Goal: Information Seeking & Learning: Learn about a topic

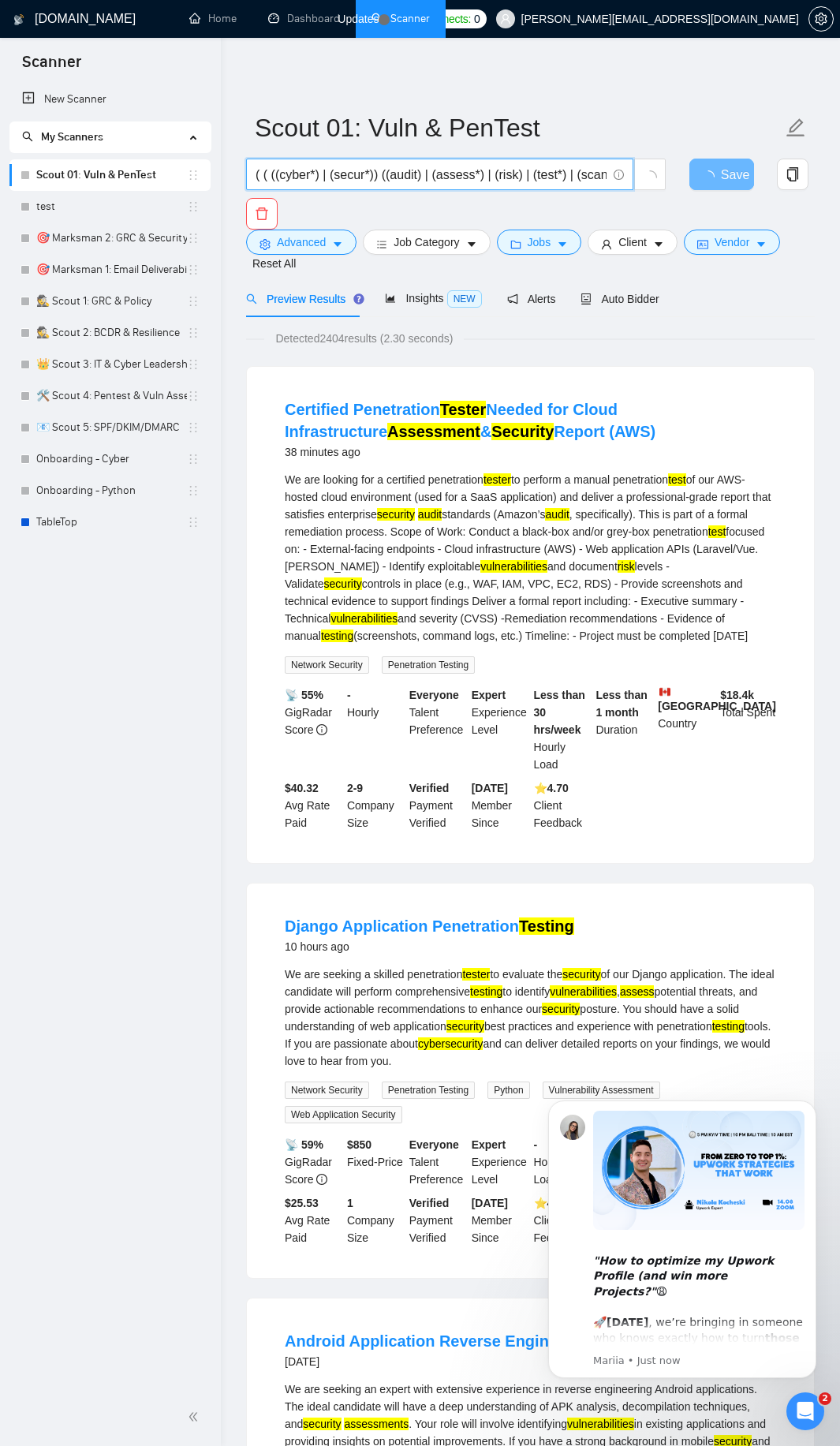
click at [373, 174] on input "( ( ((cyber*) | (secur*)) ((audit) | (assess*) | (risk) | (test*) | (scan*)) ) …" at bounding box center [431, 174] width 351 height 20
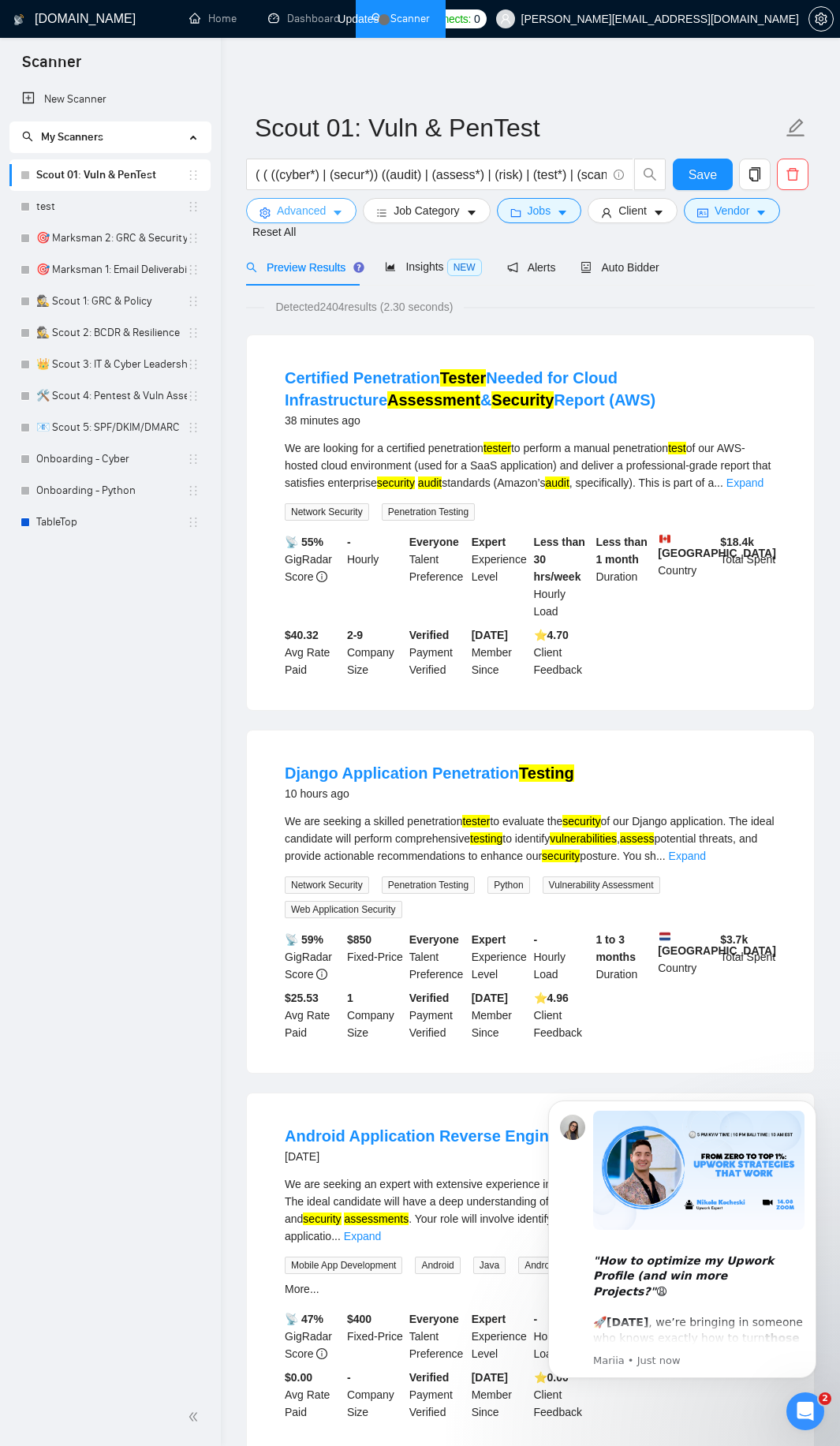
click at [321, 206] on span "Advanced" at bounding box center [301, 210] width 49 height 17
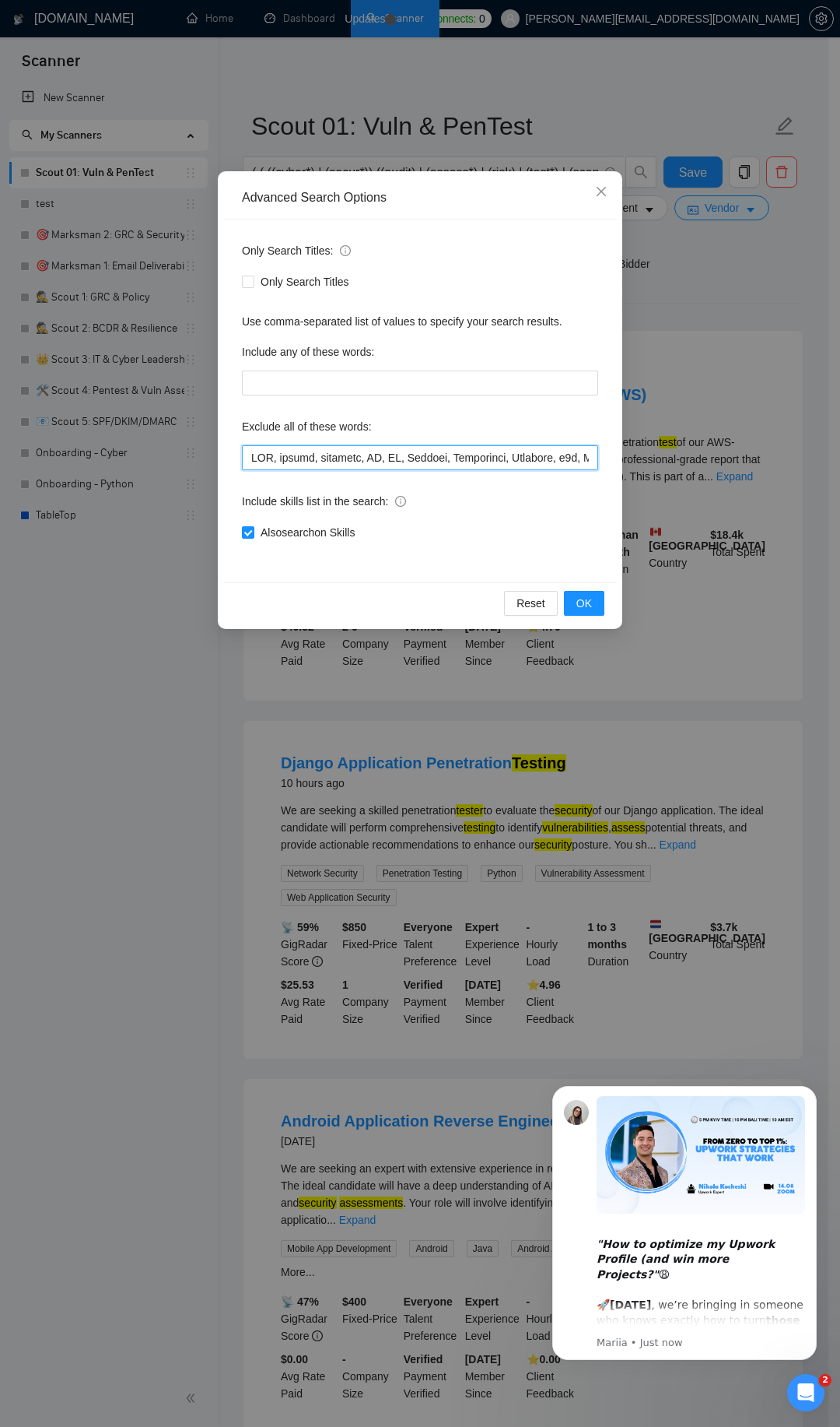
click at [402, 446] on input "text" at bounding box center [420, 458] width 356 height 25
click at [587, 609] on span "OK" at bounding box center [584, 604] width 16 height 17
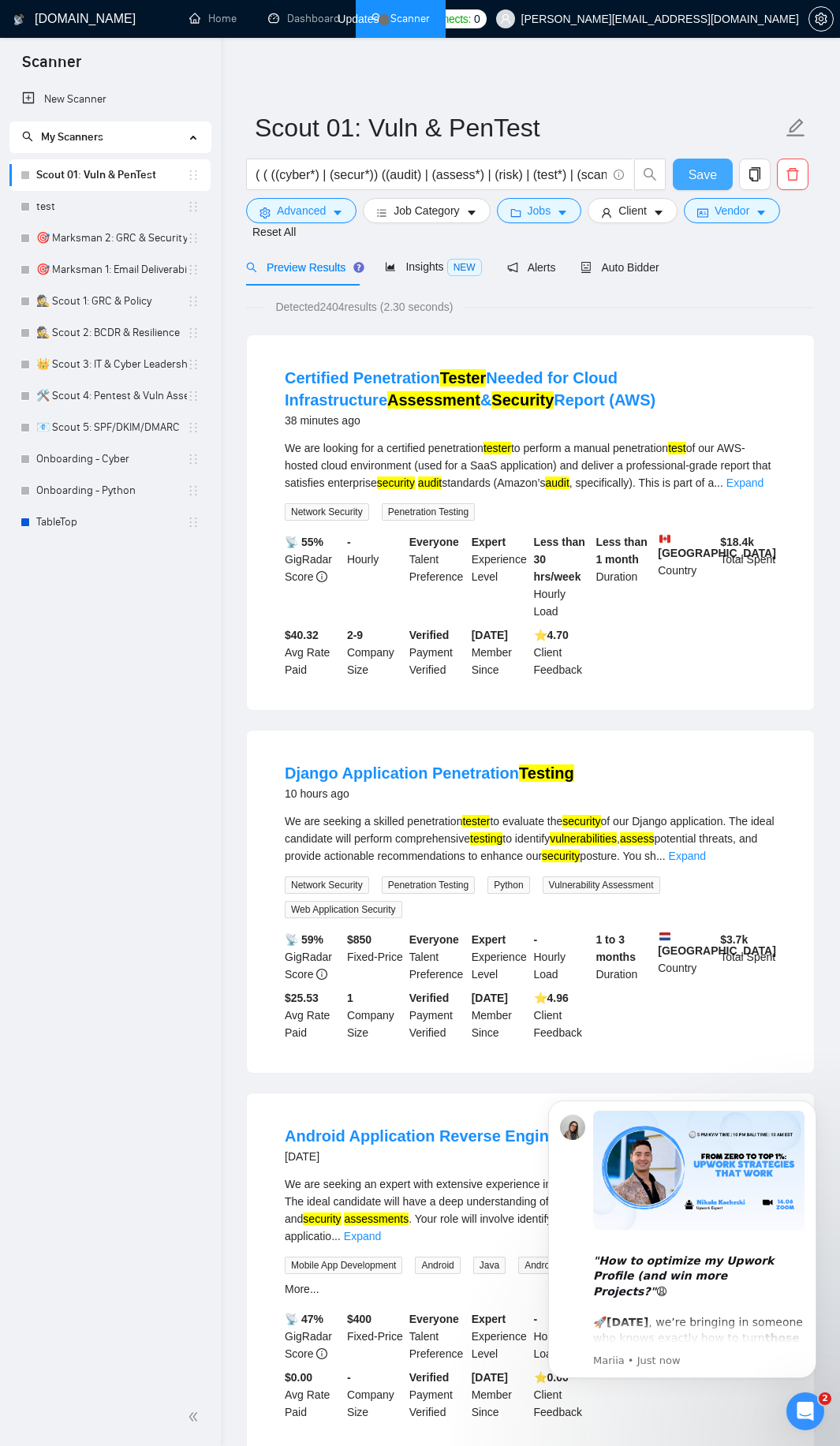
click at [701, 174] on span "Save" at bounding box center [703, 174] width 28 height 20
click at [88, 310] on link "🕵️ Scout 1: GRC & Policy" at bounding box center [111, 301] width 151 height 31
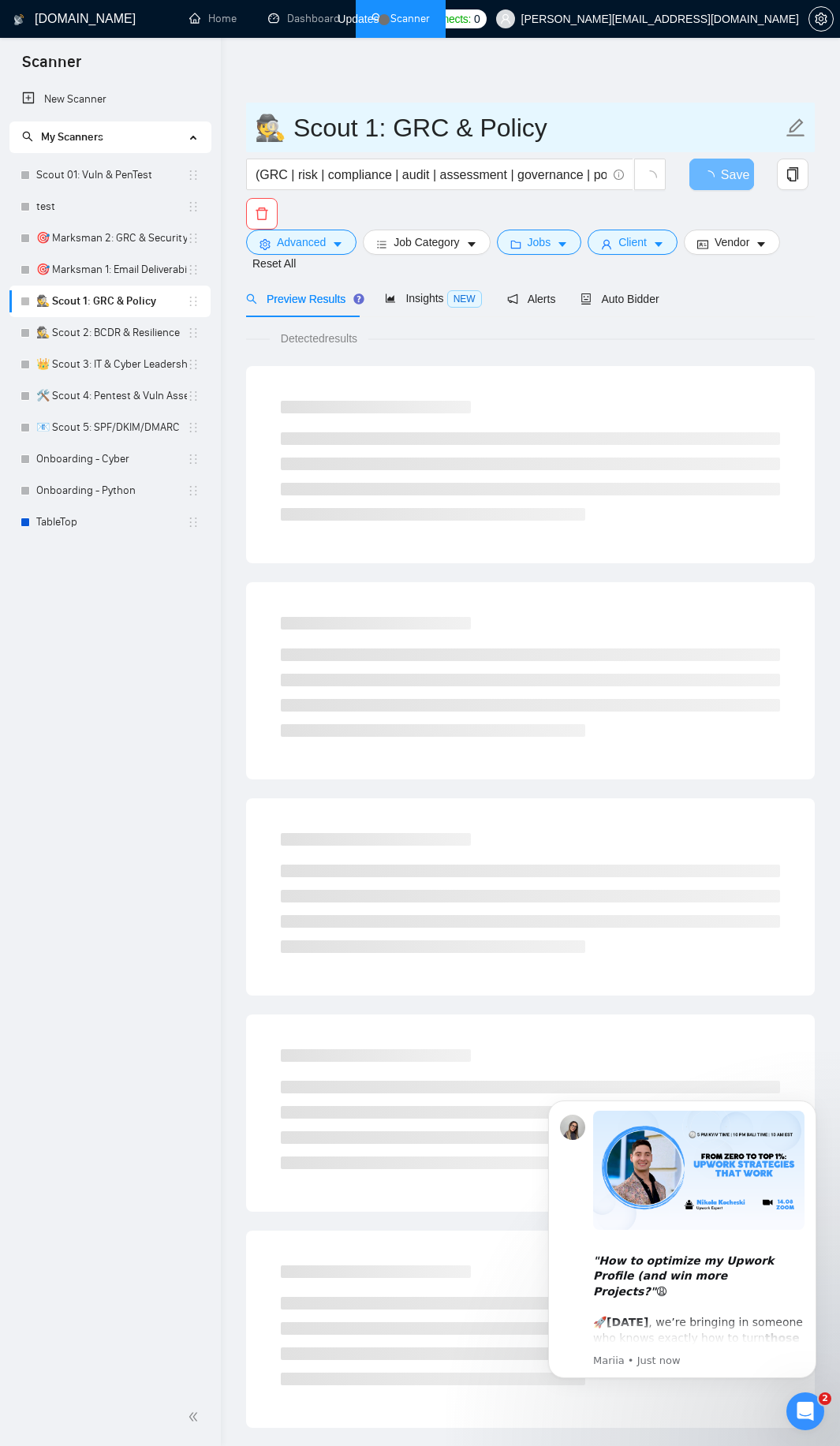
drag, startPoint x: 258, startPoint y: 116, endPoint x: 304, endPoint y: 121, distance: 46.3
click at [304, 121] on input "🕵️ Scout 1: GRC & Policy" at bounding box center [519, 128] width 528 height 40
click at [300, 126] on input "🕵️ Scout 1: GRC & Policy" at bounding box center [519, 128] width 528 height 40
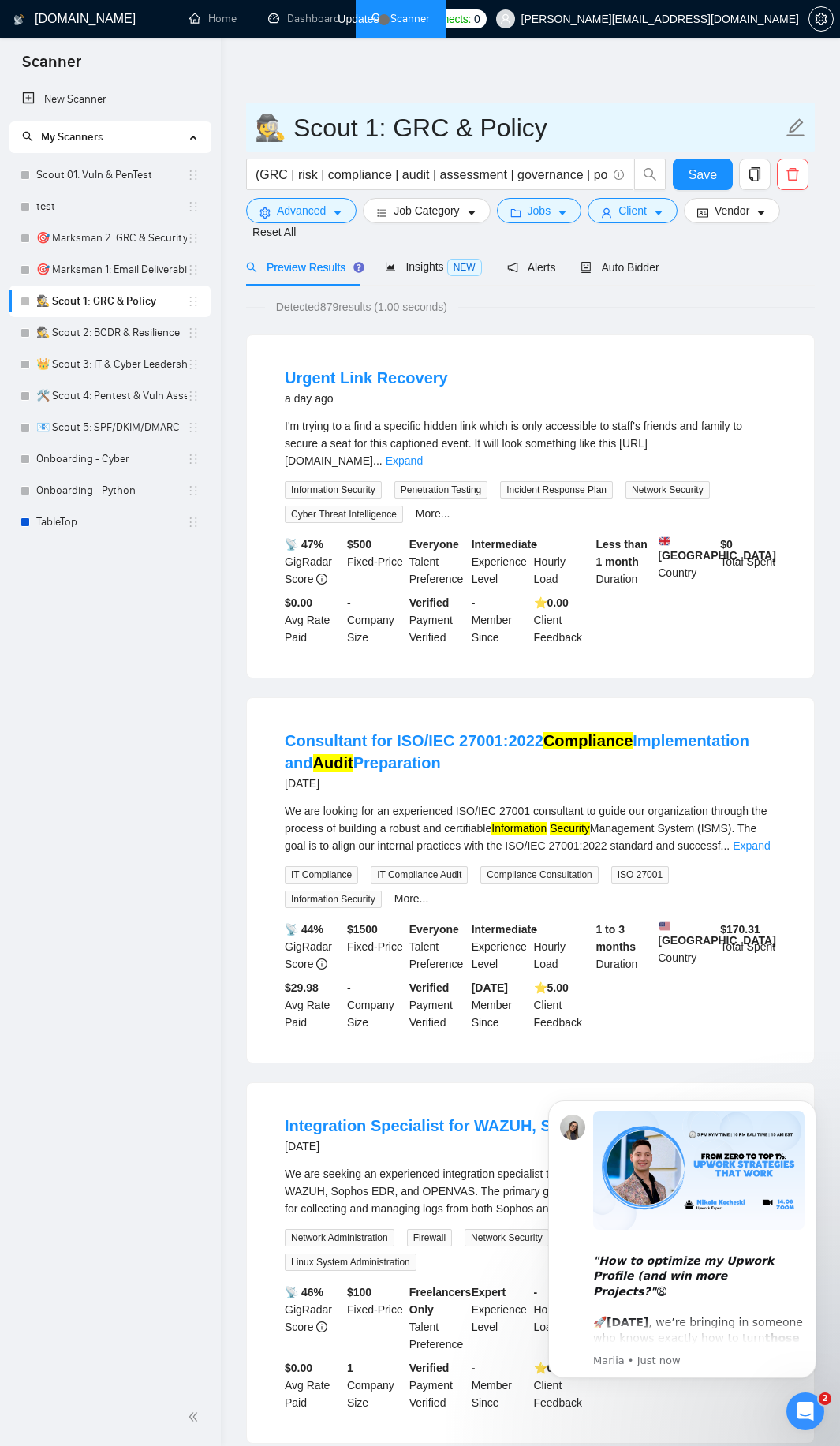
drag, startPoint x: 265, startPoint y: 119, endPoint x: 307, endPoint y: 128, distance: 43.0
click at [307, 128] on input "🕵️ Scout 1: GRC & Policy" at bounding box center [519, 128] width 528 height 40
drag, startPoint x: 91, startPoint y: 171, endPoint x: 270, endPoint y: 138, distance: 182.0
click at [91, 170] on link "Scout 01: Vuln & PenTest" at bounding box center [111, 174] width 151 height 31
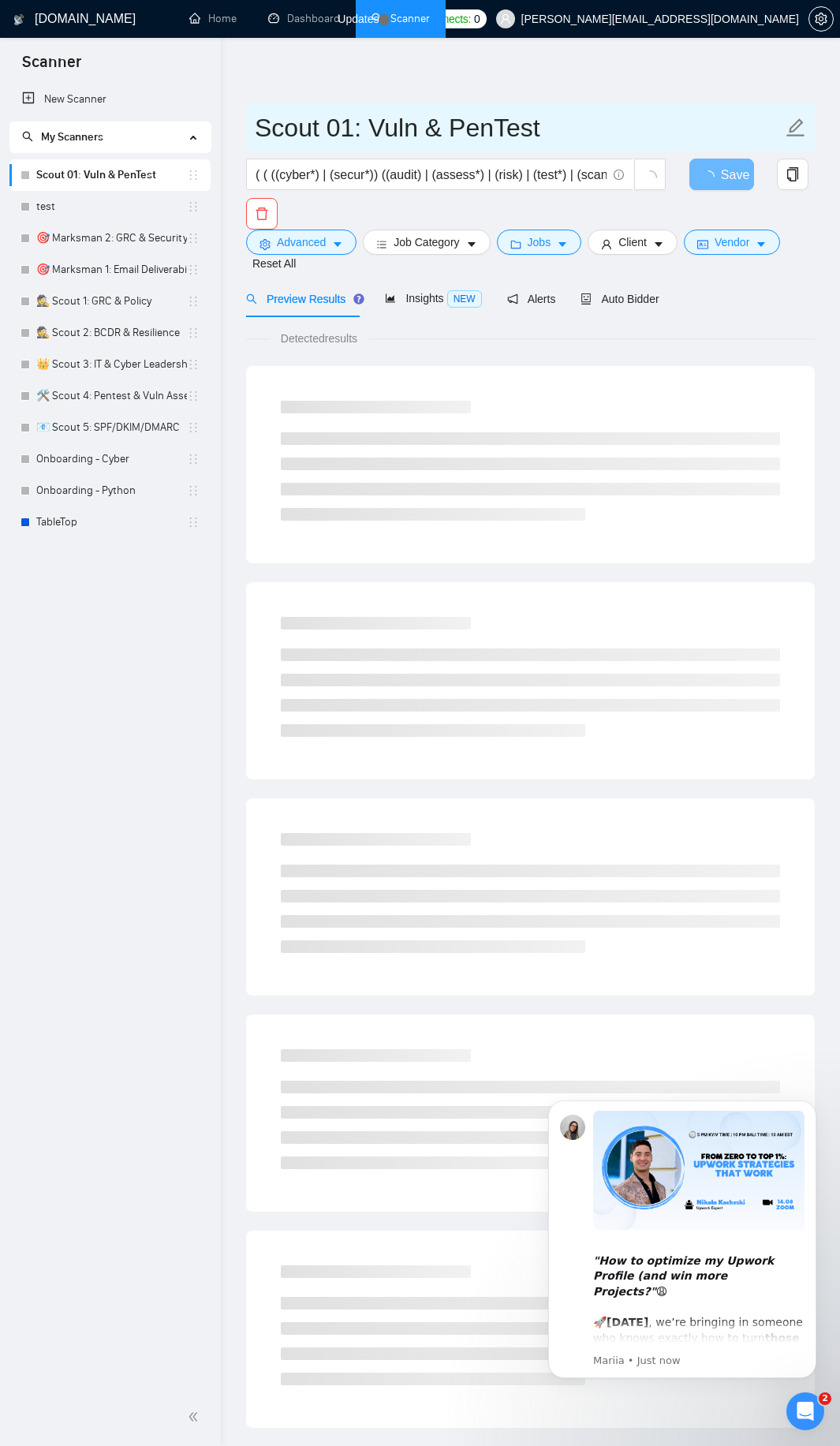
click at [256, 127] on input "Scout 01: Vuln & PenTest" at bounding box center [519, 128] width 528 height 40
paste input "🕵️"
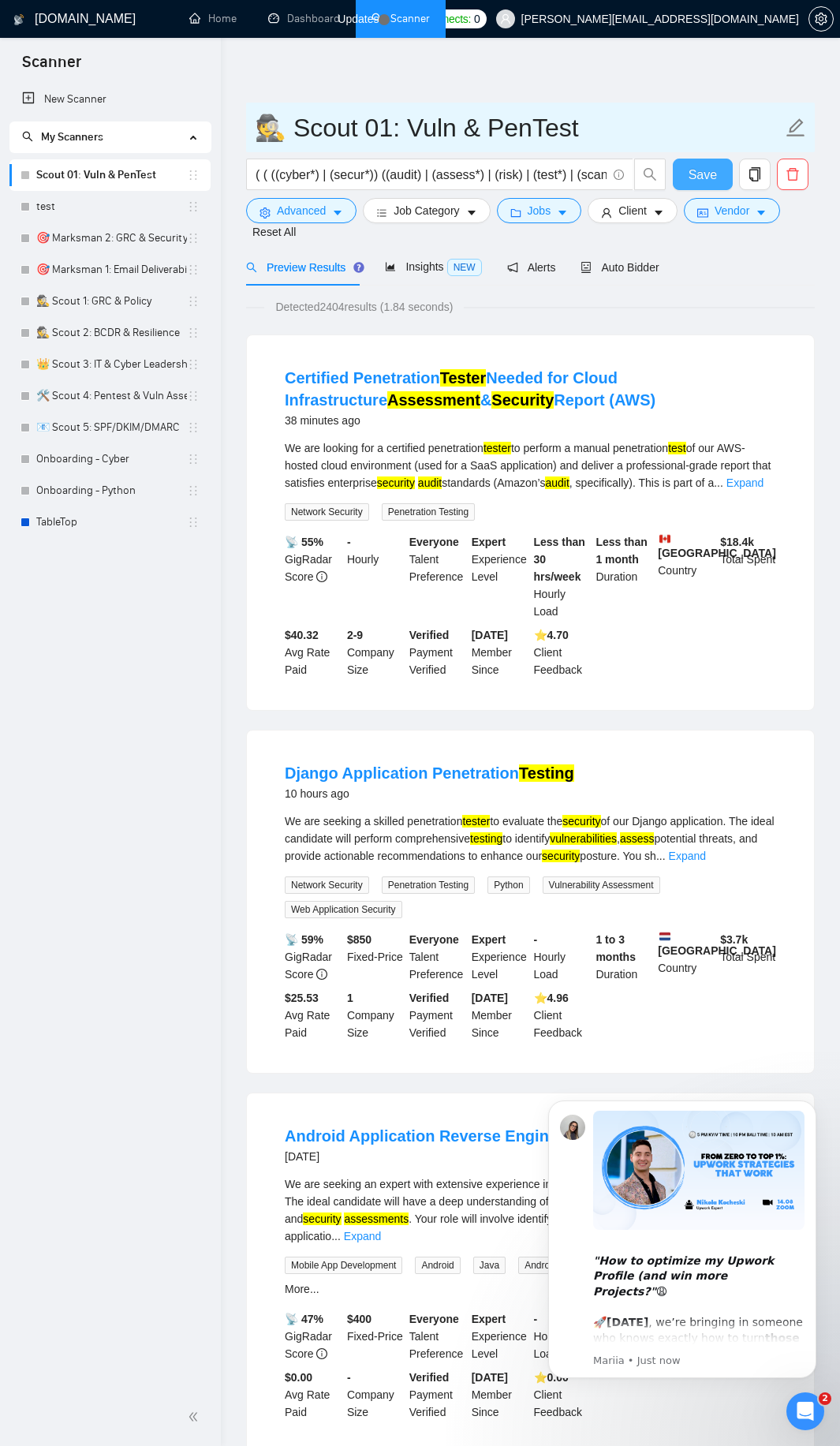
type input "🕵️ Scout 01: Vuln & PenTest"
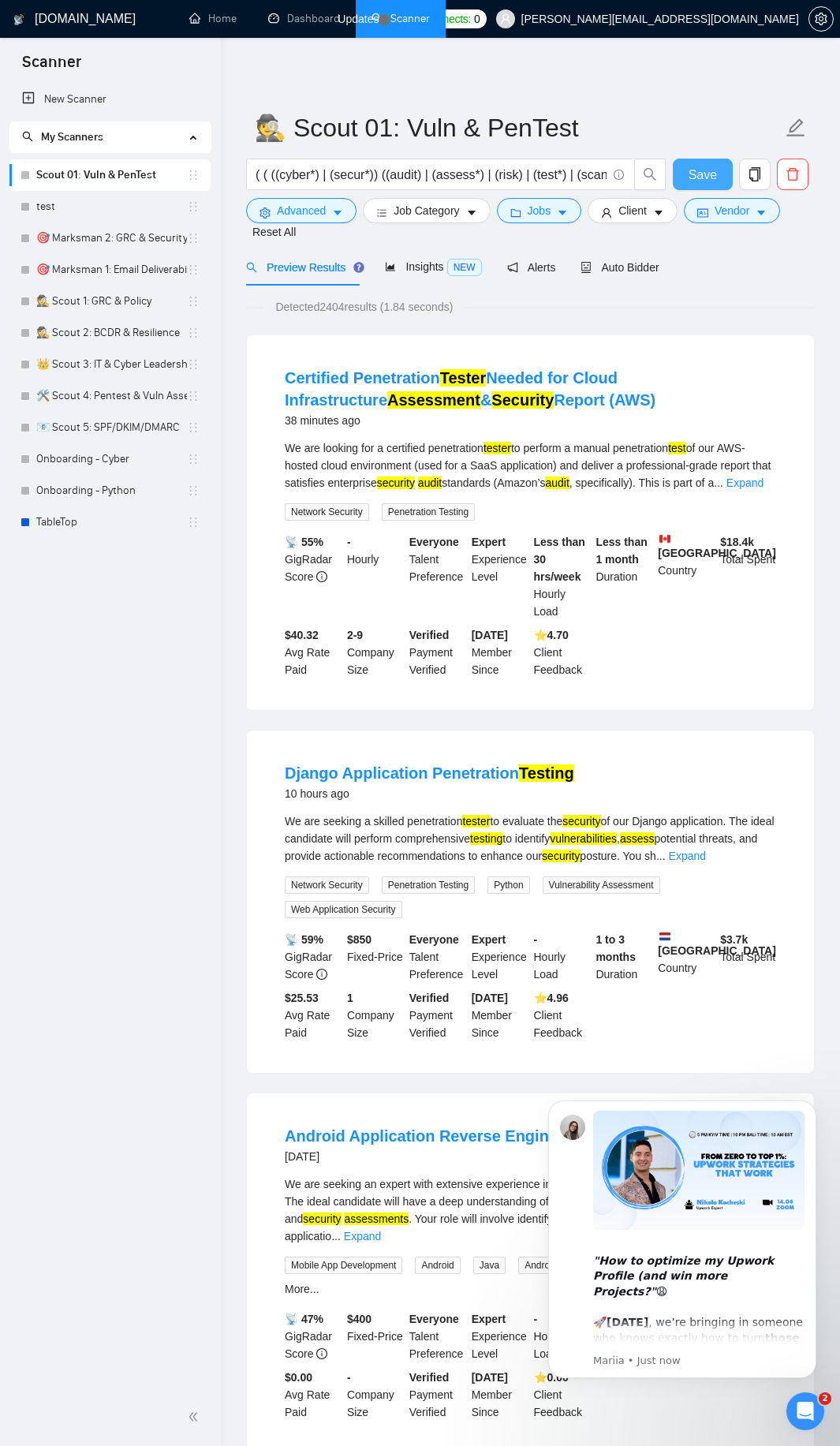
click at [702, 174] on span "Save" at bounding box center [703, 174] width 28 height 20
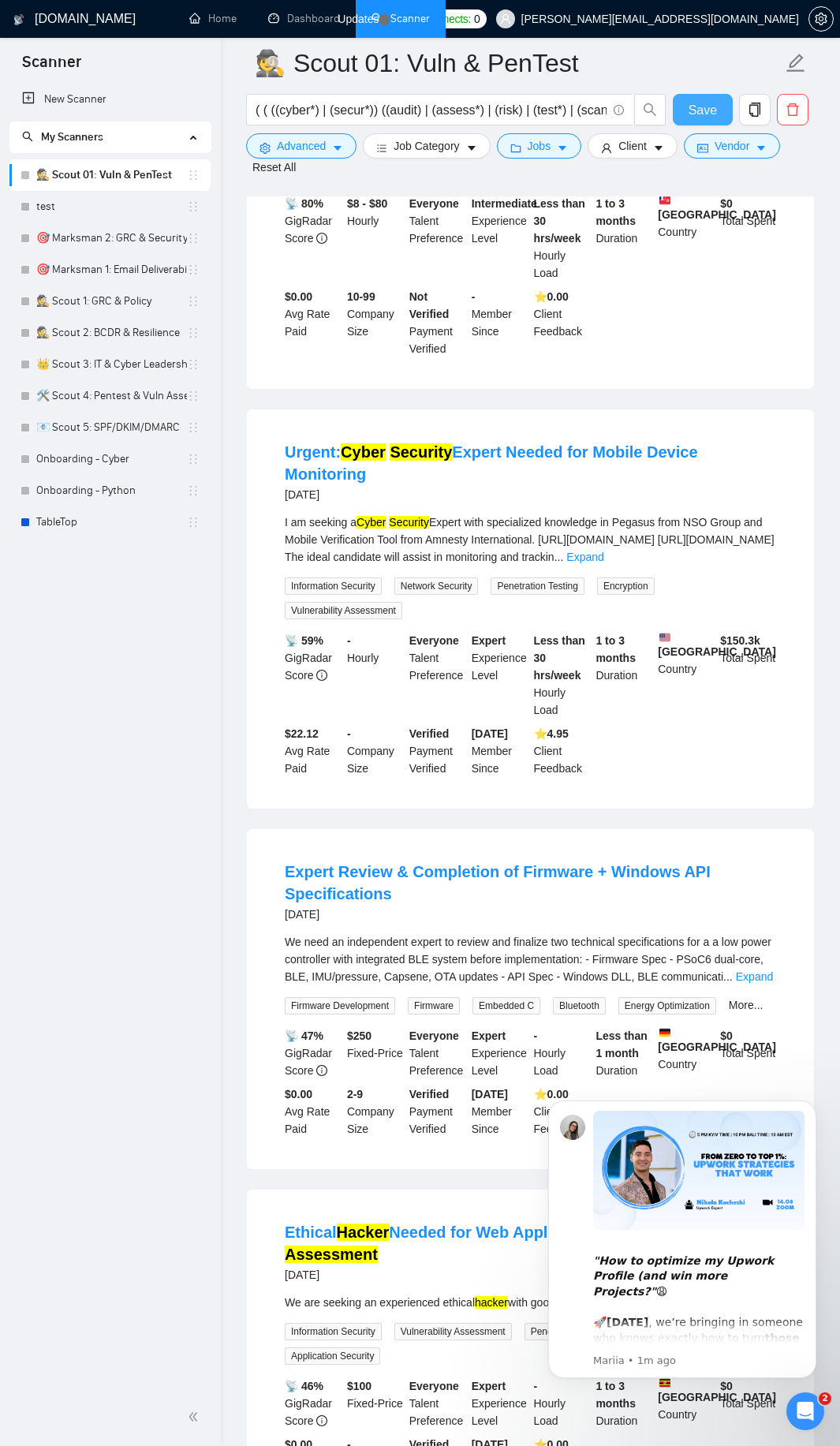
scroll to position [1894, 0]
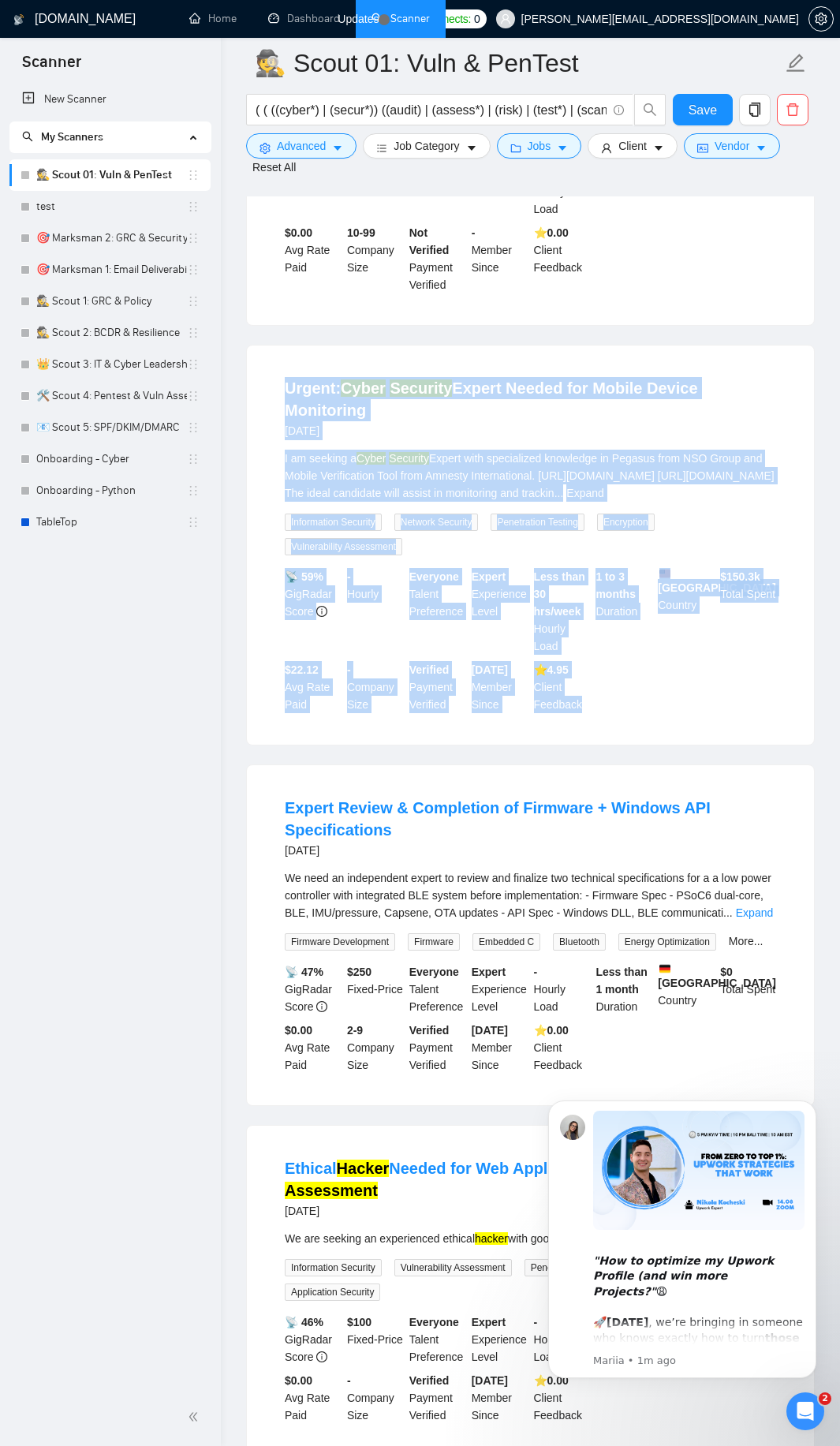
drag, startPoint x: 273, startPoint y: 386, endPoint x: 589, endPoint y: 710, distance: 452.6
click at [589, 710] on li "Urgent: Cyber Security Expert Needed for Mobile Device Monitoring [DATE] I am s…" at bounding box center [530, 544] width 529 height 361
copy li "Urgent: Cyber Security Expert Needed for Mobile Device Monitoring [DATE] I am s…"
click at [603, 490] on link "Expand" at bounding box center [584, 492] width 37 height 12
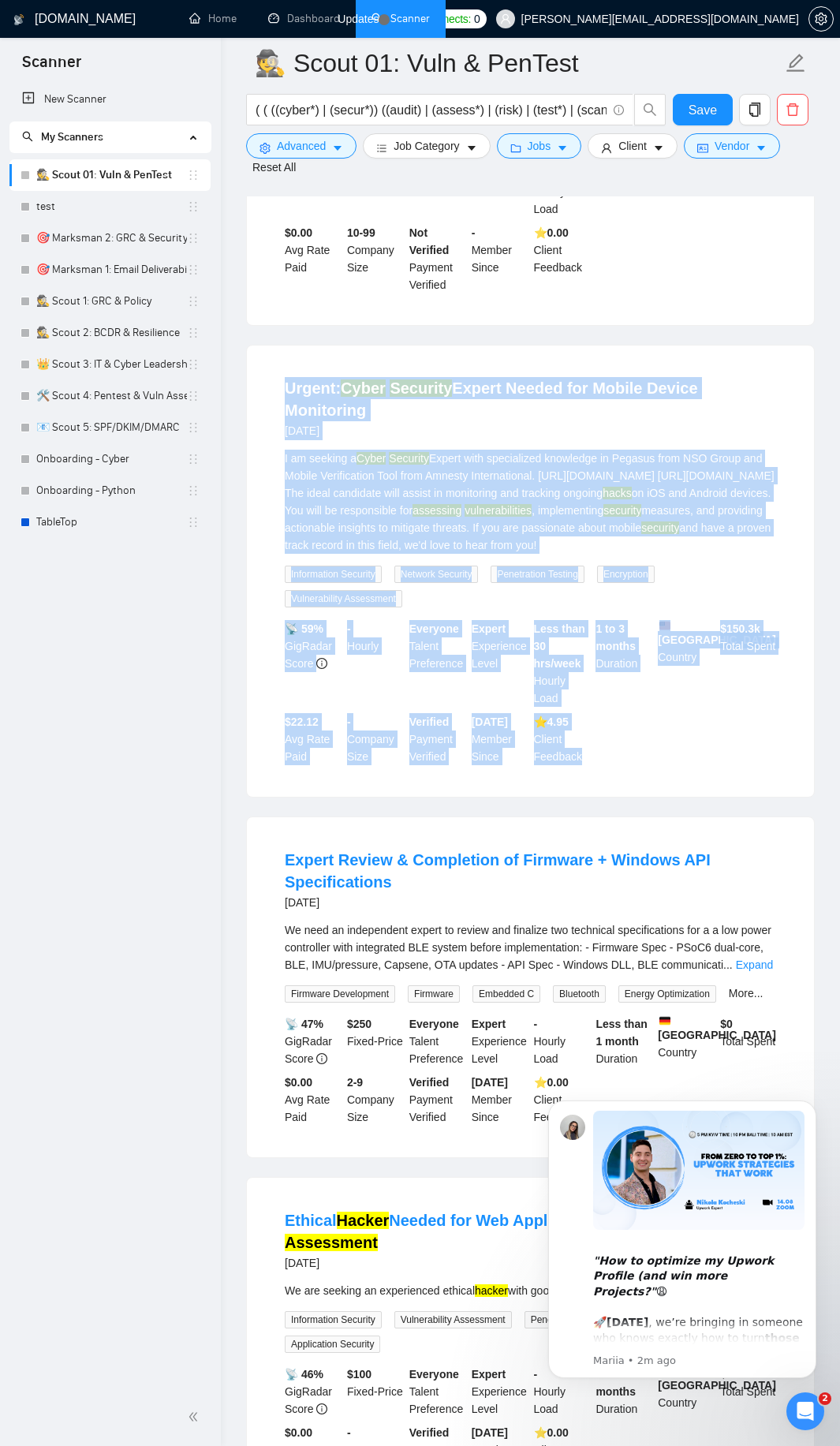
drag, startPoint x: 258, startPoint y: 384, endPoint x: 602, endPoint y: 767, distance: 514.8
click at [602, 767] on div "Urgent: Cyber Security Expert Needed for Mobile Device Monitoring [DATE] I am s…" at bounding box center [530, 571] width 567 height 451
copy li "Loremi: Dolor Sitametc Adipis Elitse doe Tempor Incidi Utlaboreet 0 dolo mag A …"
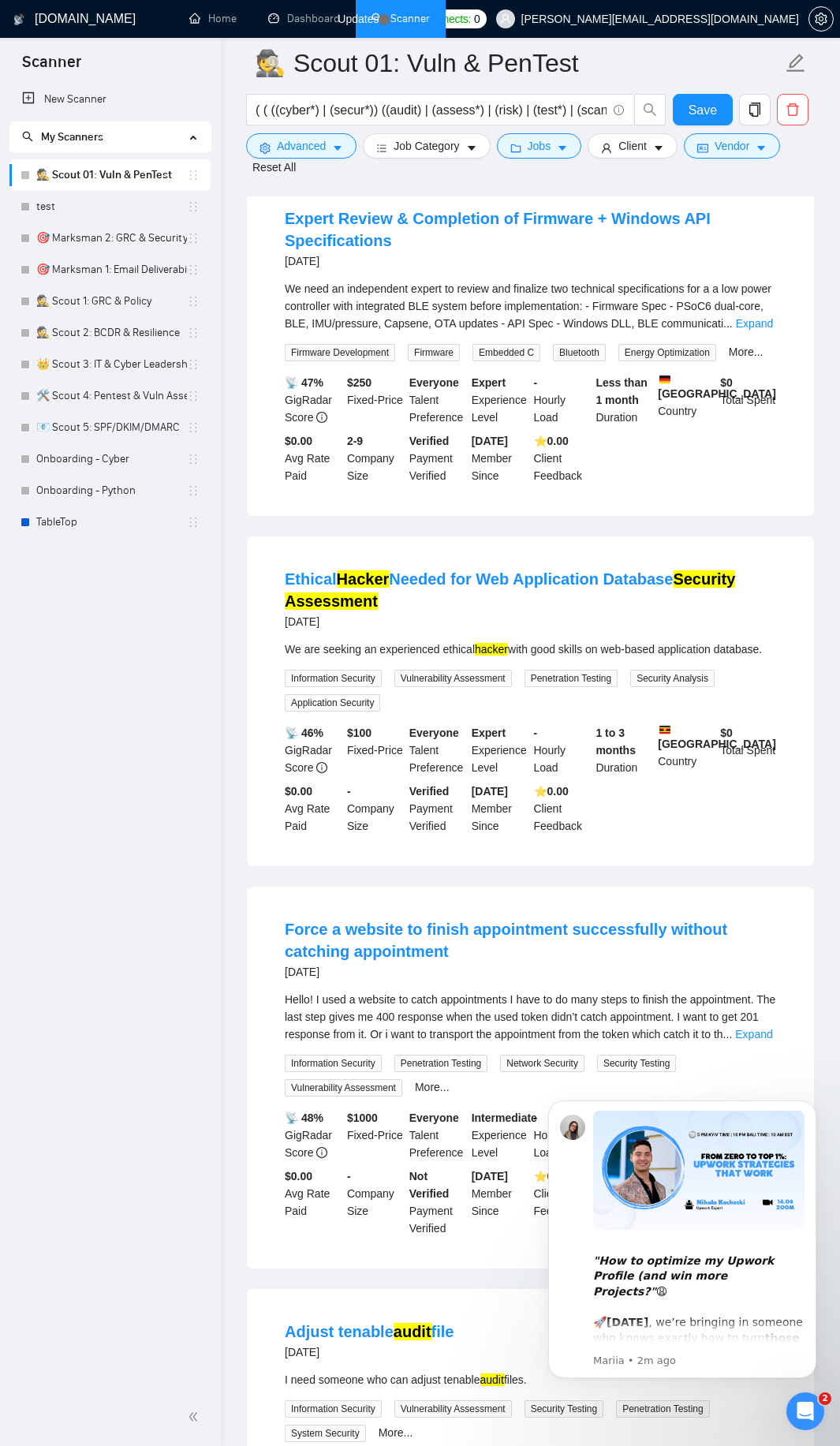
scroll to position [2555, 0]
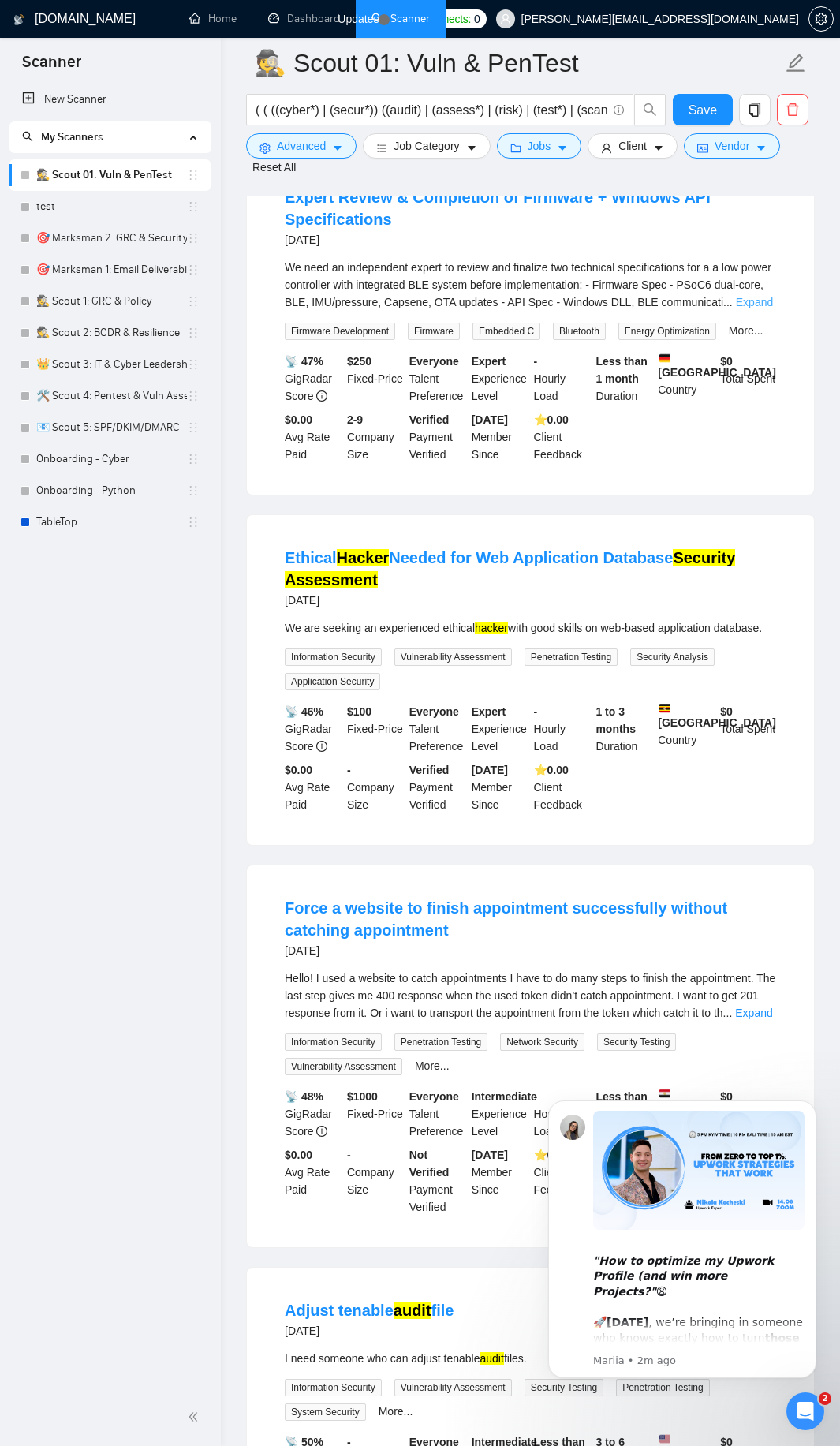
click at [751, 308] on link "Expand" at bounding box center [754, 302] width 37 height 12
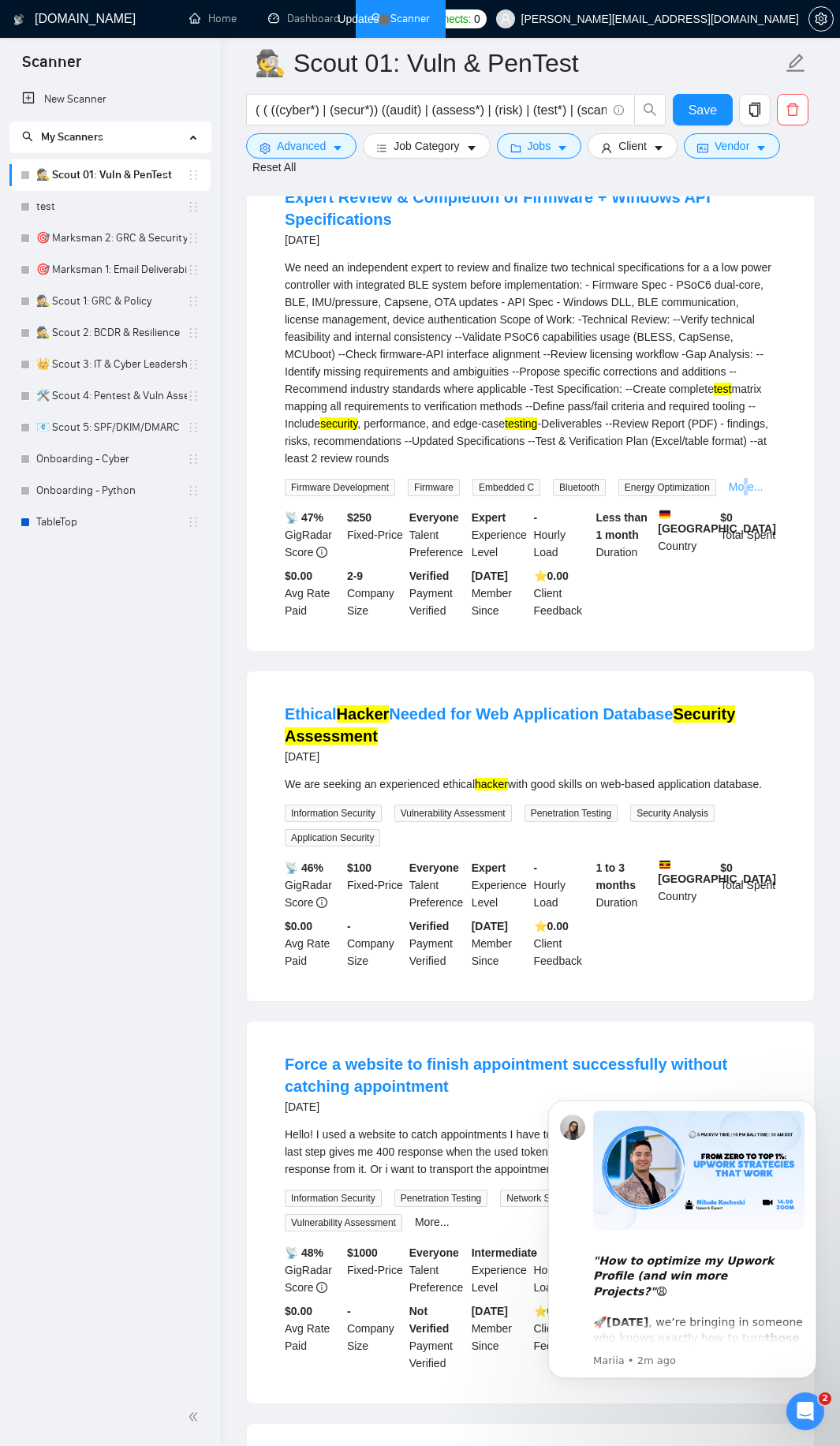
click at [749, 493] on link "More..." at bounding box center [746, 486] width 35 height 12
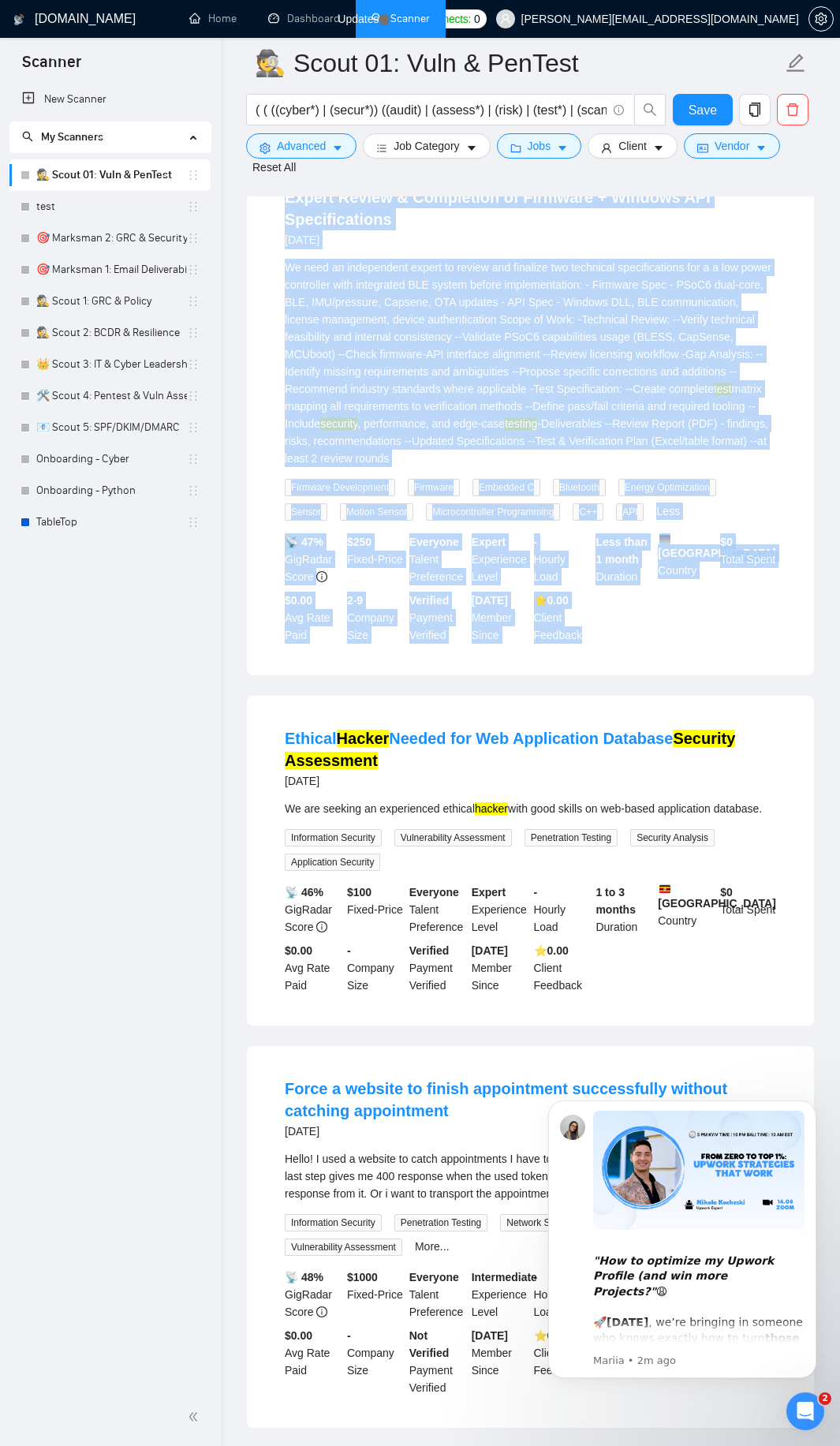
drag, startPoint x: 269, startPoint y: 212, endPoint x: 612, endPoint y: 650, distance: 556.3
click at [612, 654] on li "Expert Review & Completion of Firmware + Windows API Specifications [DATE] We n…" at bounding box center [530, 414] width 529 height 483
copy li "Expert Review & Completion of Firmware + Windows API Specifications [DATE] We n…"
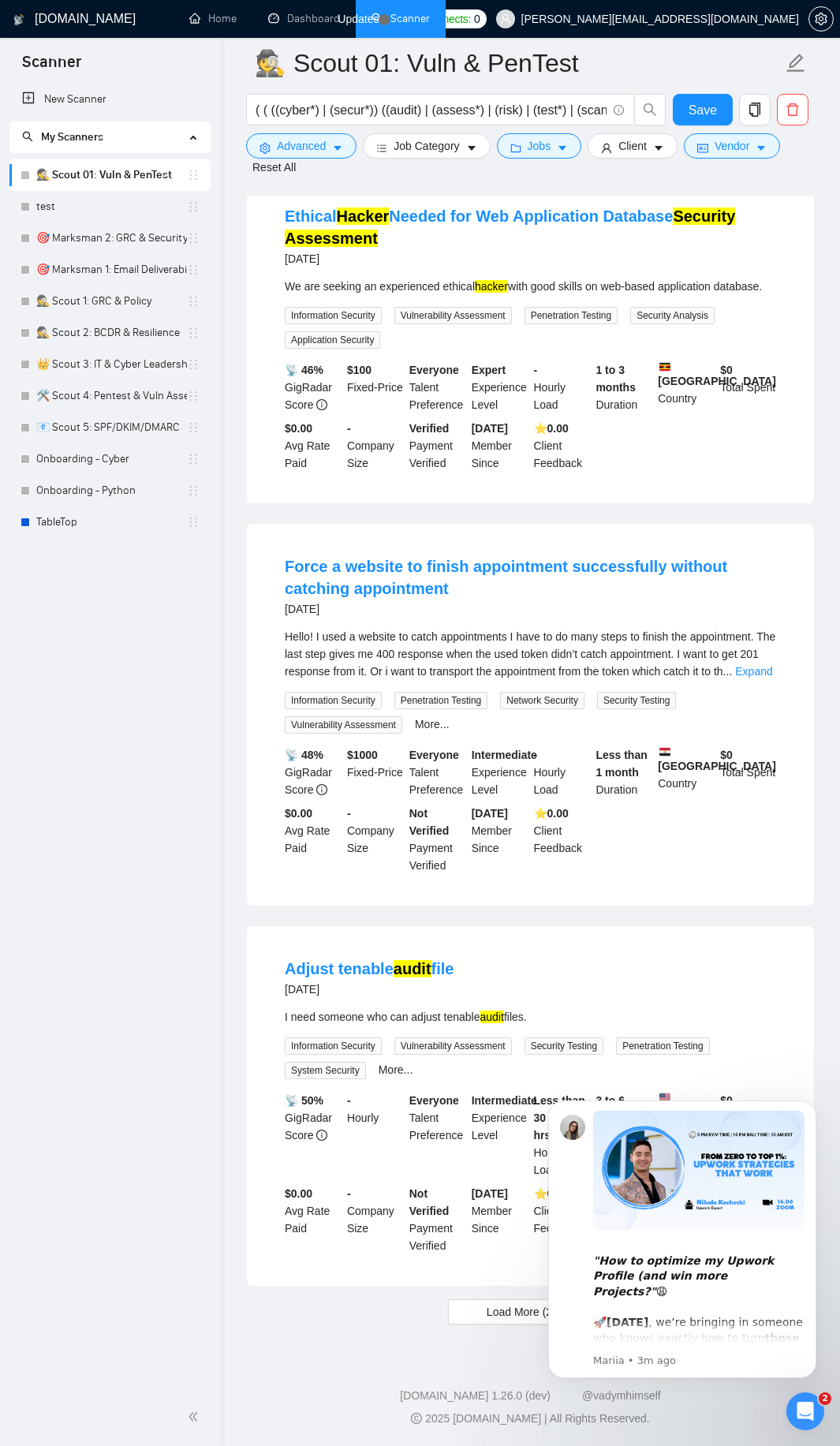
scroll to position [3089, 0]
click at [753, 673] on link "Expand" at bounding box center [753, 670] width 37 height 12
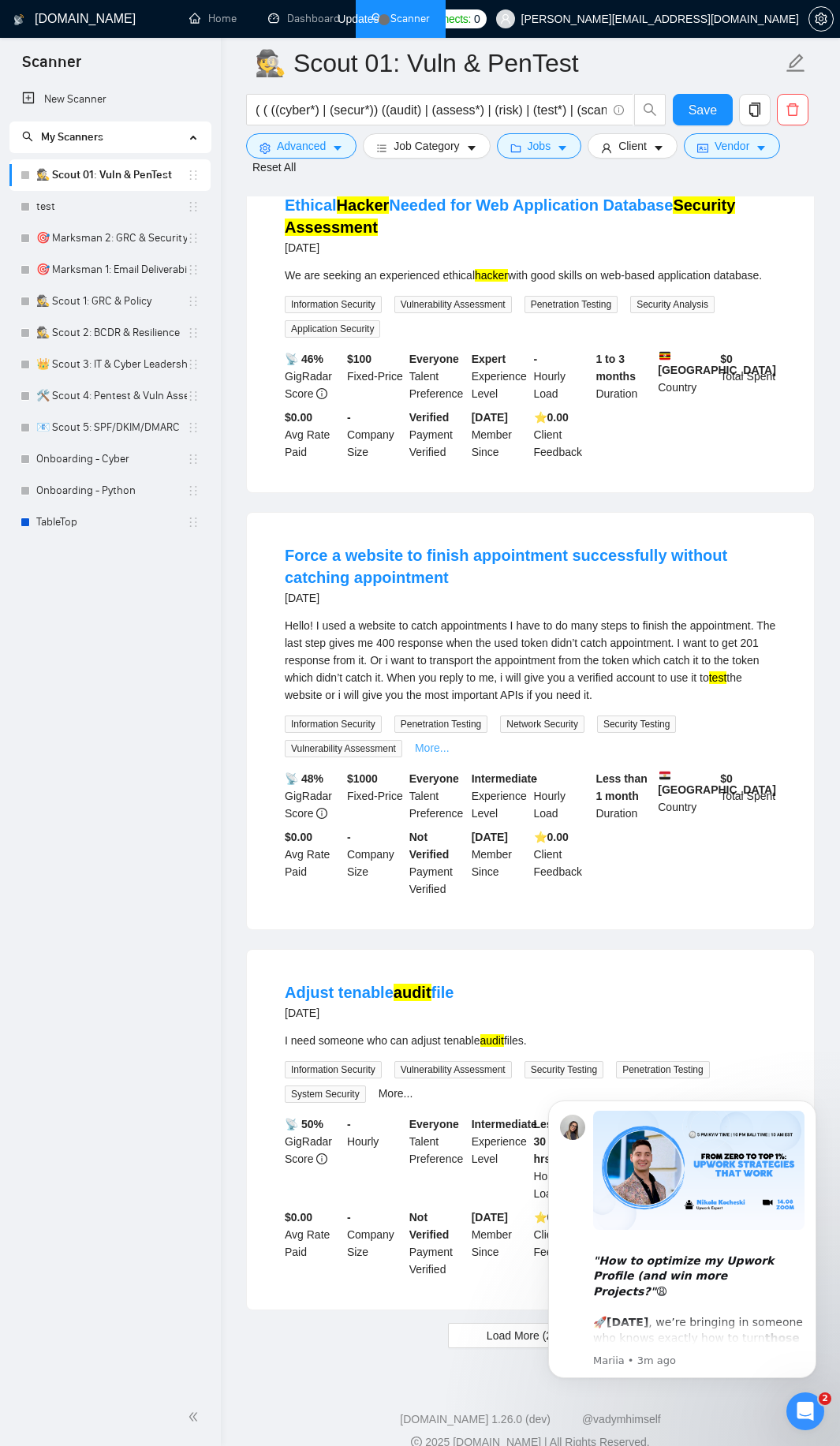
click at [436, 754] on link "More..." at bounding box center [432, 747] width 35 height 12
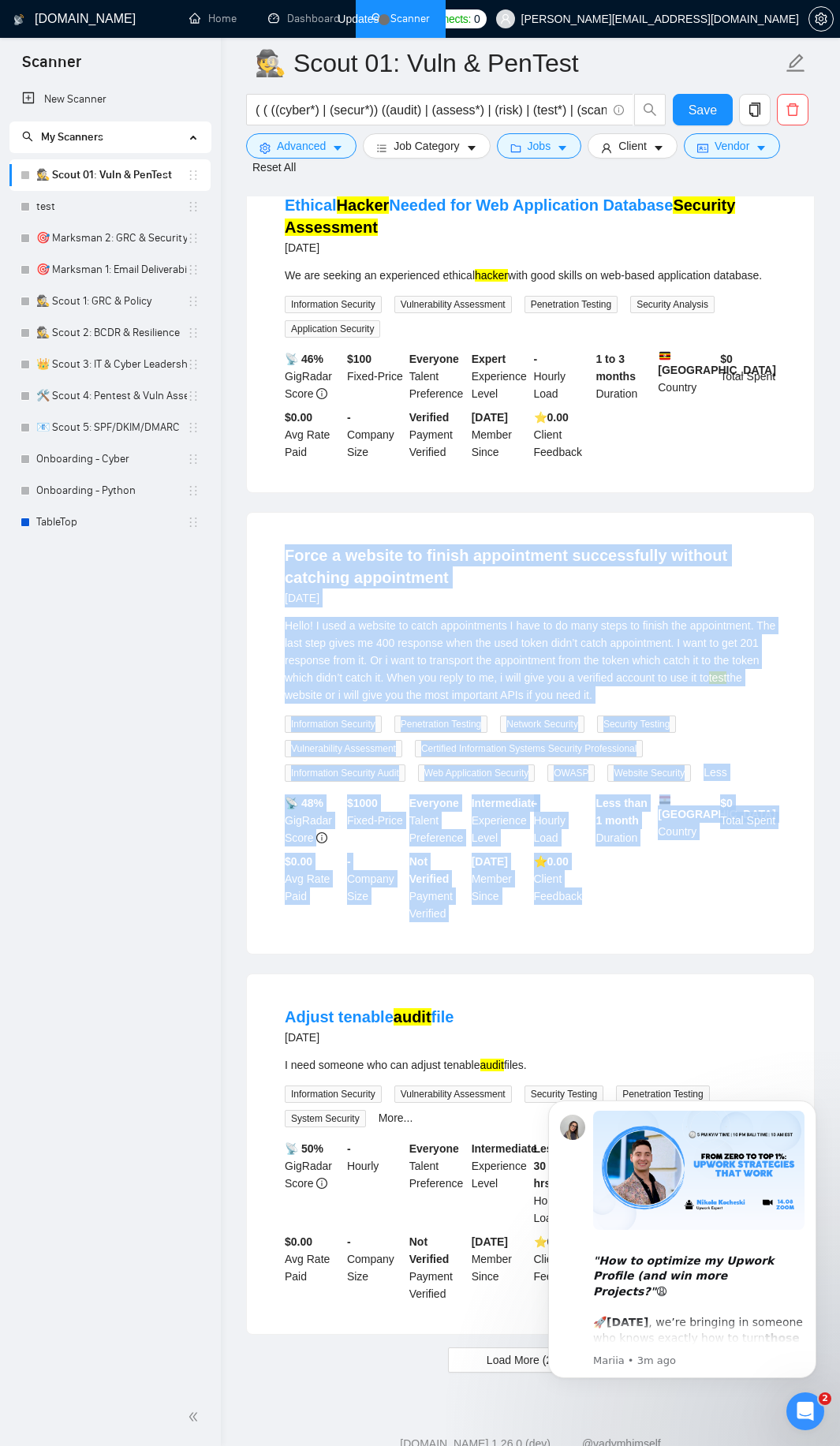
drag, startPoint x: 271, startPoint y: 561, endPoint x: 627, endPoint y: 904, distance: 494.4
click at [630, 907] on li "Force a website to finish appointment successfully without catching appointment…" at bounding box center [530, 733] width 529 height 403
copy li "Lorem i dolorsi am consec adipiscinge seddoeiusmod tempori utlabore etdoloremag…"
drag, startPoint x: 516, startPoint y: 1378, endPoint x: 0, endPoint y: 824, distance: 757.1
click at [516, 1368] on span "Load More (2394)" at bounding box center [530, 1360] width 87 height 17
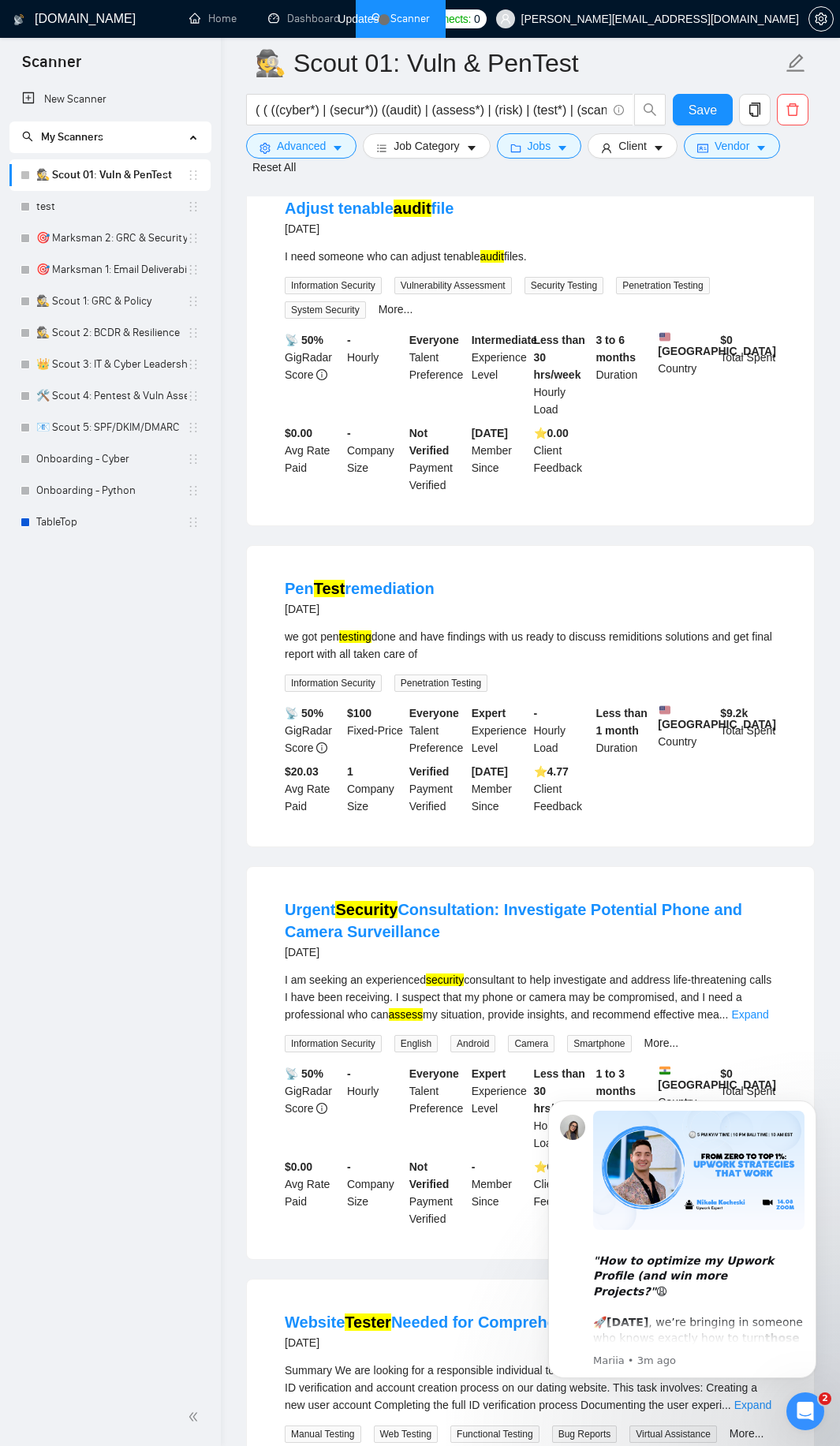
scroll to position [4036, 0]
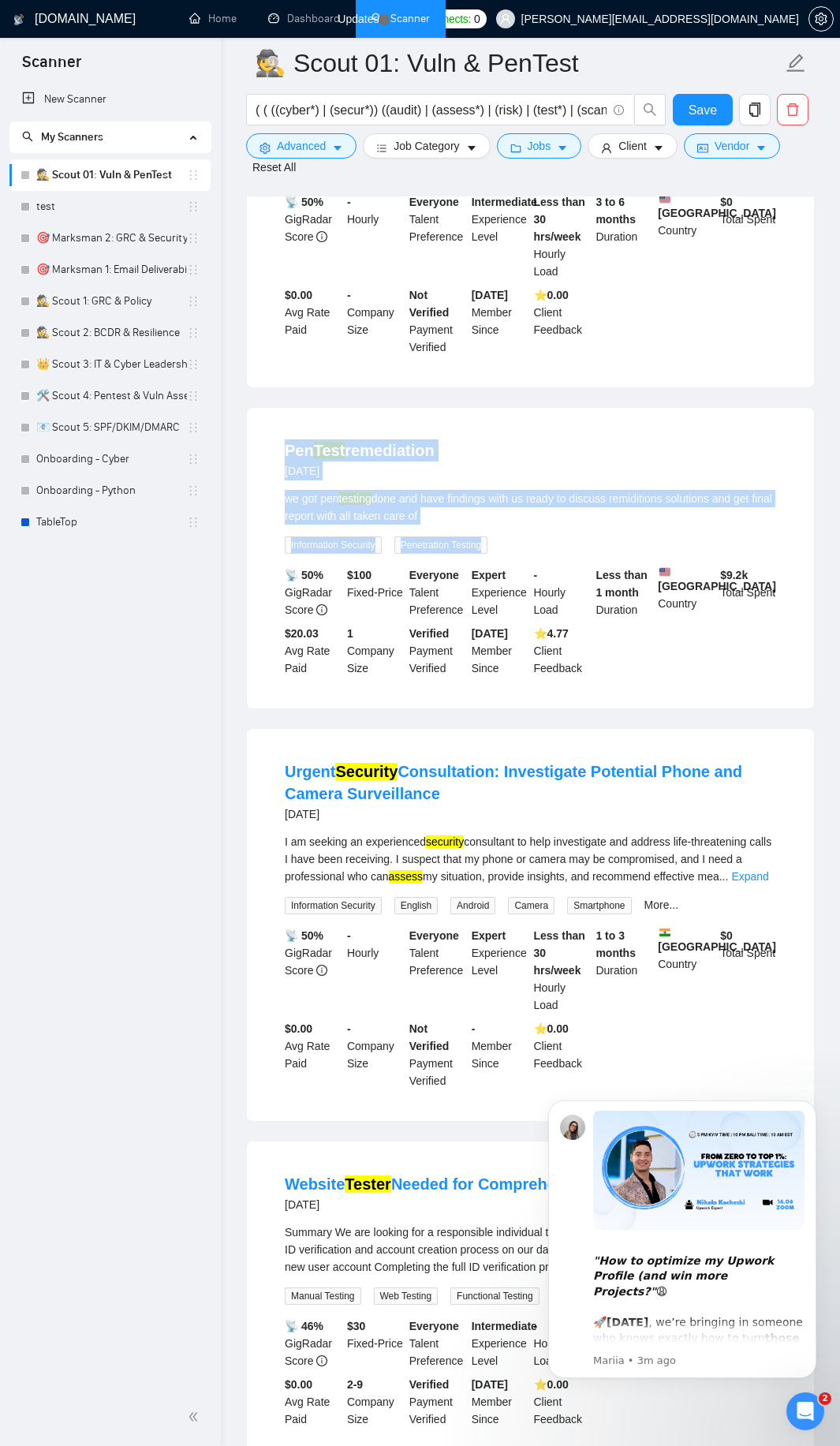
drag, startPoint x: 265, startPoint y: 465, endPoint x: 546, endPoint y: 556, distance: 295.4
click at [546, 556] on div "Pen Test remediation [DATE] we got pen testing done and have findings with us r…" at bounding box center [530, 558] width 567 height 301
copy li "Pen Test remediation [DATE] we got pen testing done and have findings with us r…"
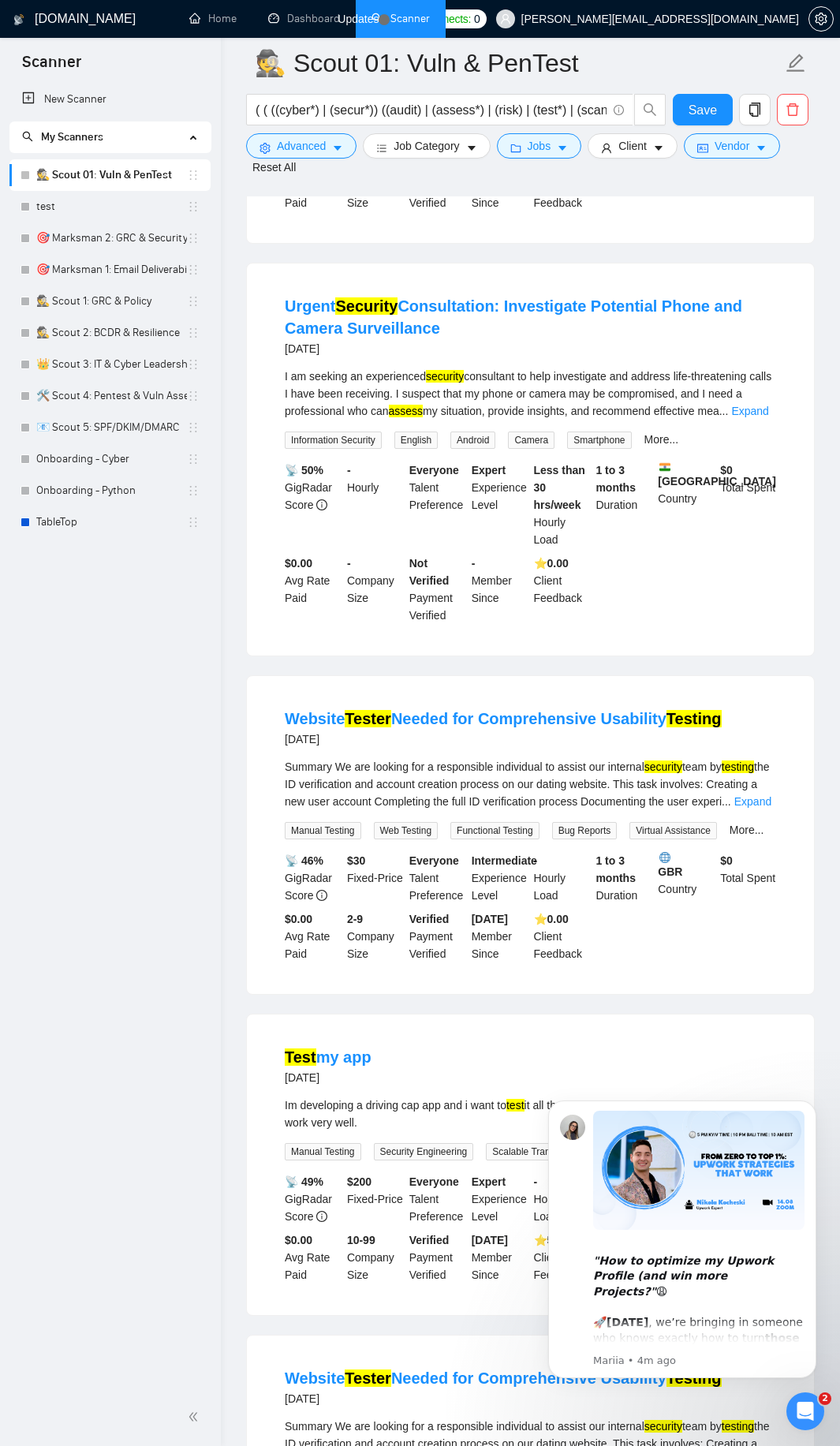
scroll to position [4603, 0]
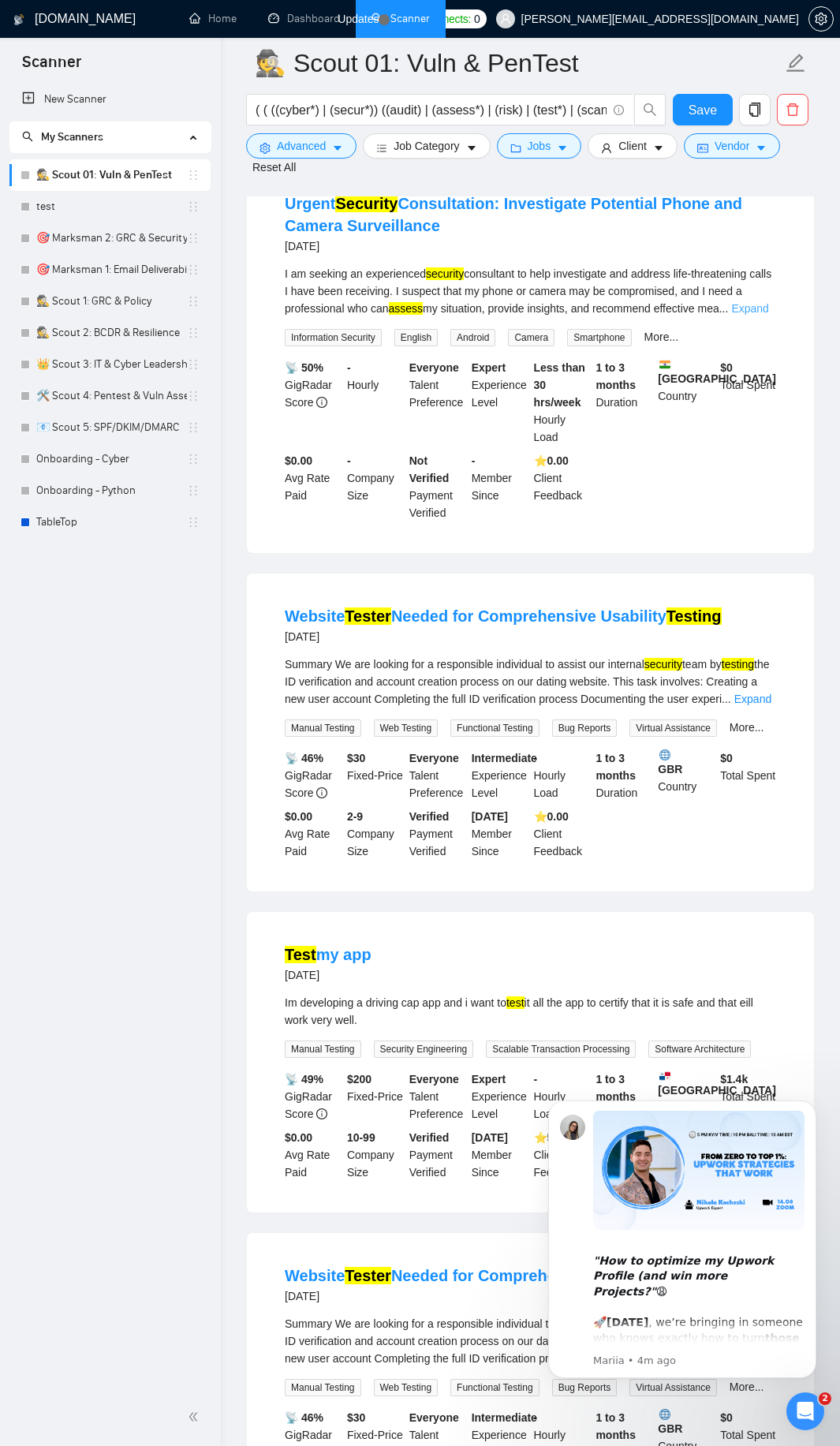
click at [758, 315] on link "Expand" at bounding box center [749, 308] width 37 height 12
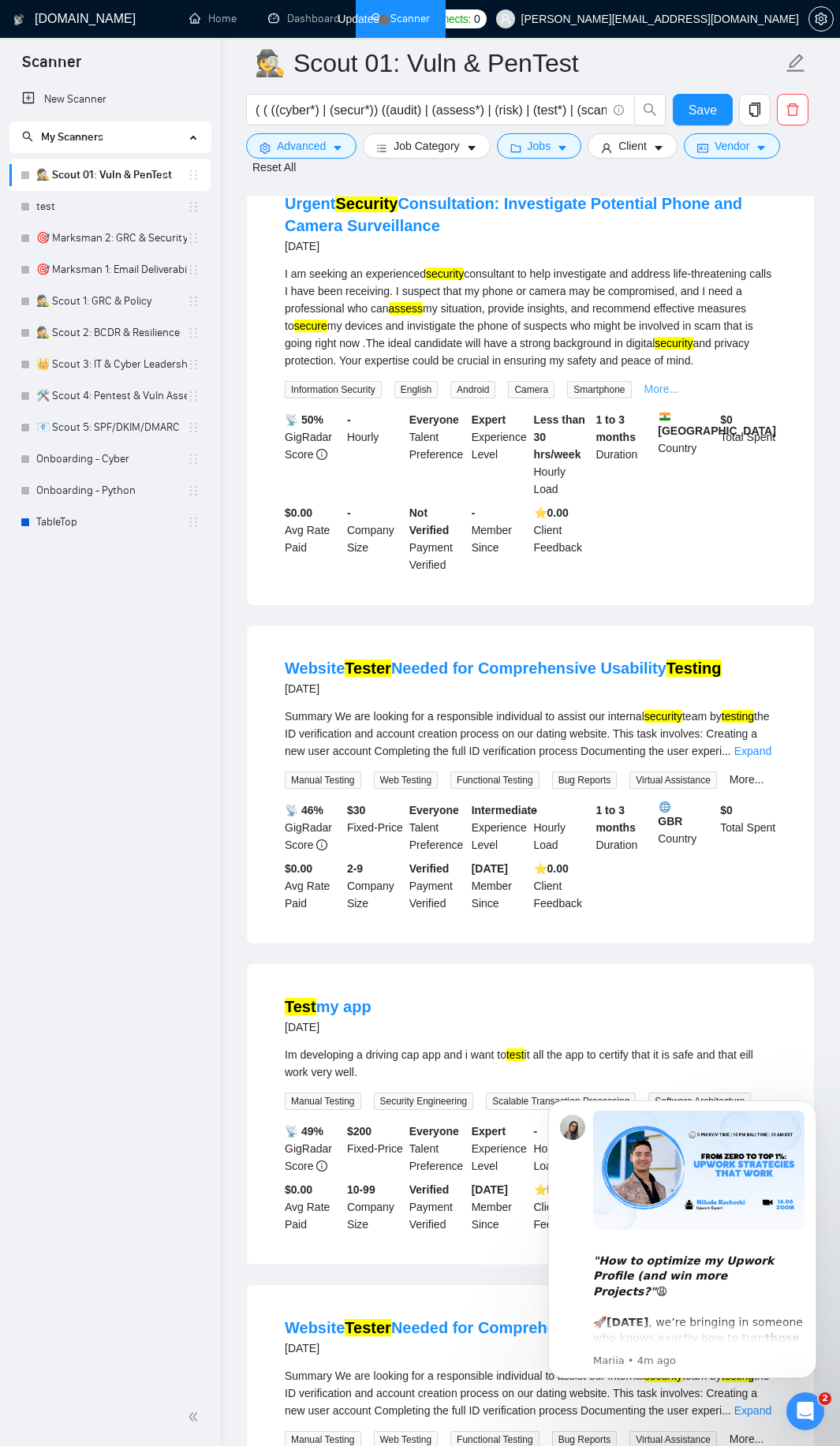
click at [664, 398] on div "More..." at bounding box center [661, 389] width 41 height 18
click at [661, 395] on link "More..." at bounding box center [662, 388] width 35 height 12
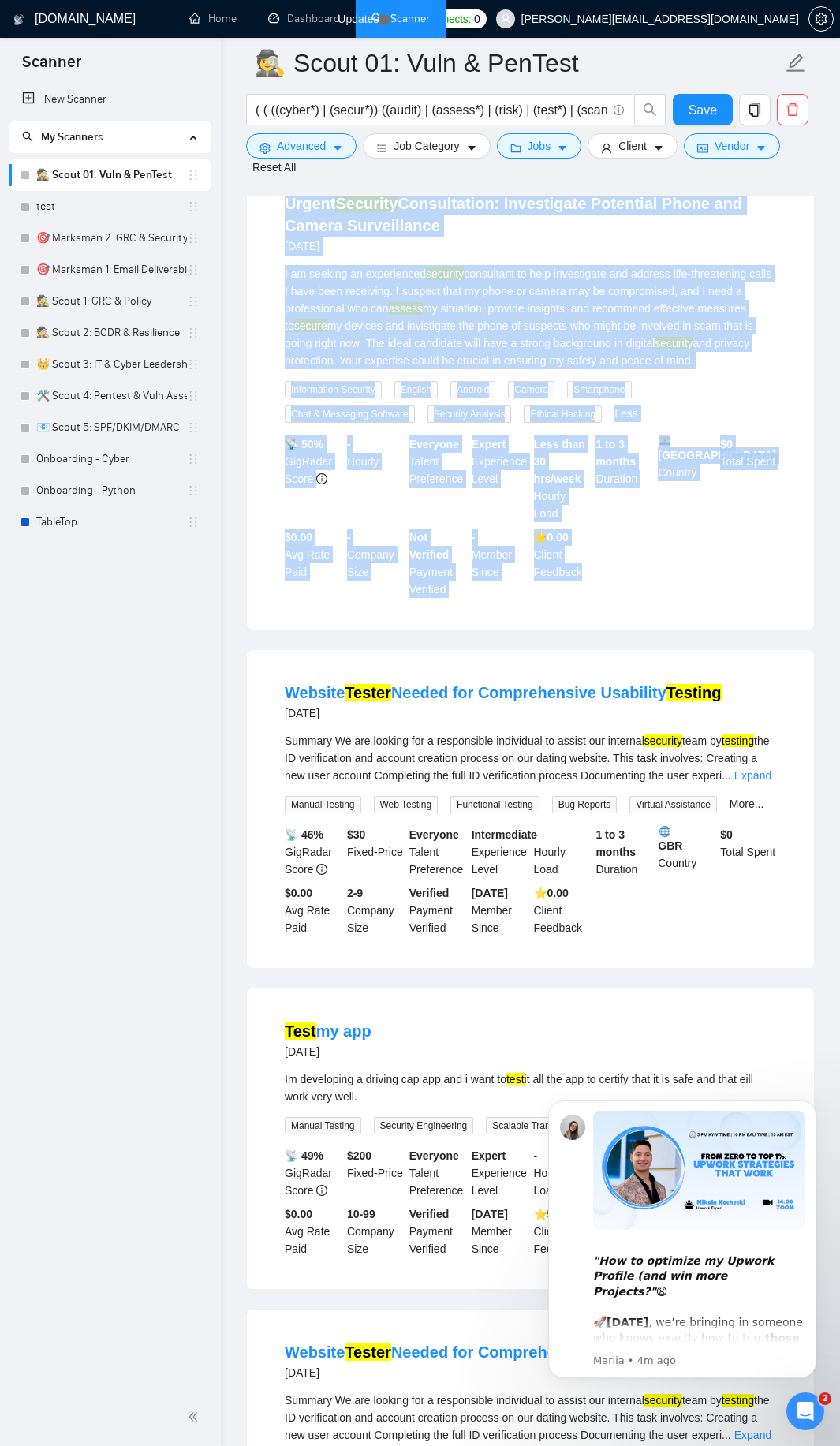
drag, startPoint x: 271, startPoint y: 227, endPoint x: 603, endPoint y: 598, distance: 497.9
click at [603, 598] on li "Urgent Security Consultation: Investigate Potential Phone and Camera Surveillan…" at bounding box center [530, 395] width 529 height 430
copy li "Loremi Dolorsit Ametconsecte: Adipiscinge Seddoeius Tempo inc Utlabo Etdolorema…"
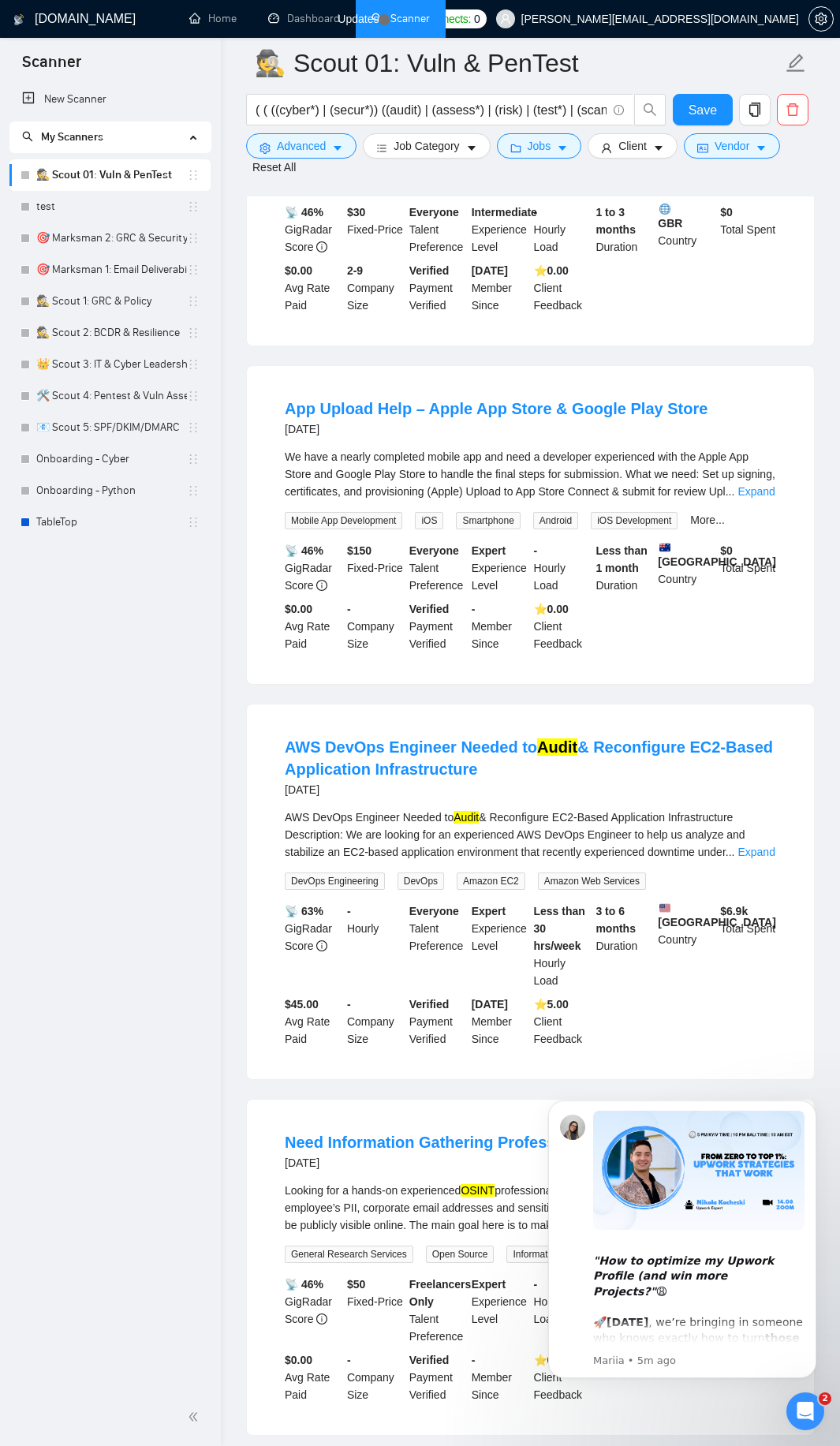
scroll to position [5928, 0]
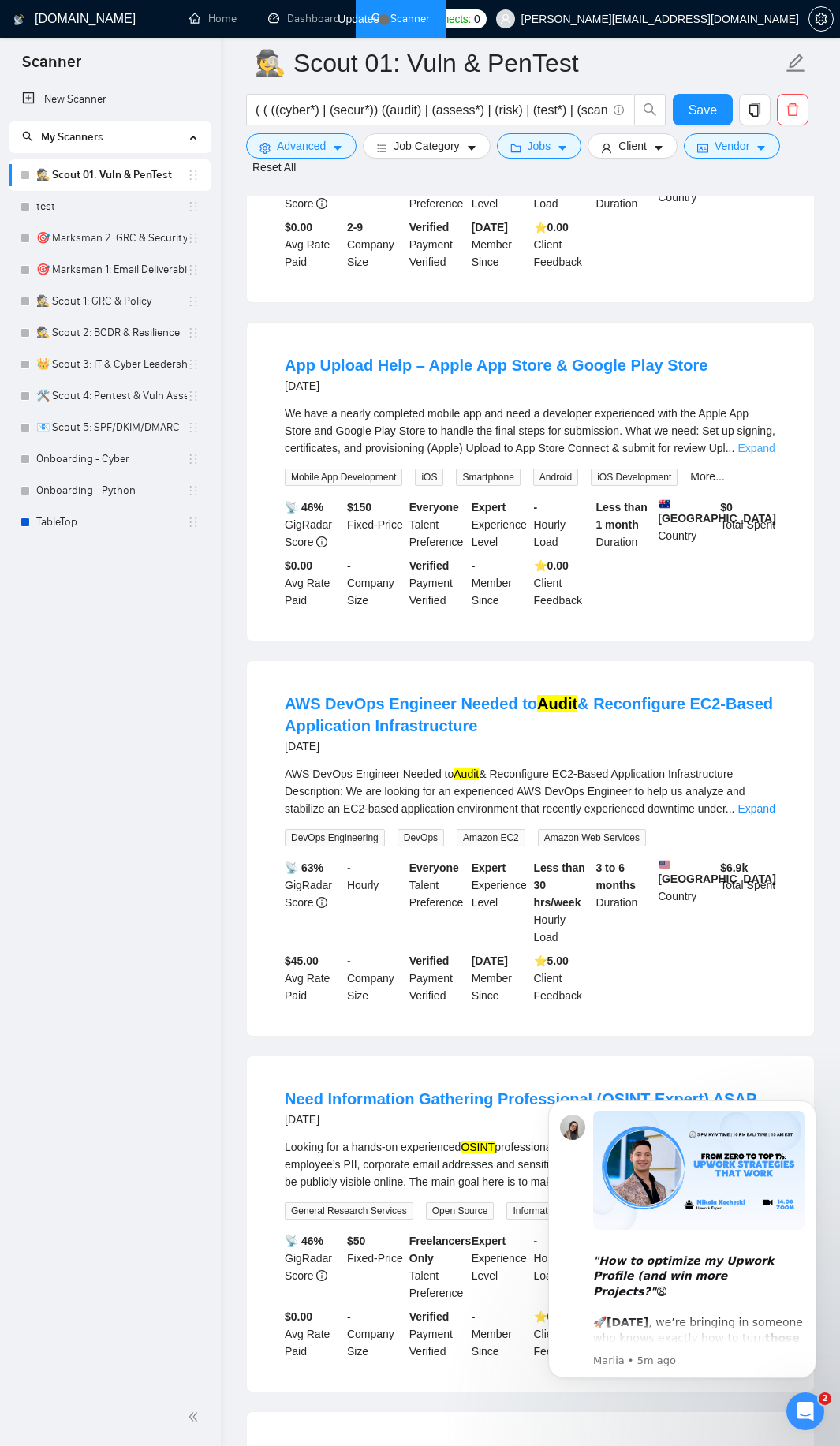
click at [761, 454] on link "Expand" at bounding box center [756, 448] width 37 height 12
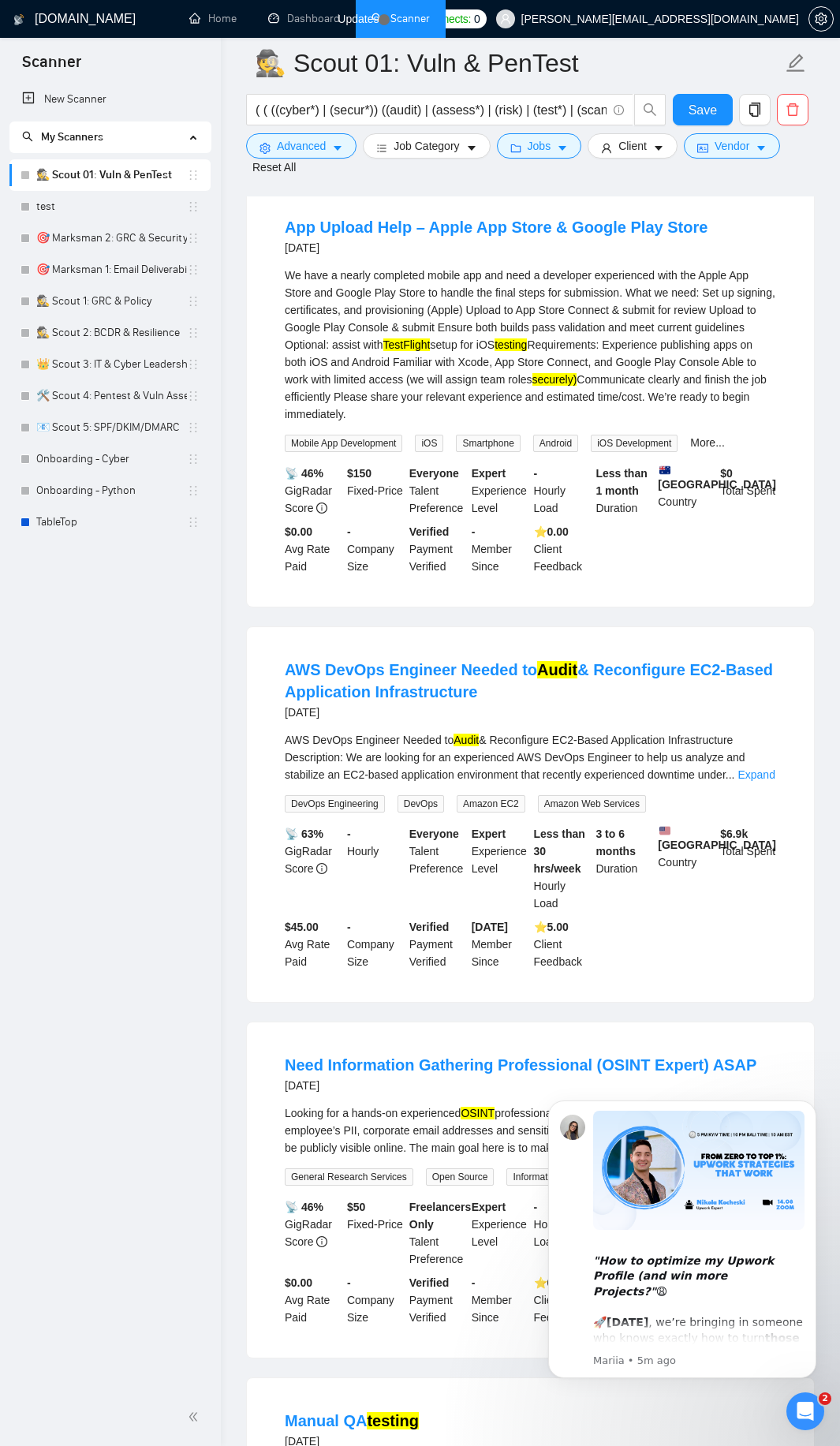
scroll to position [6023, 0]
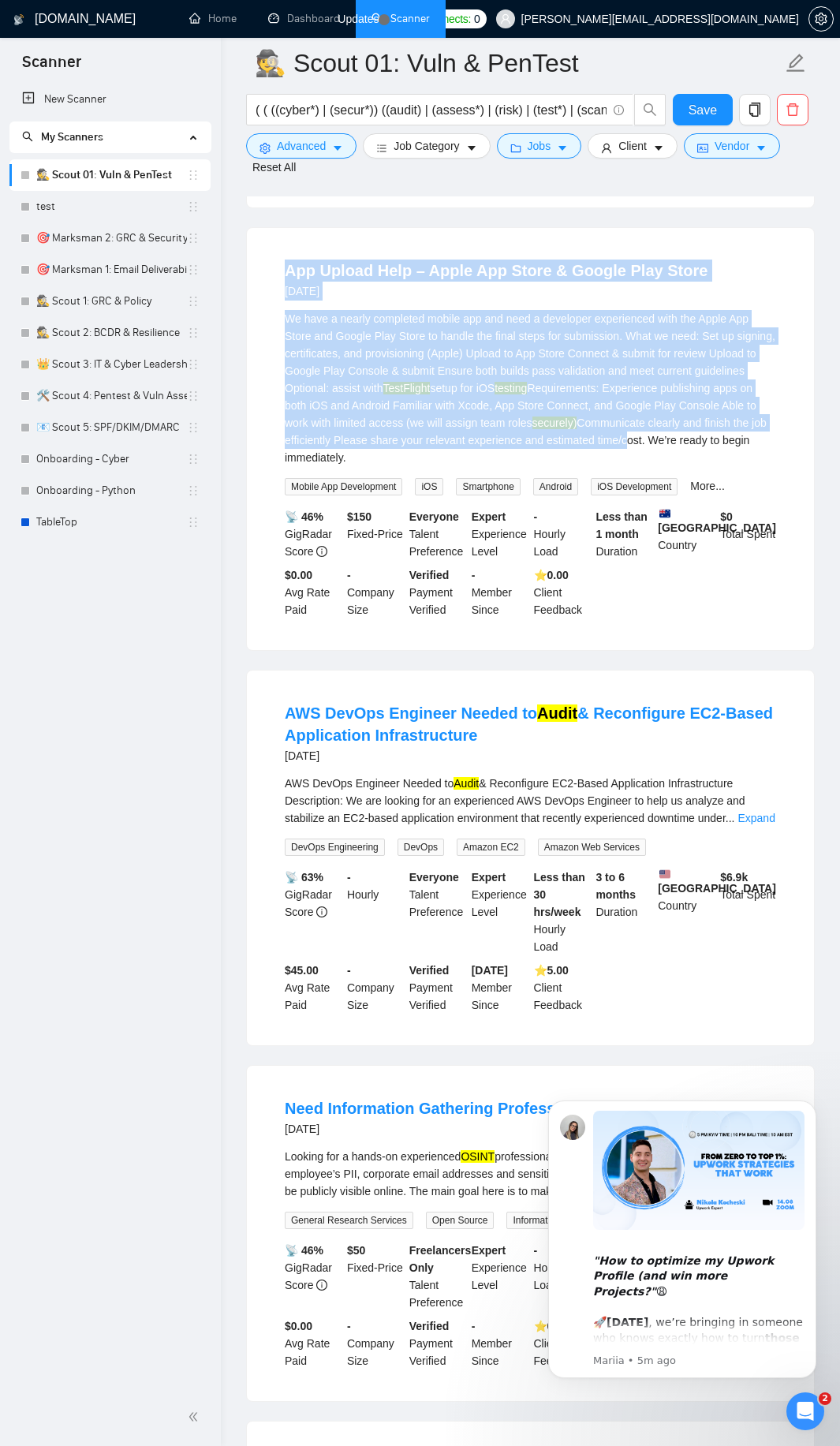
drag, startPoint x: 261, startPoint y: 287, endPoint x: 618, endPoint y: 466, distance: 399.4
click at [618, 466] on div "App Upload Help – Apple App Store & Google Play Store [DATE] We have a nearly c…" at bounding box center [530, 438] width 567 height 422
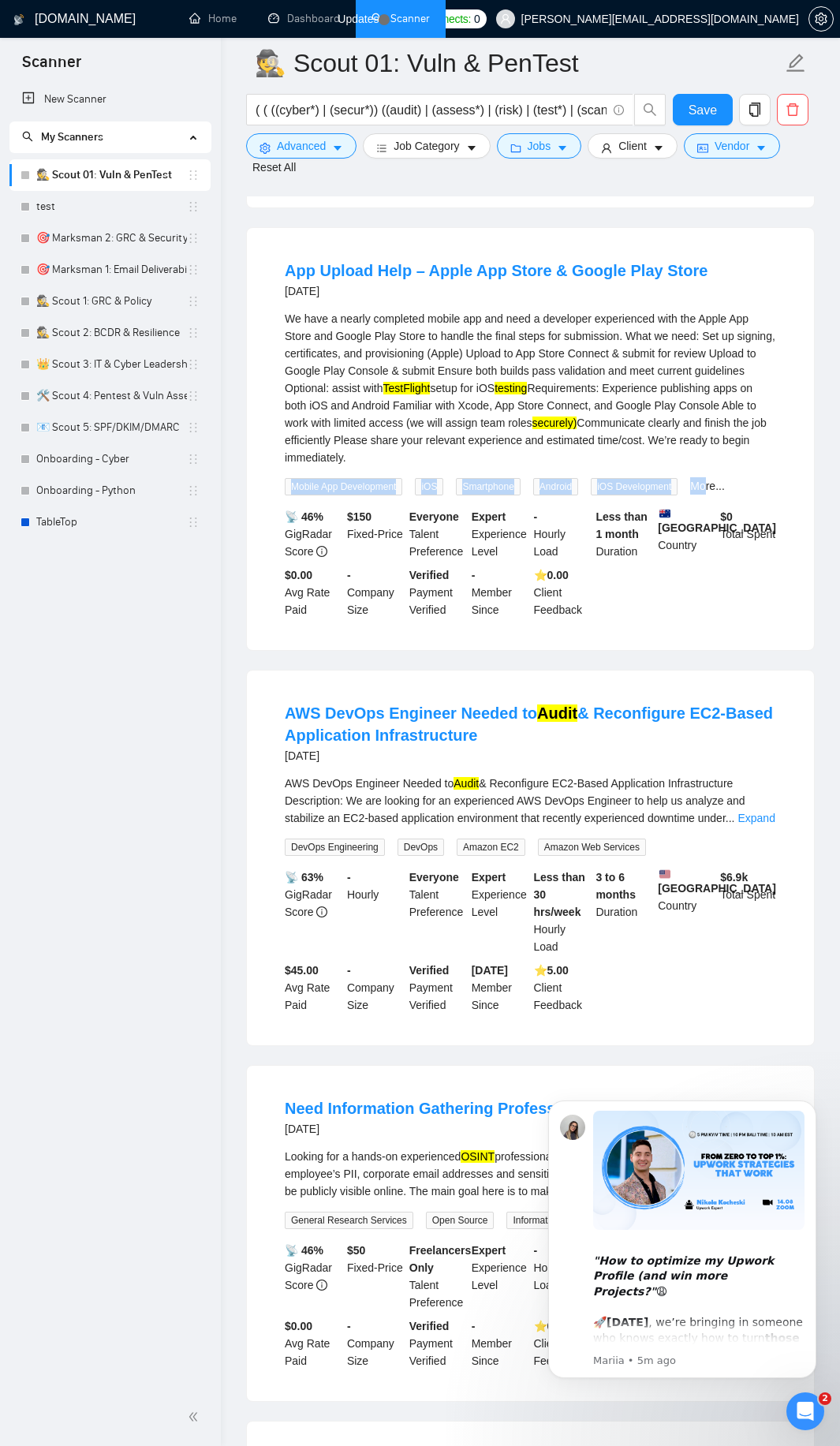
click at [708, 495] on div "We have a nearly completed mobile app and need a developer experienced with the…" at bounding box center [530, 402] width 491 height 185
click at [716, 492] on link "More..." at bounding box center [707, 485] width 35 height 12
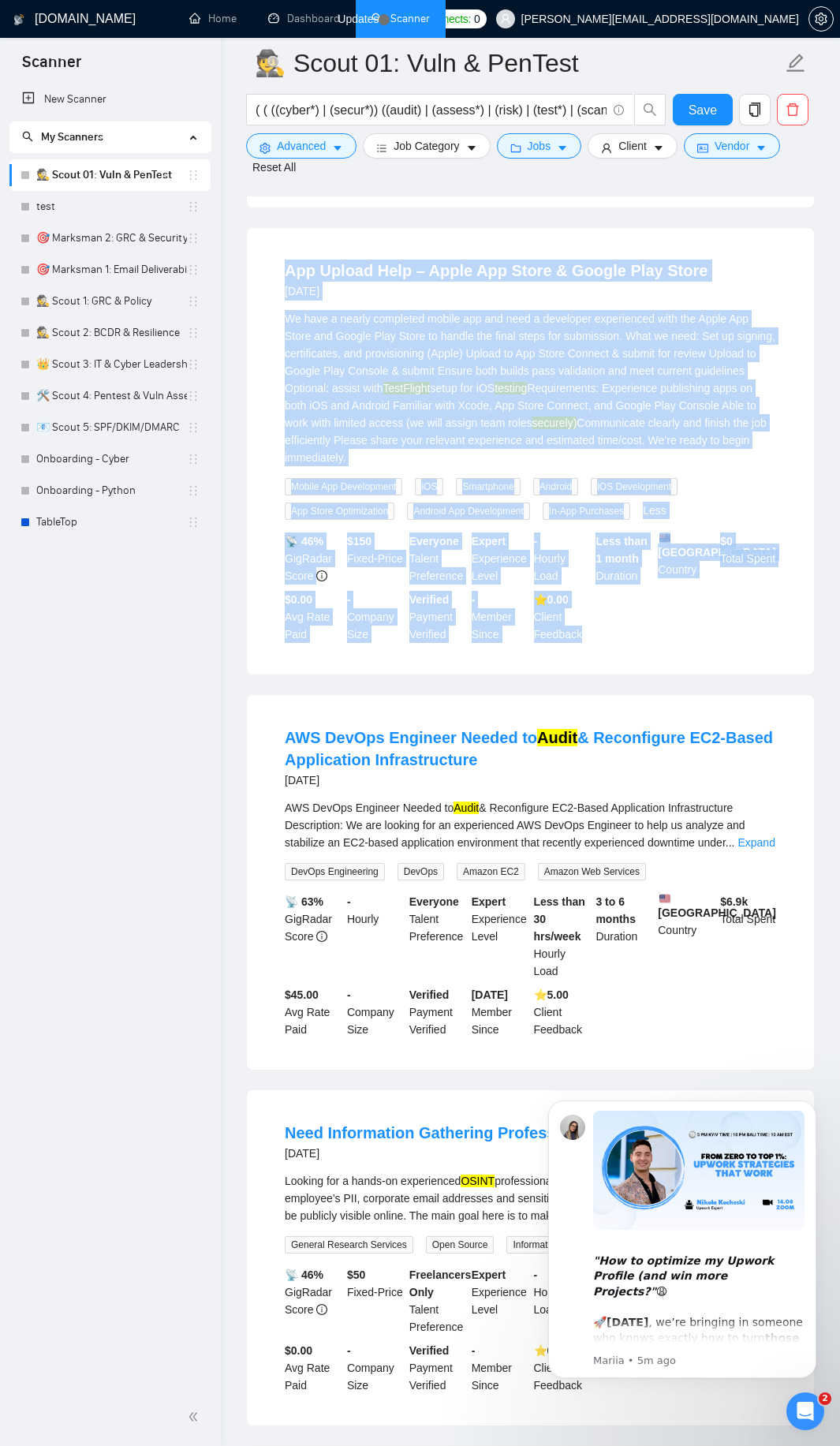
drag, startPoint x: 270, startPoint y: 288, endPoint x: 618, endPoint y: 659, distance: 508.7
click at [618, 655] on li "App Upload Help – Apple App Store & Google Play Store [DATE] We have a nearly c…" at bounding box center [530, 450] width 529 height 409
copy li "Lor Ipsumd Sita – Conse Adi Elits & Doeius Temp Incid 28 utla etd Ma aliq e adm…"
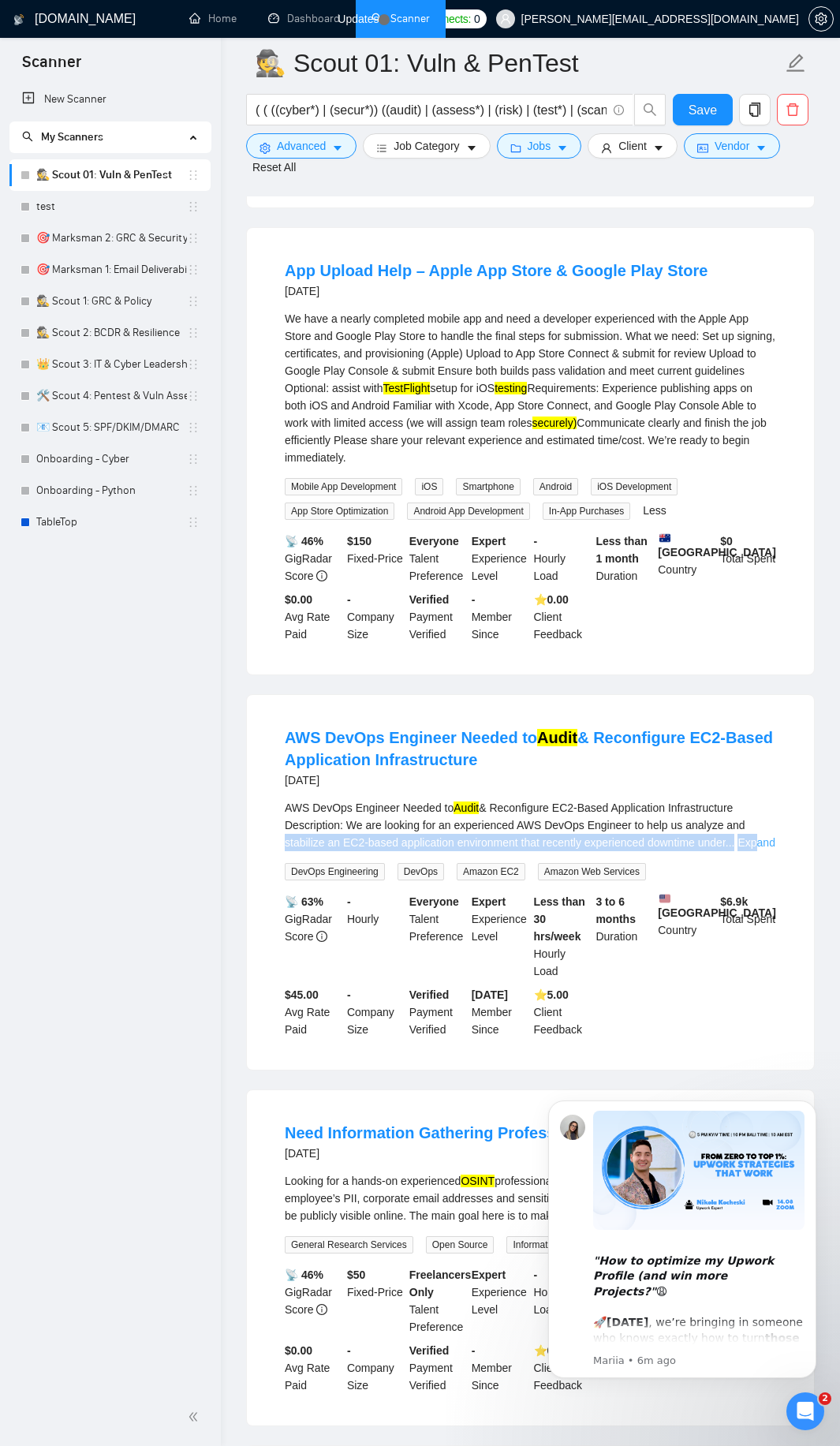
click at [754, 851] on div "AWS DevOps Engineer Needed to Audit & Reconfigure EC2-Based Application Infrast…" at bounding box center [530, 825] width 491 height 52
drag, startPoint x: 763, startPoint y: 862, endPoint x: 758, endPoint y: 869, distance: 8.6
click at [762, 849] on link "Expand" at bounding box center [756, 842] width 37 height 12
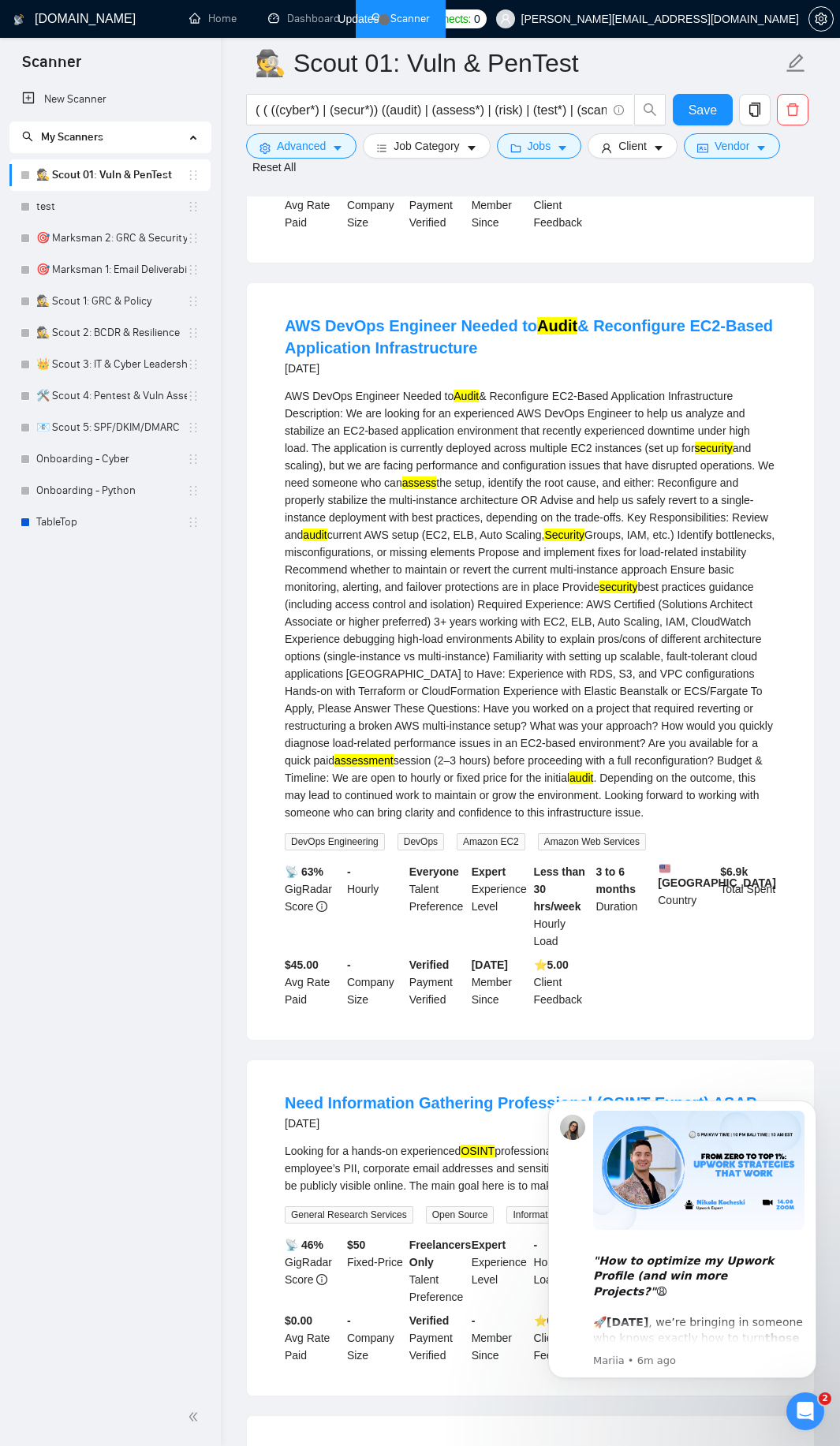
scroll to position [6496, 0]
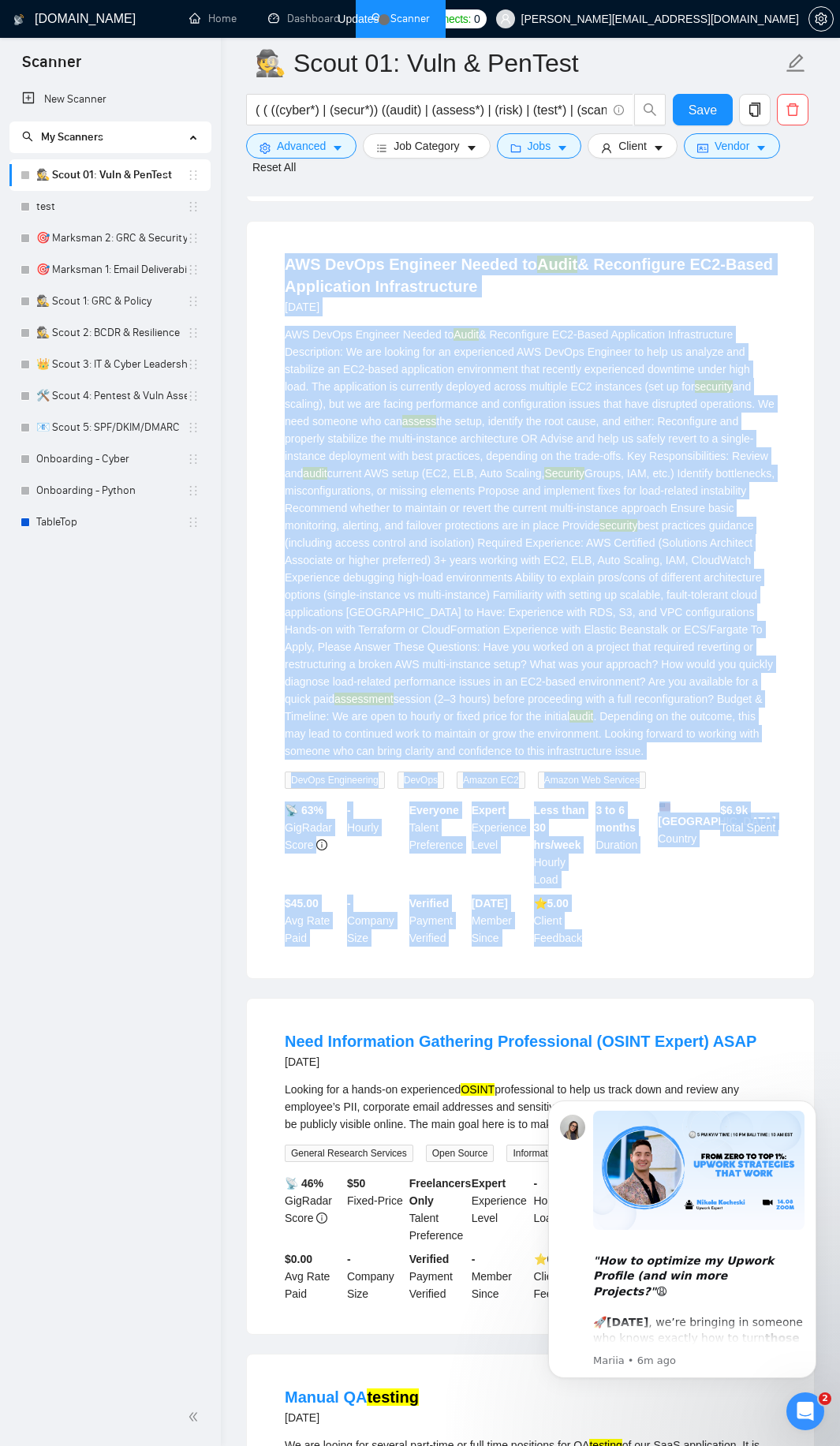
drag, startPoint x: 276, startPoint y: 287, endPoint x: 635, endPoint y: 983, distance: 783.1
click at [635, 979] on div "AWS DevOps Engineer Needed to Audit & Reconfigure EC2-Based Application Infrast…" at bounding box center [530, 600] width 567 height 757
copy li "AWS DevOps Engineer Needed to Audit & Reconfigure EC2-Based Application Infrast…"
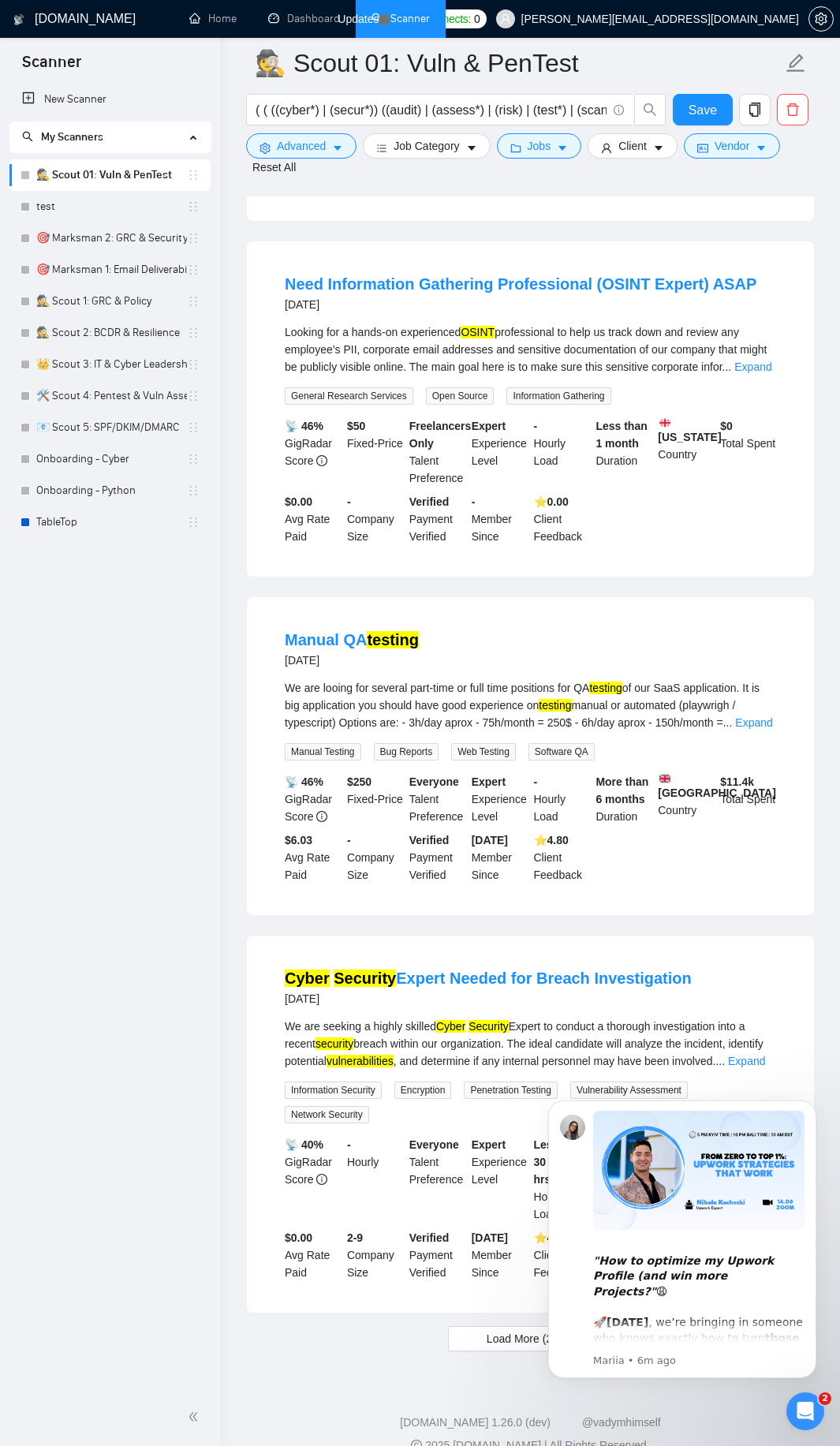
scroll to position [7313, 0]
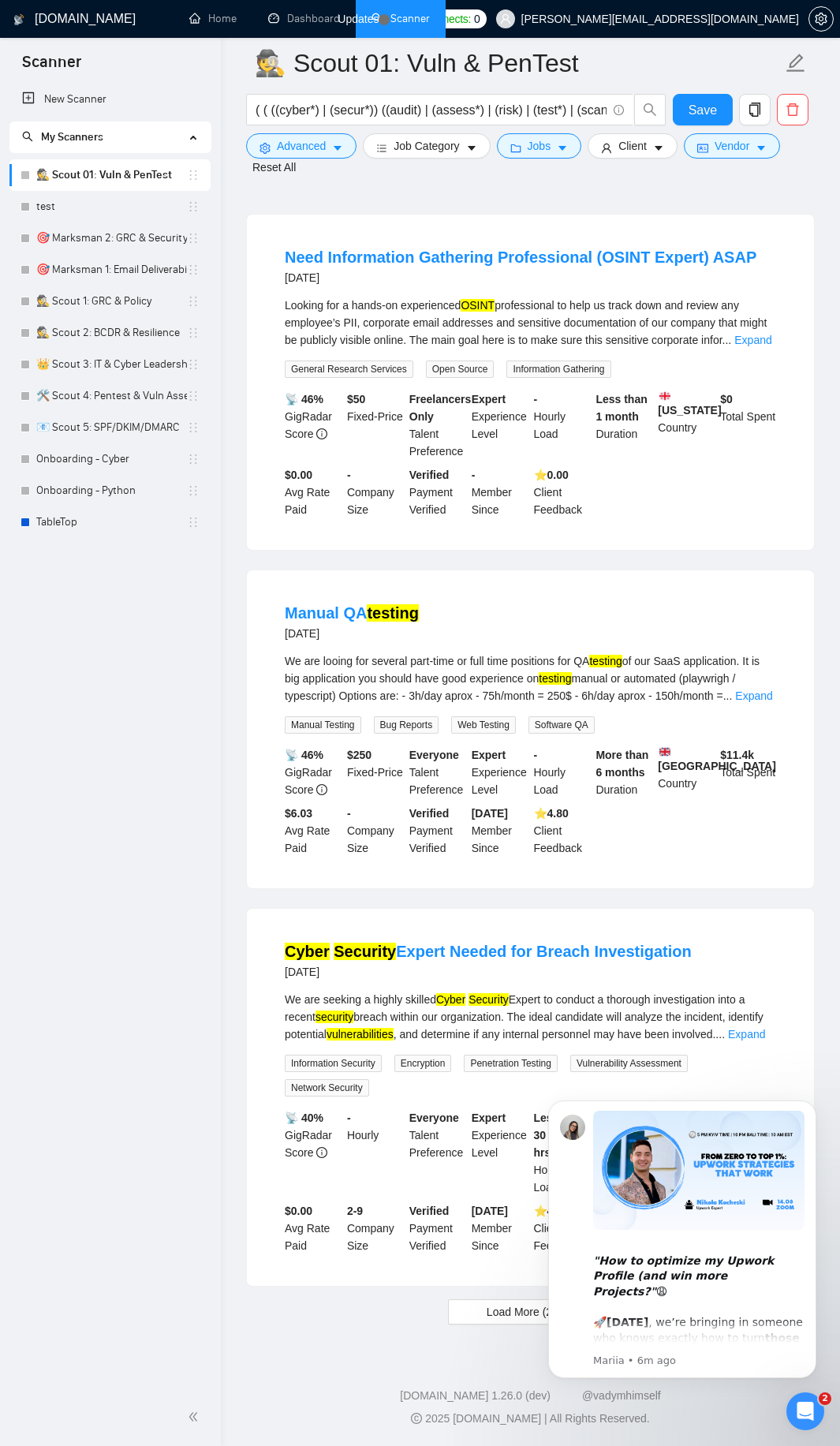
click at [752, 689] on link "Expand" at bounding box center [753, 695] width 37 height 12
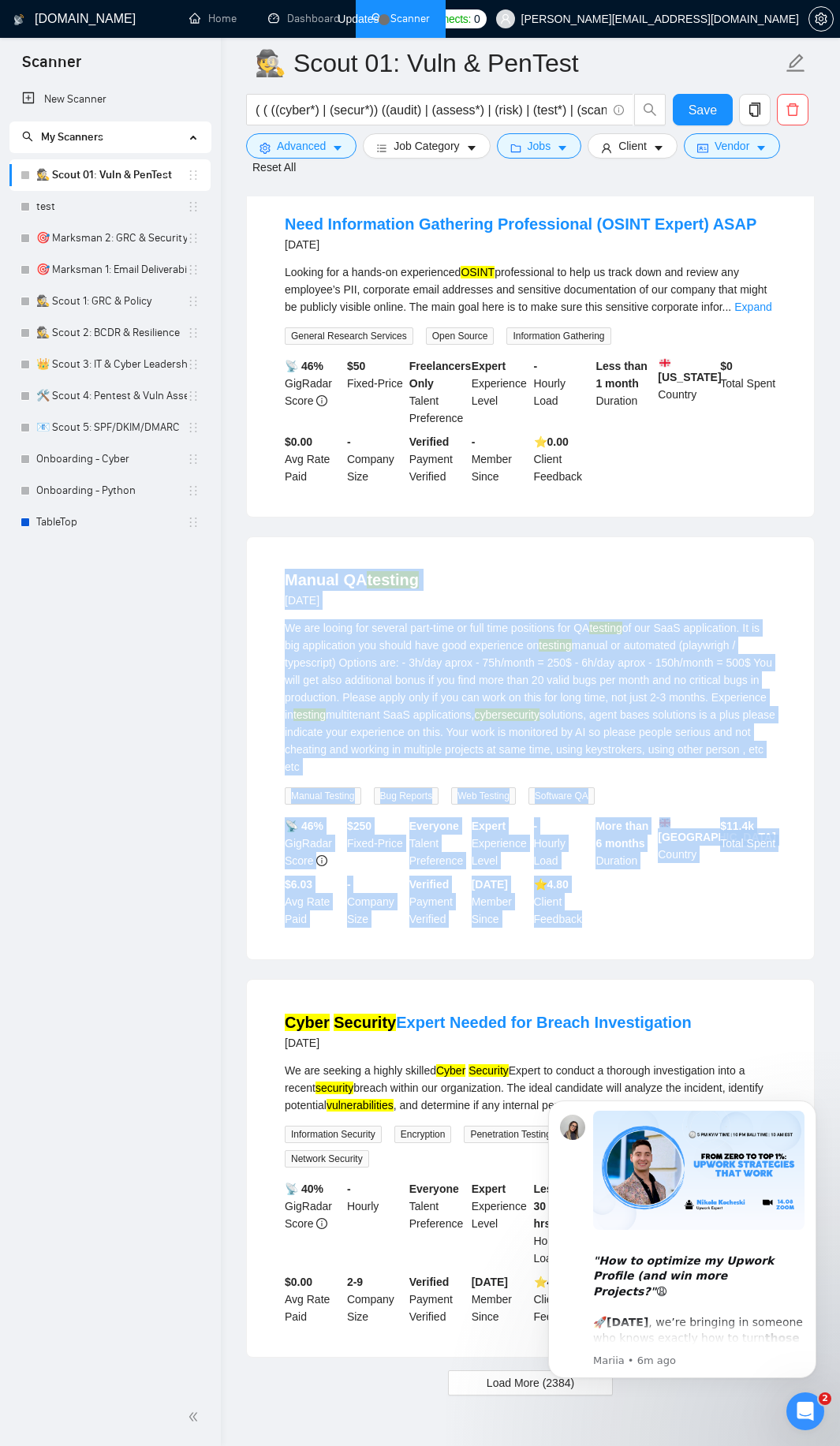
drag, startPoint x: 261, startPoint y: 607, endPoint x: 645, endPoint y: 964, distance: 524.3
click at [645, 960] on div "Manual QA testing [DATE] We are looing for several part-time or full time posit…" at bounding box center [530, 748] width 567 height 422
copy li "Loremi DO sitamet 58 cons adi El sed doeius tem incidid utla-etdo ma aliq enim …"
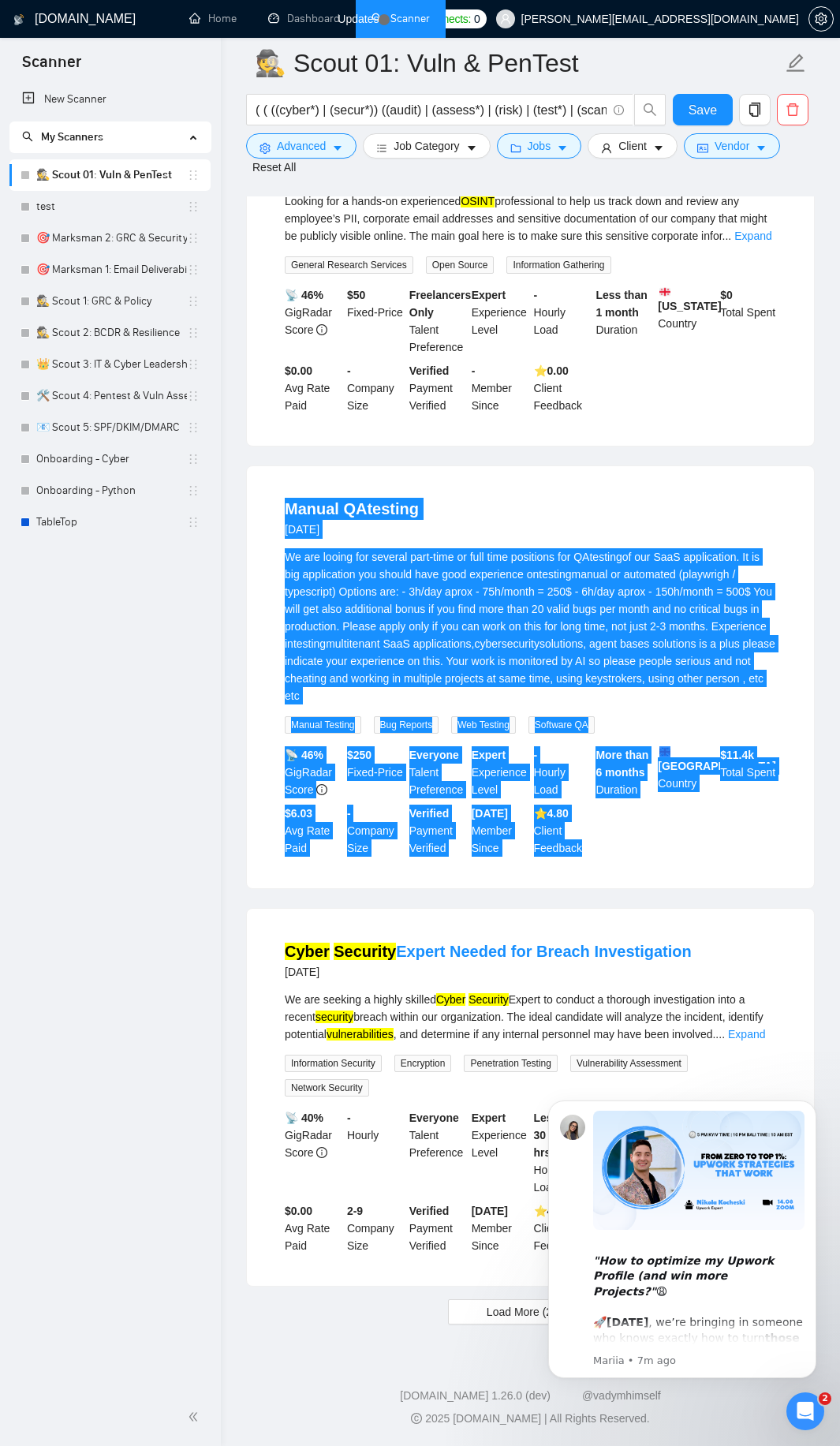
scroll to position [7418, 0]
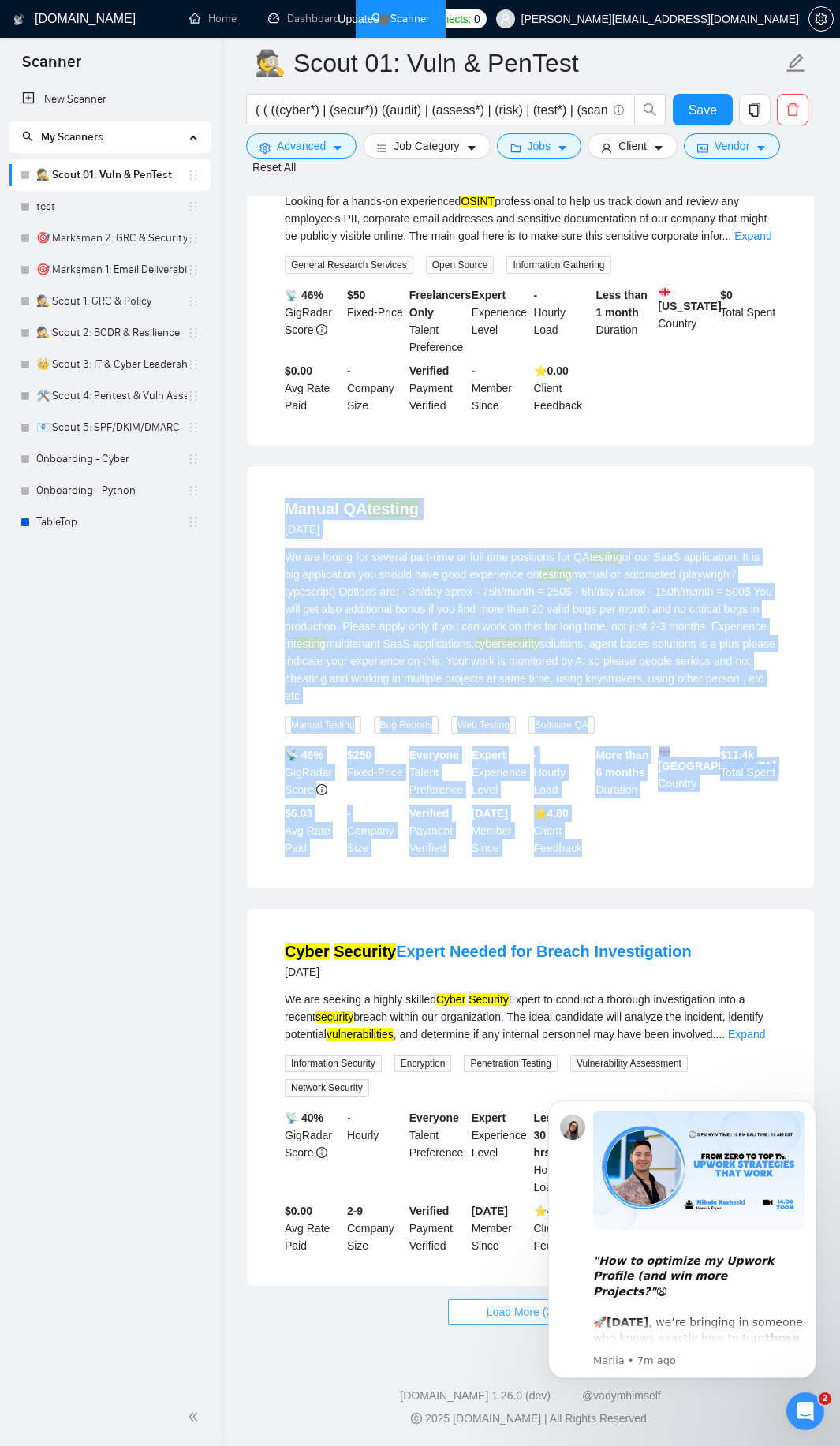
click at [513, 1311] on span "Load More (2384)" at bounding box center [530, 1311] width 87 height 17
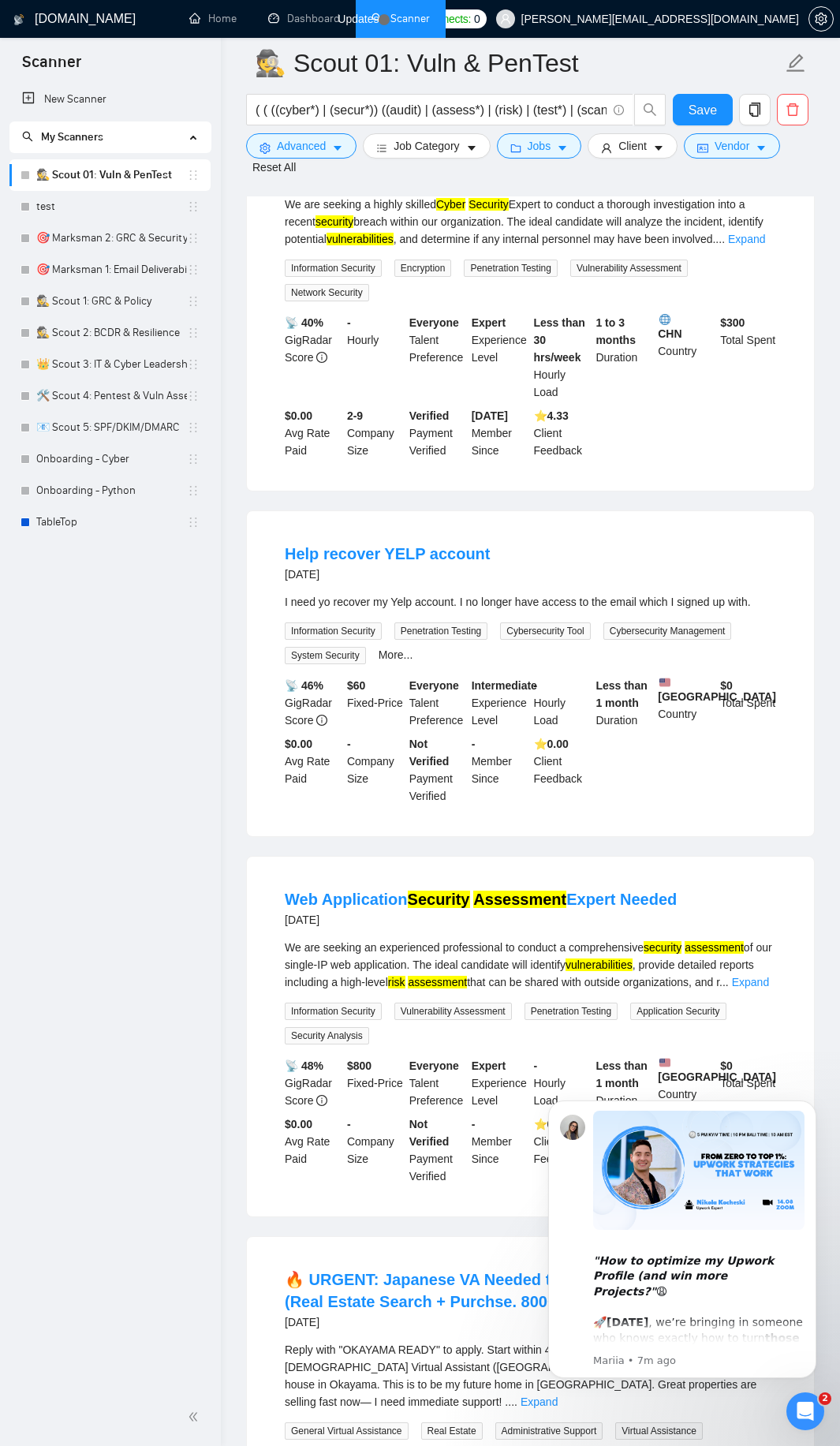
scroll to position [8270, 0]
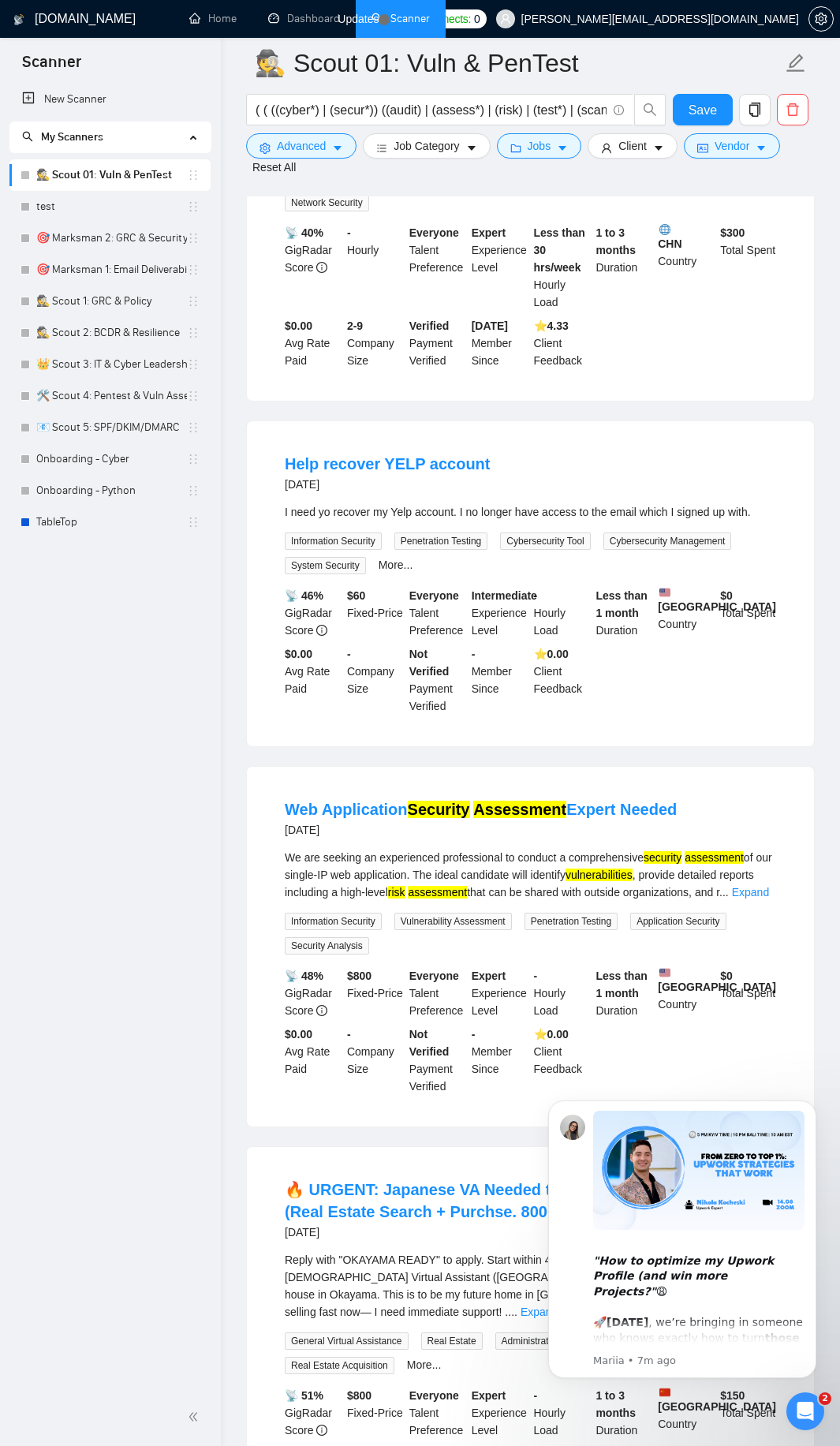
click at [394, 575] on div "More..." at bounding box center [395, 564] width 41 height 18
click at [398, 571] on link "More..." at bounding box center [395, 564] width 35 height 12
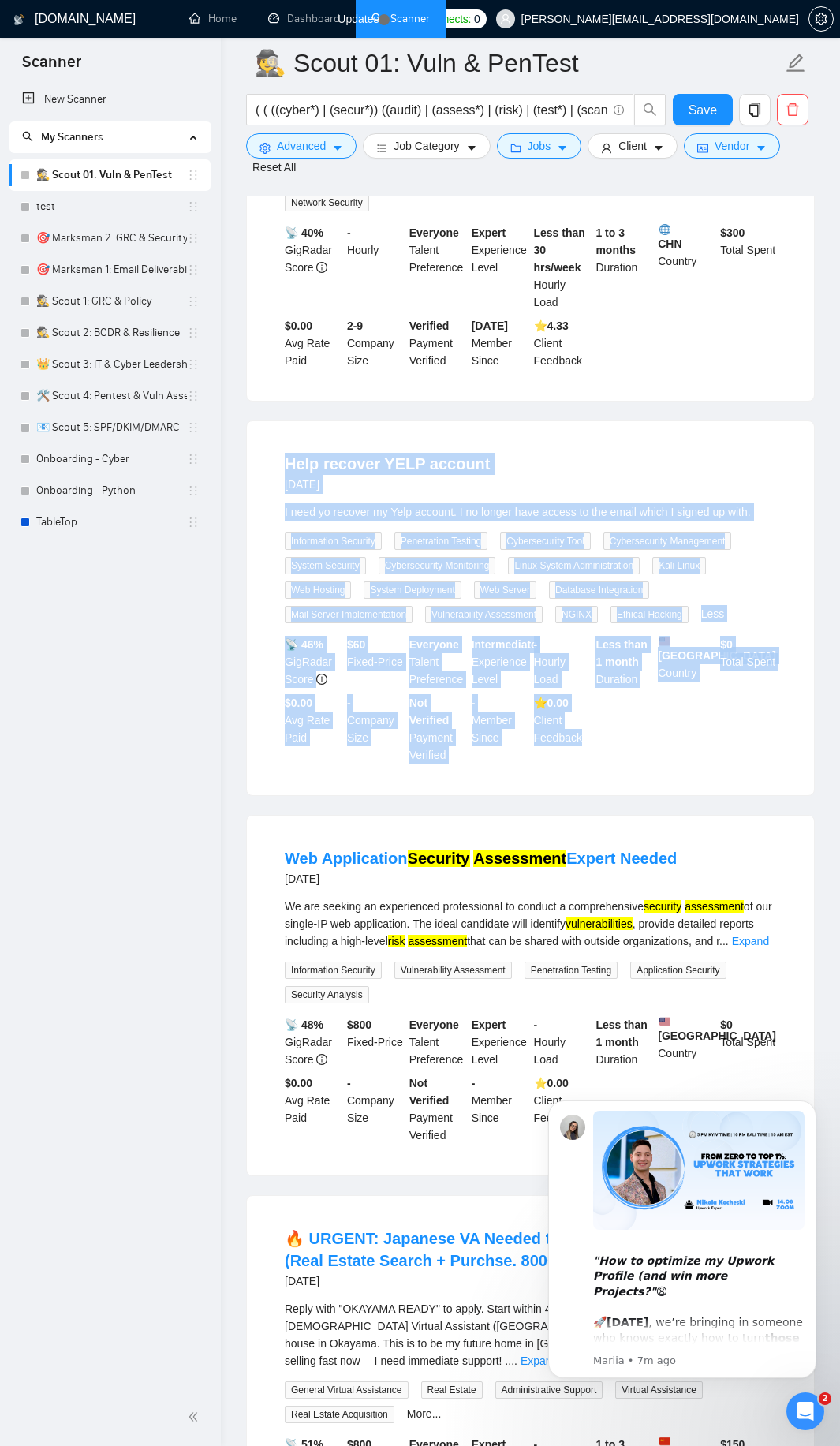
drag, startPoint x: 273, startPoint y: 494, endPoint x: 579, endPoint y: 786, distance: 423.0
click at [582, 777] on li "Help recover YELP account [DATE] I need yo recover my Yelp account. I no longer…" at bounding box center [530, 608] width 529 height 336
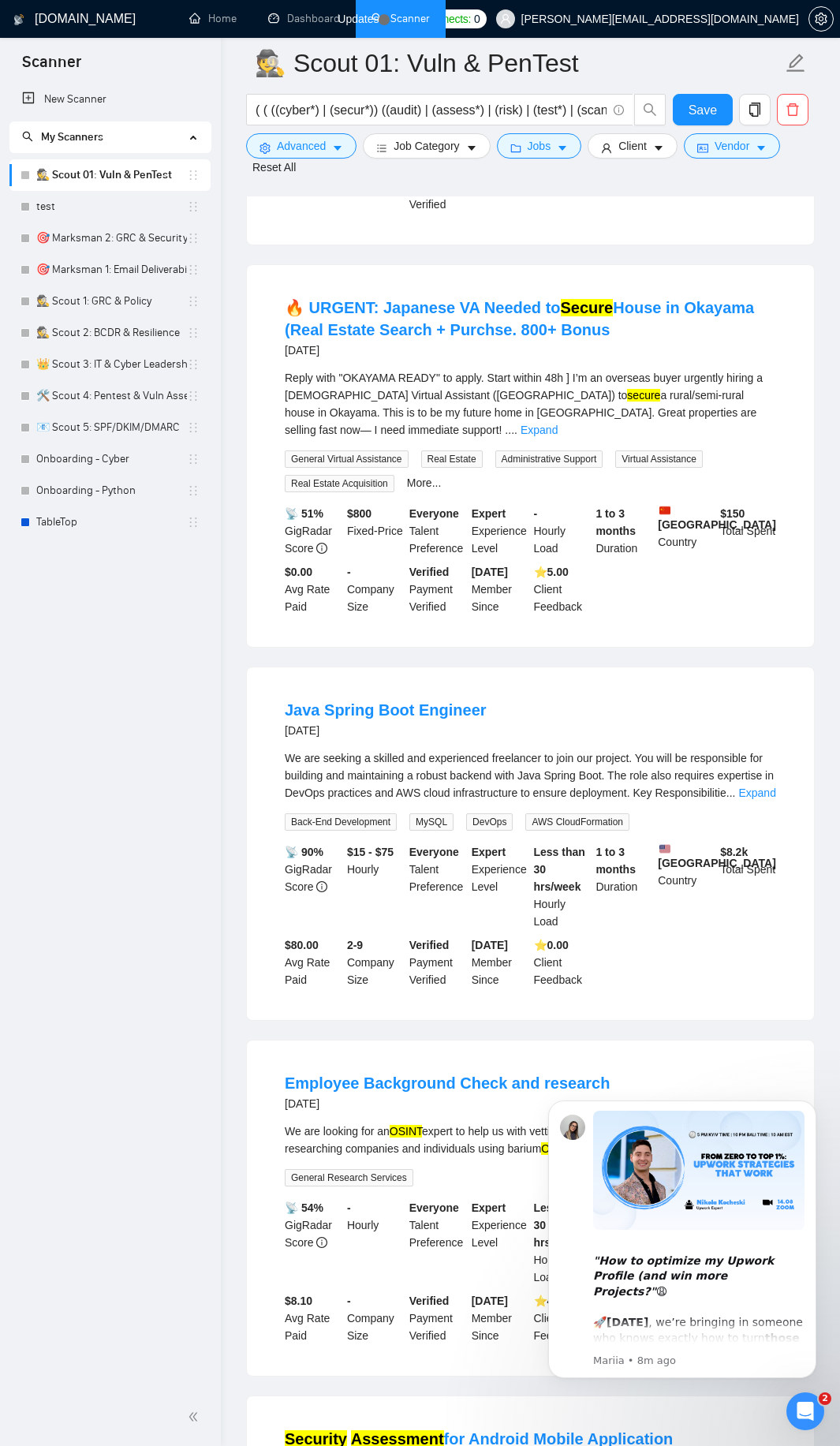
scroll to position [9216, 0]
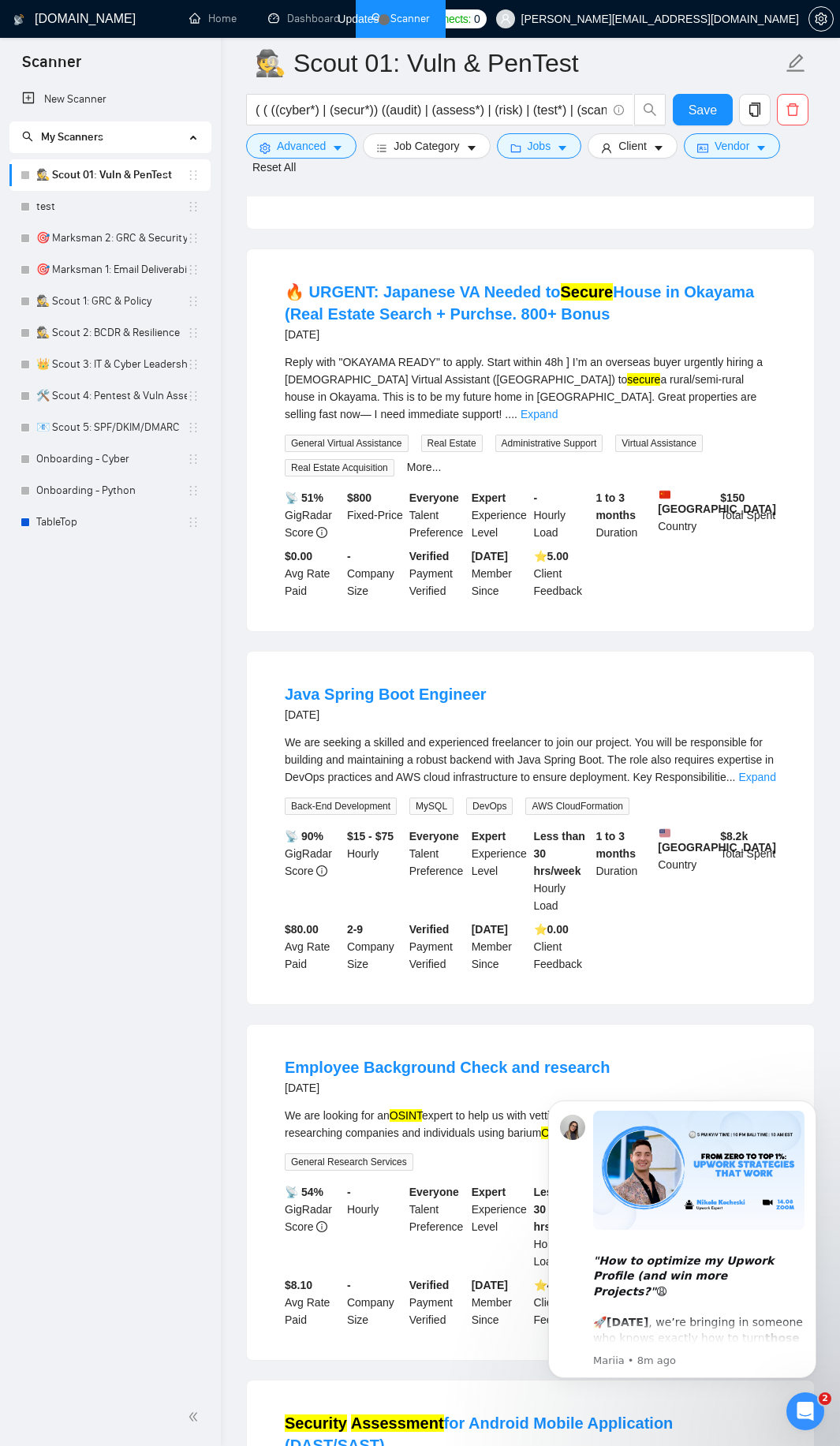
click at [751, 423] on div "Reply with "OKAYAMA READY" to apply. Start within 48h ] I’m an overseas buyer u…" at bounding box center [530, 388] width 491 height 69
click at [557, 420] on link "Expand" at bounding box center [539, 413] width 37 height 12
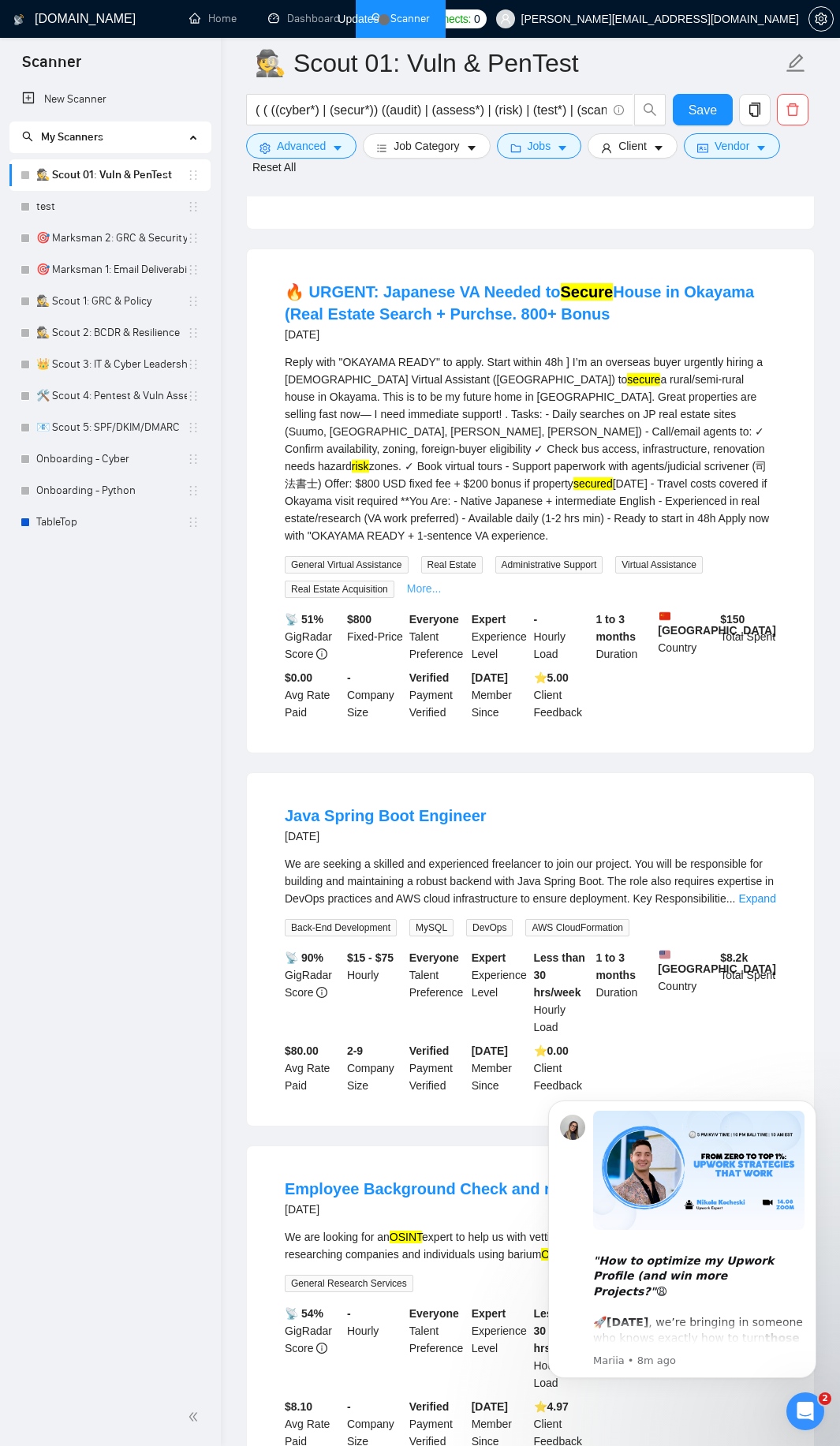
click at [435, 595] on link "More..." at bounding box center [424, 588] width 35 height 12
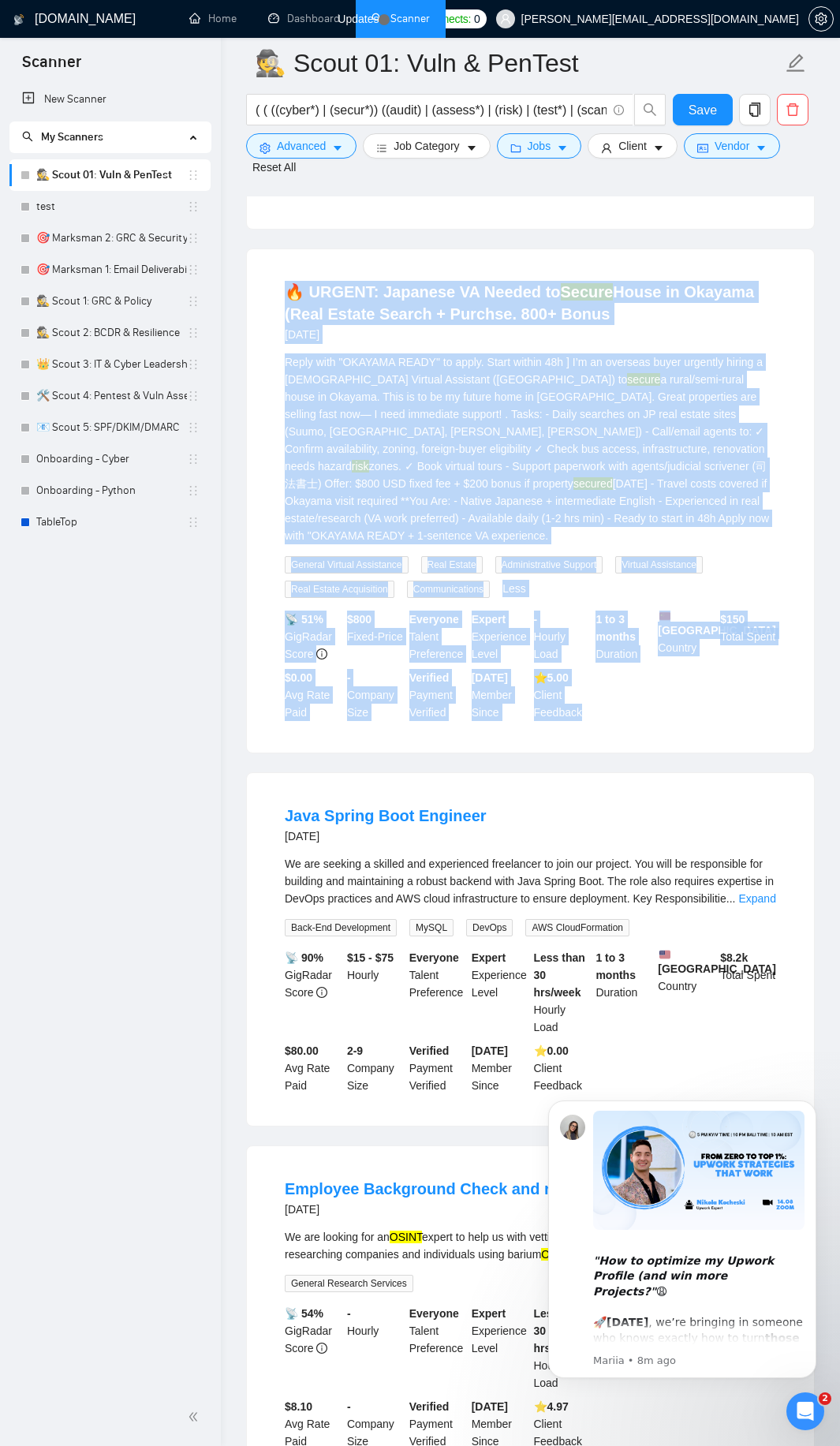
drag, startPoint x: 280, startPoint y: 345, endPoint x: 593, endPoint y: 744, distance: 507.1
click at [593, 734] on li "🔥 URGENT: Japanese VA Needed to Secure House in Okayama (Real Estate Search + P…" at bounding box center [530, 501] width 529 height 466
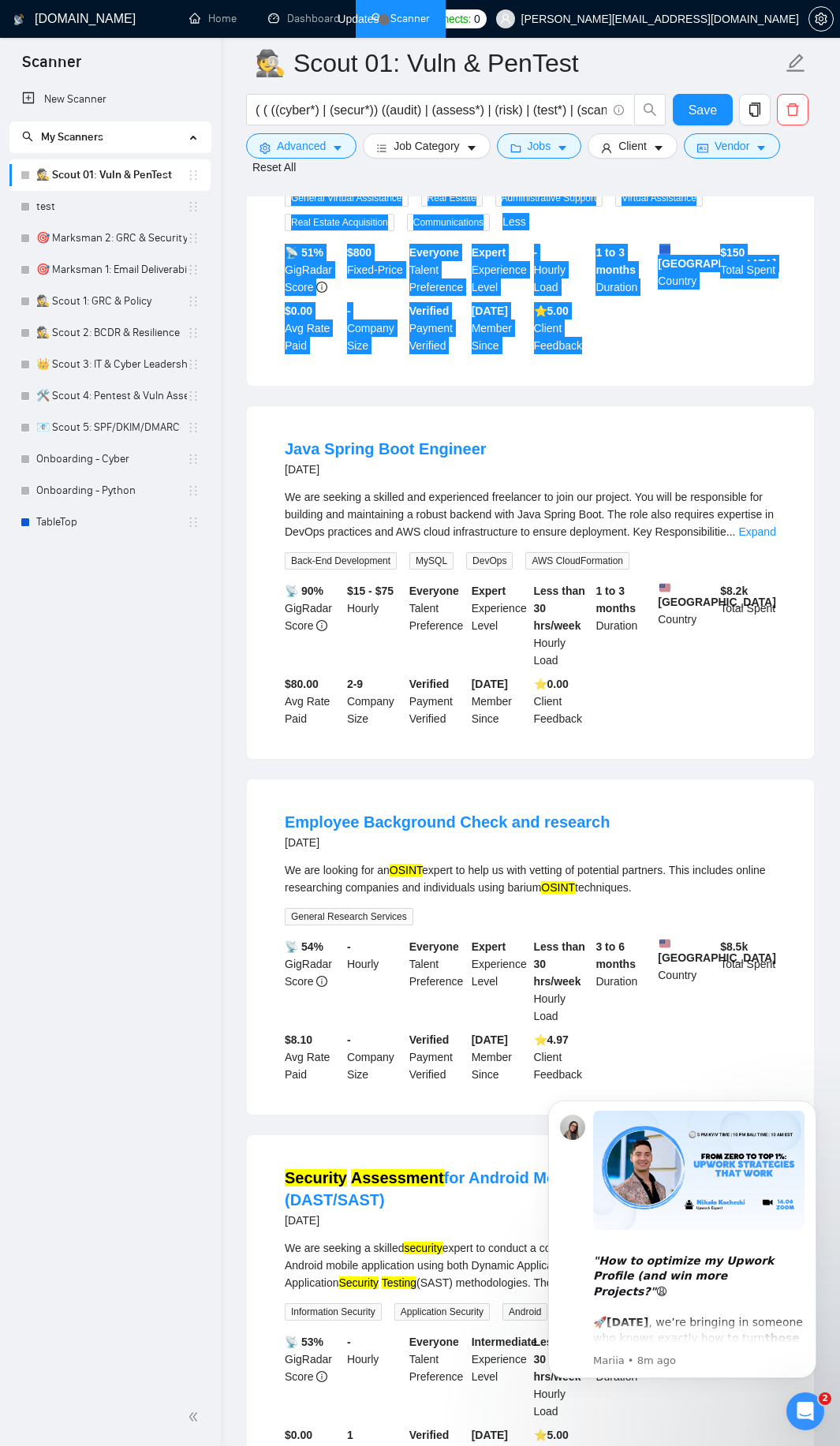
scroll to position [9595, 0]
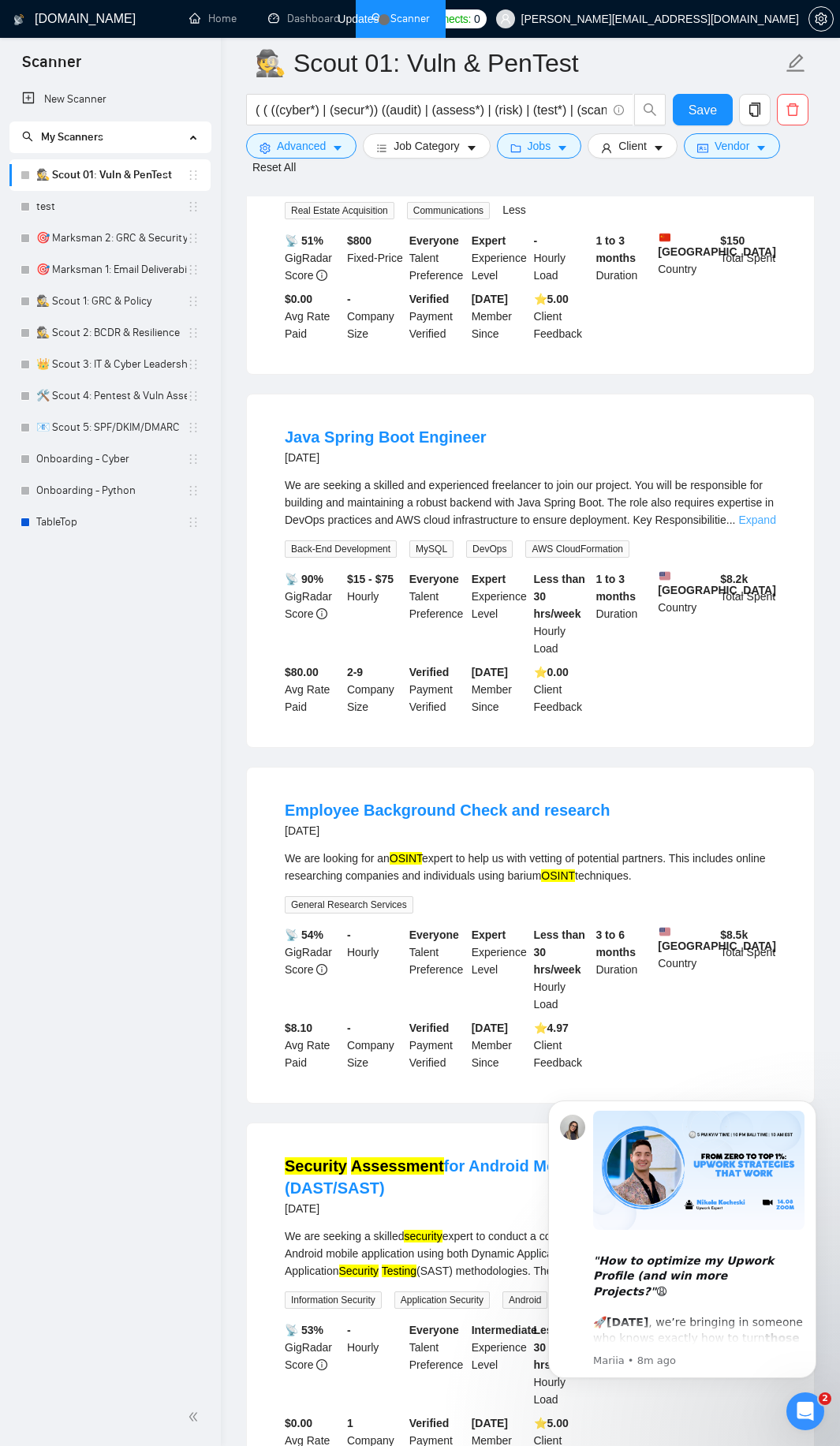
click at [769, 526] on link "Expand" at bounding box center [757, 520] width 37 height 12
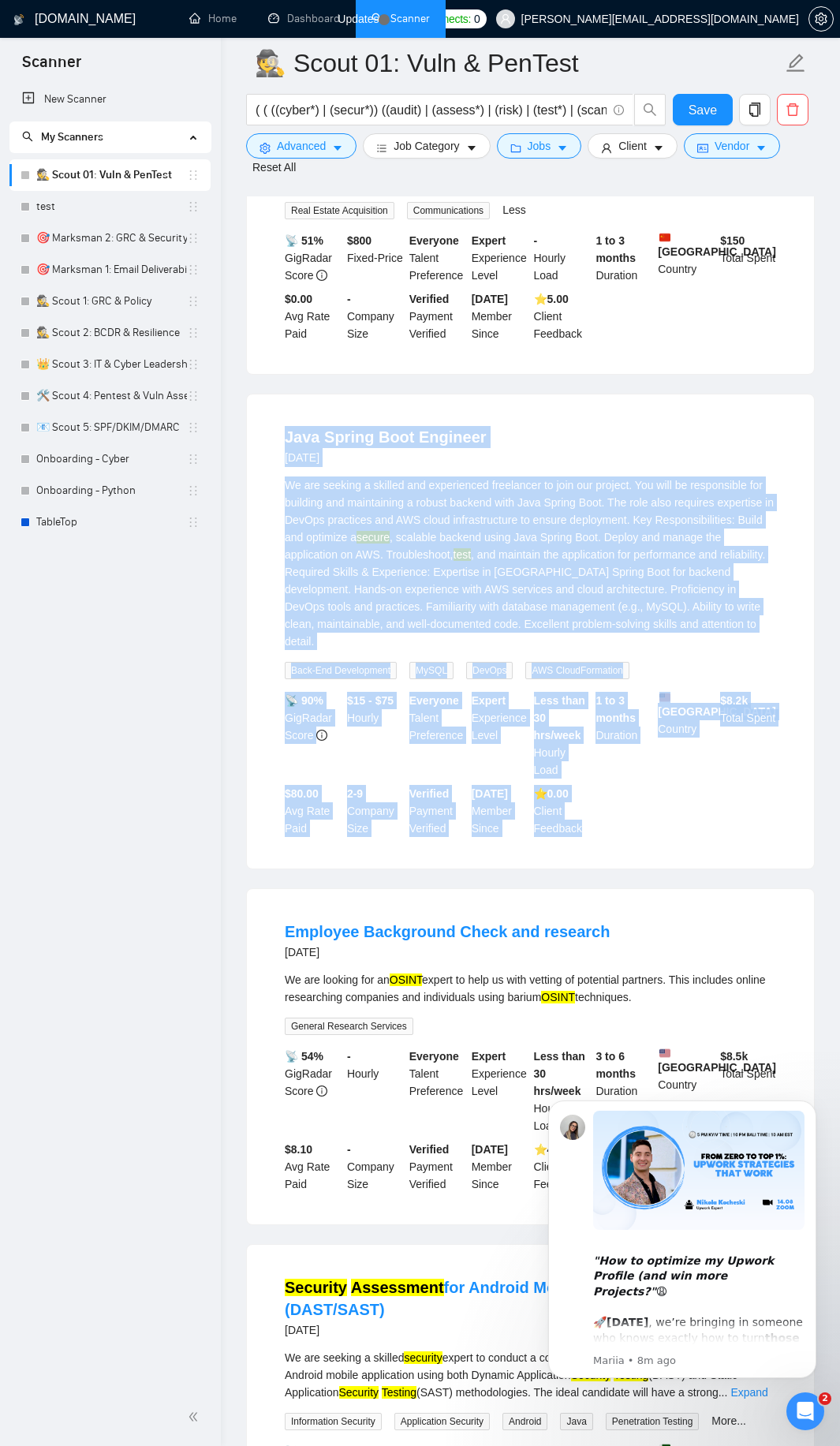
drag, startPoint x: 273, startPoint y: 464, endPoint x: 609, endPoint y: 846, distance: 508.7
click at [609, 846] on li "Java Spring Boot Engineer [DATE] We are seeking a skilled and experienced freel…" at bounding box center [530, 631] width 529 height 436
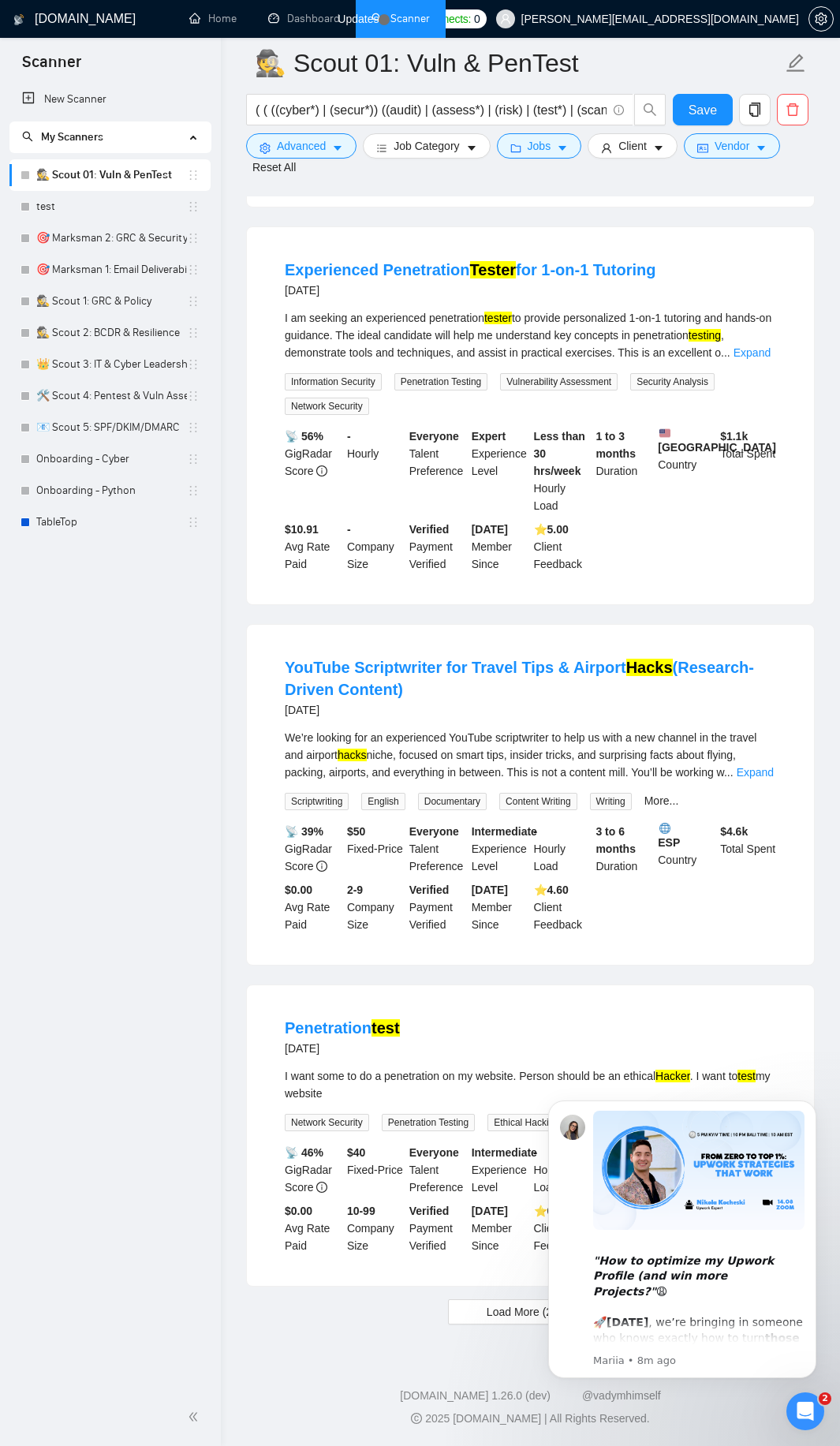
scroll to position [11391, 0]
click at [754, 775] on link "Expand" at bounding box center [755, 772] width 37 height 12
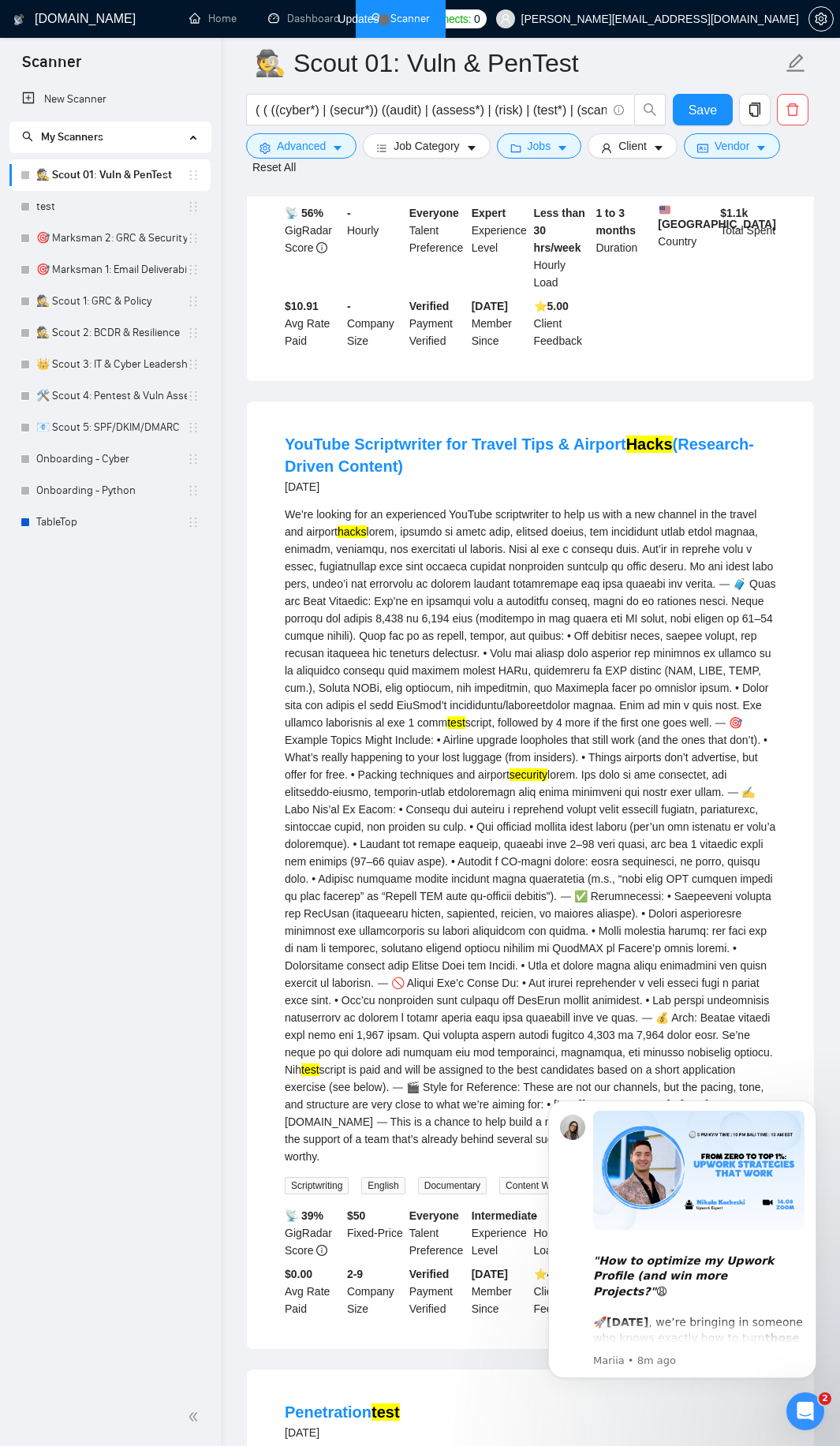
scroll to position [11959, 0]
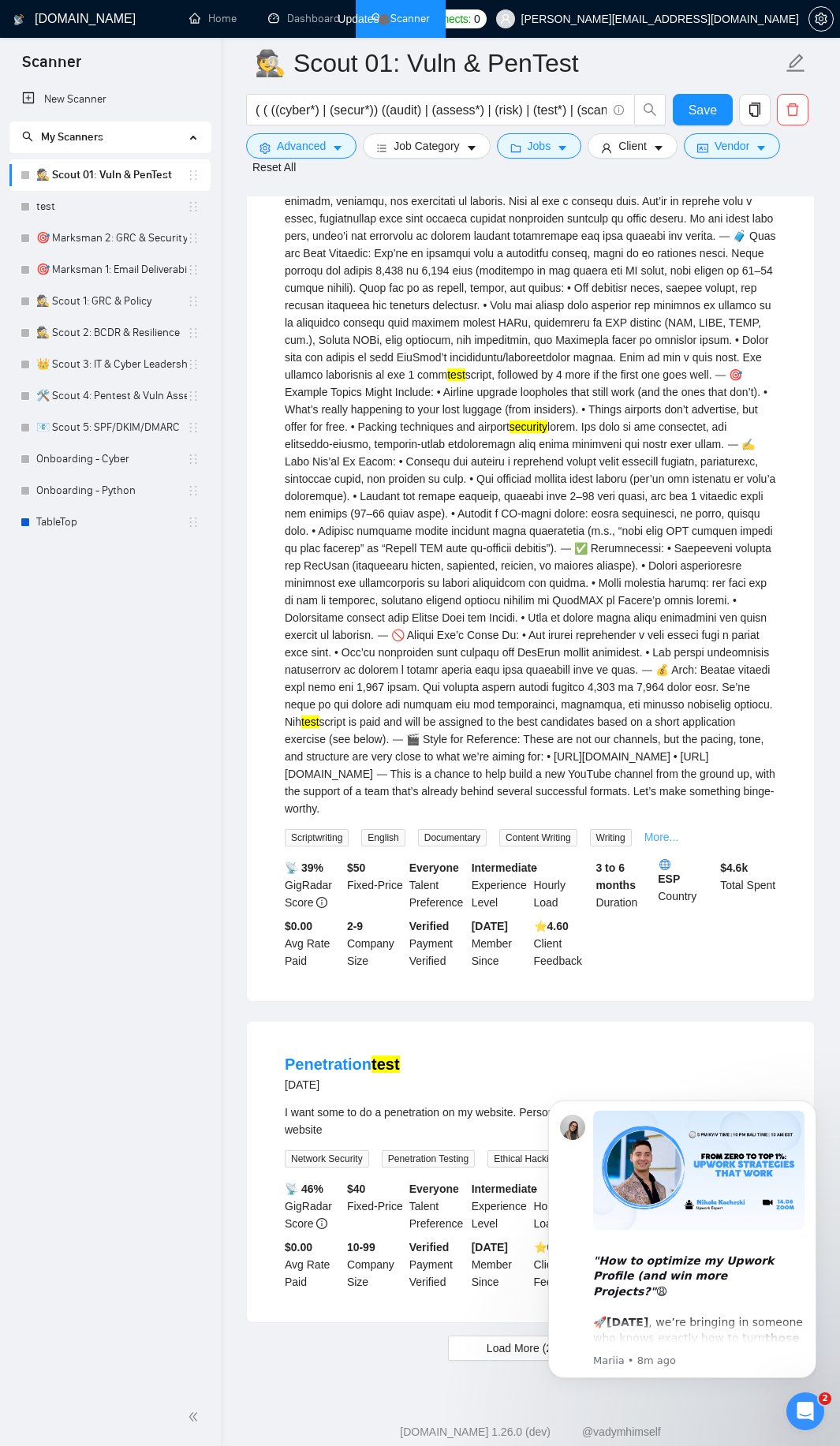
click at [667, 840] on link "More..." at bounding box center [662, 836] width 35 height 12
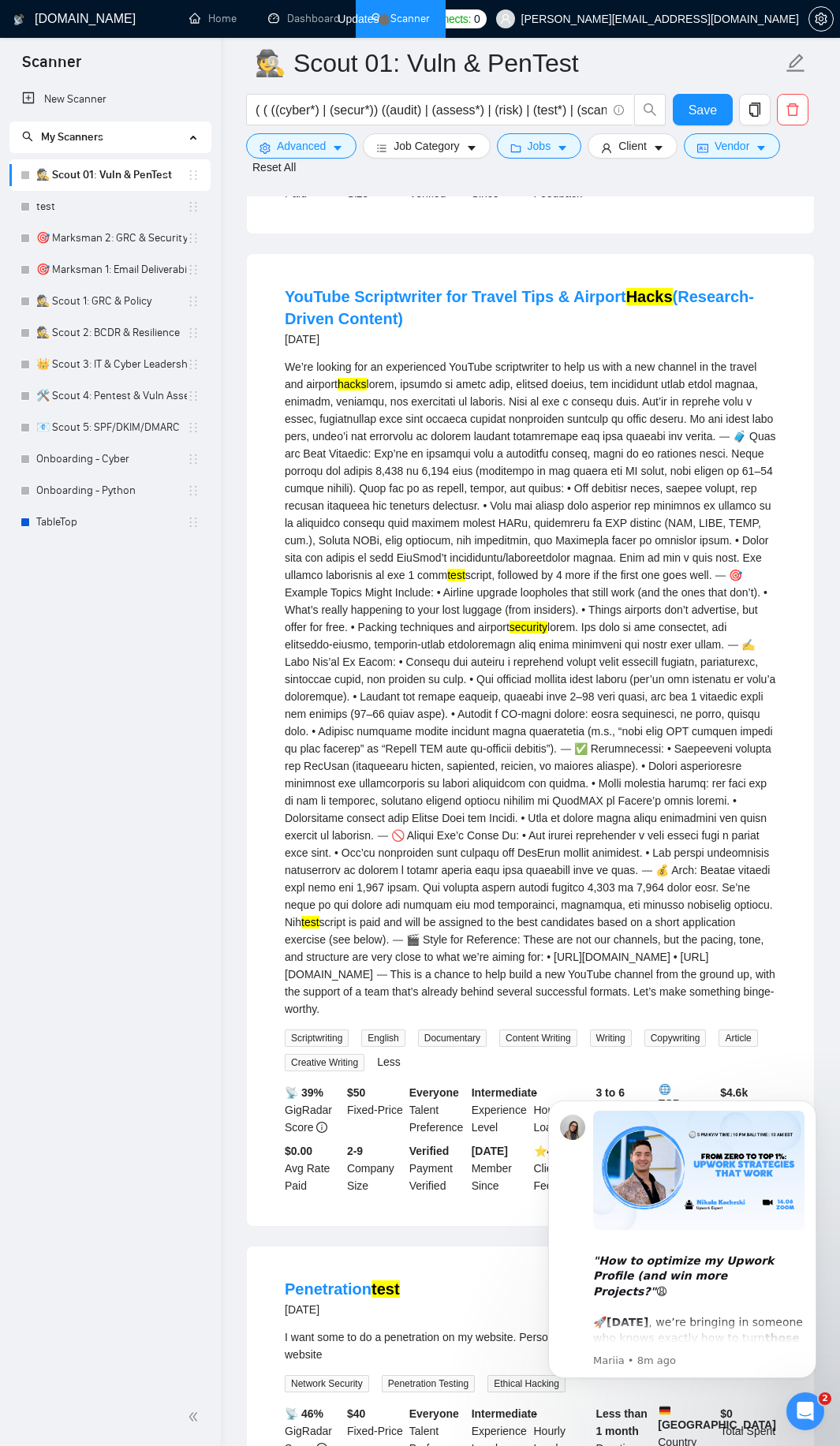
scroll to position [11675, 0]
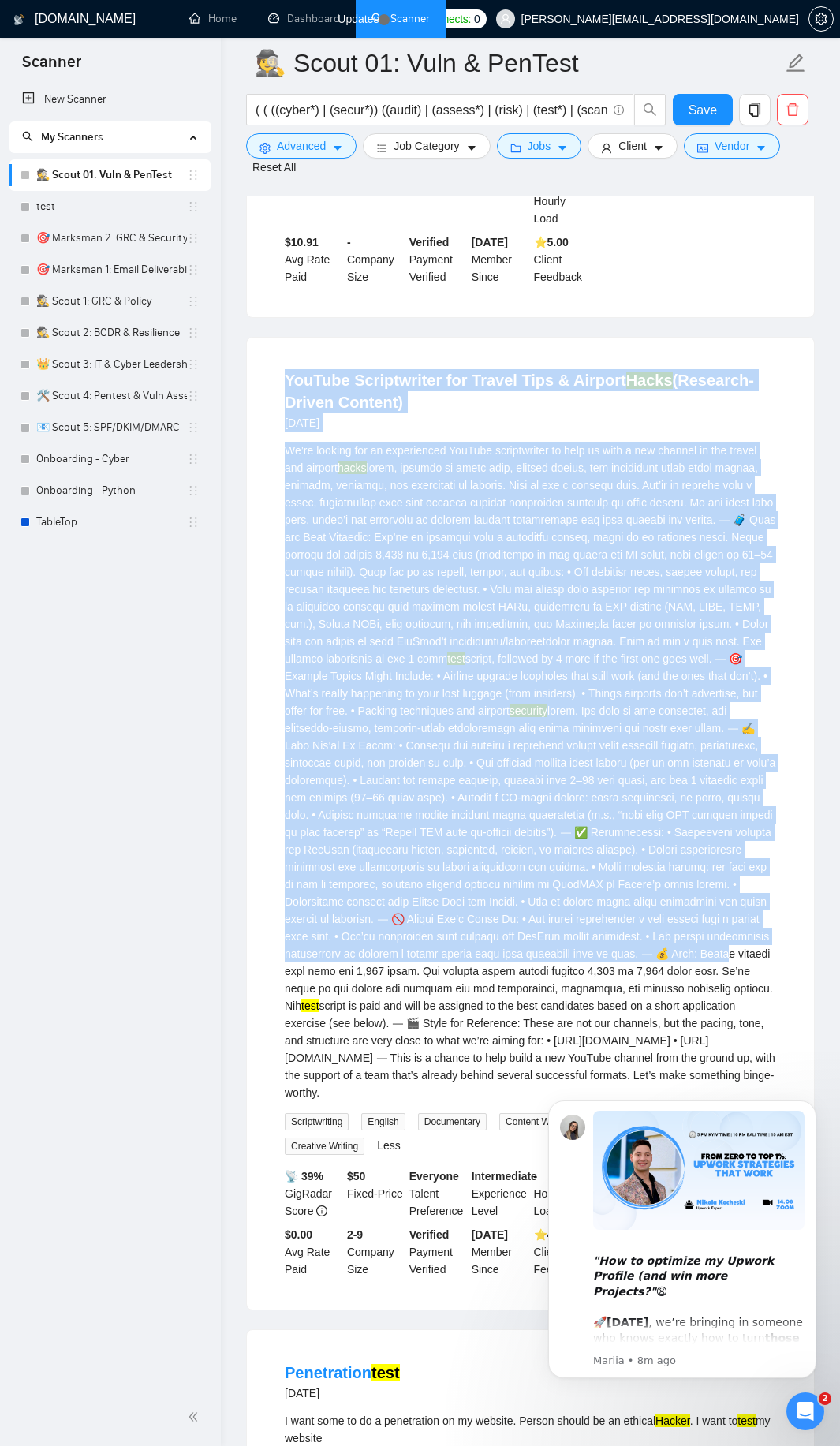
drag, startPoint x: 284, startPoint y: 382, endPoint x: 645, endPoint y: 961, distance: 682.3
click at [645, 961] on li "YouTube Scriptwriter for Travel Tips & Airport Hacks (Research-Driven Content) …" at bounding box center [530, 823] width 529 height 934
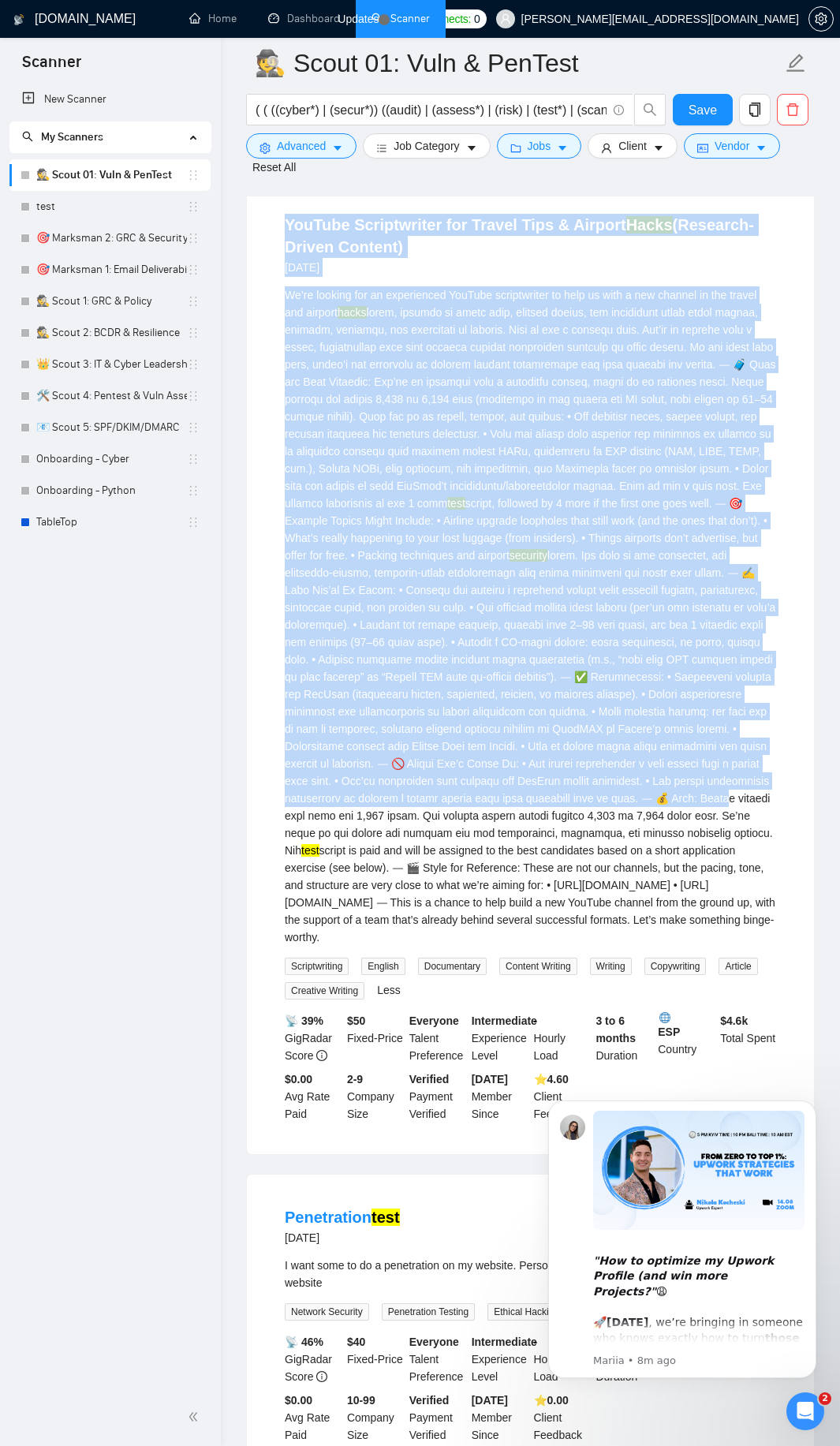
scroll to position [12023, 0]
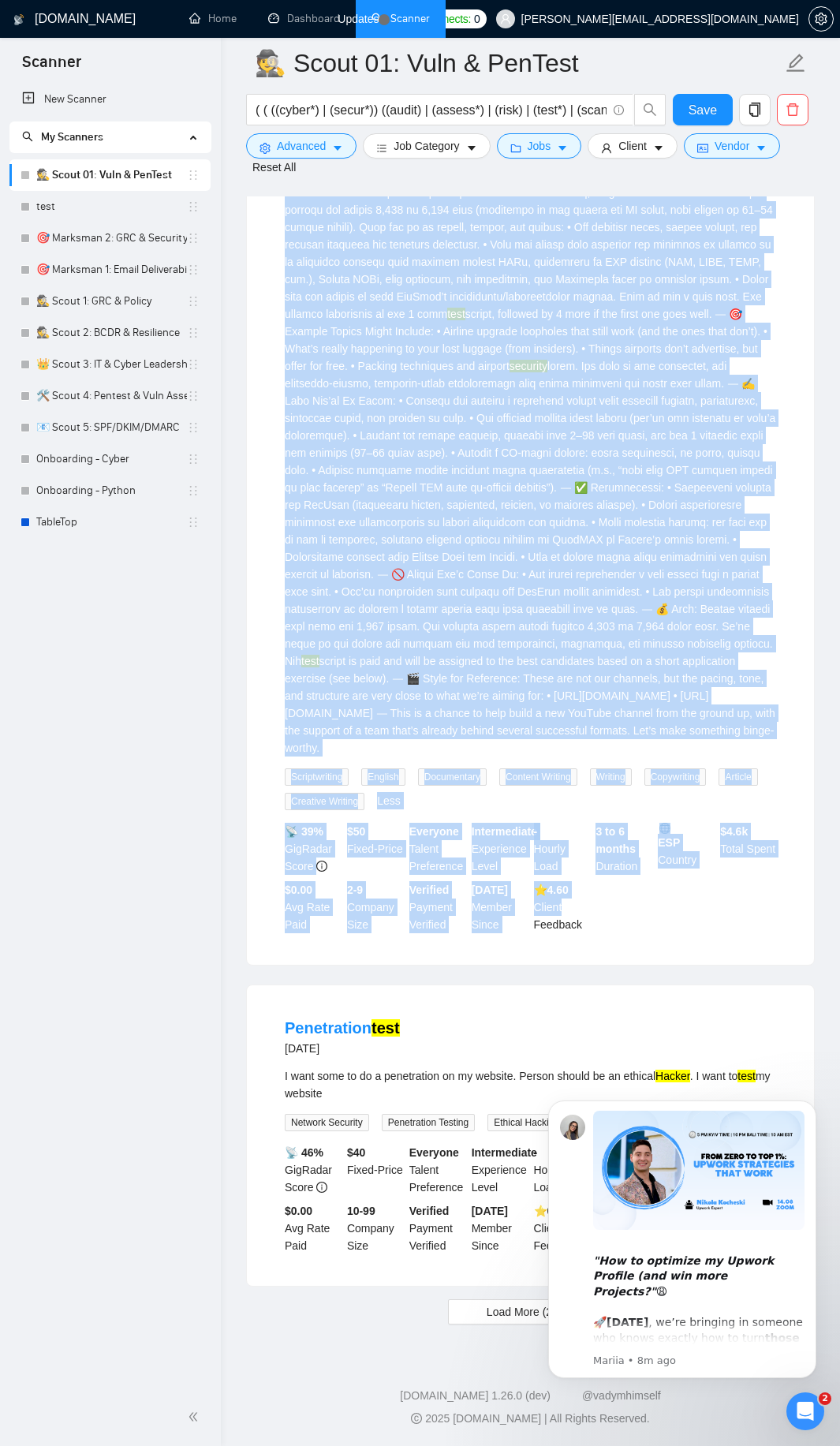
click at [597, 908] on div "📡 39% GigRadar Score $ 50 Fixed-Price Everyone Talent Preference Intermediate E…" at bounding box center [530, 878] width 498 height 110
click at [593, 919] on div "📡 39% GigRadar Score $ 50 Fixed-Price Everyone Talent Preference Intermediate E…" at bounding box center [530, 878] width 498 height 110
click at [509, 1313] on span "Load More (2374)" at bounding box center [530, 1311] width 87 height 17
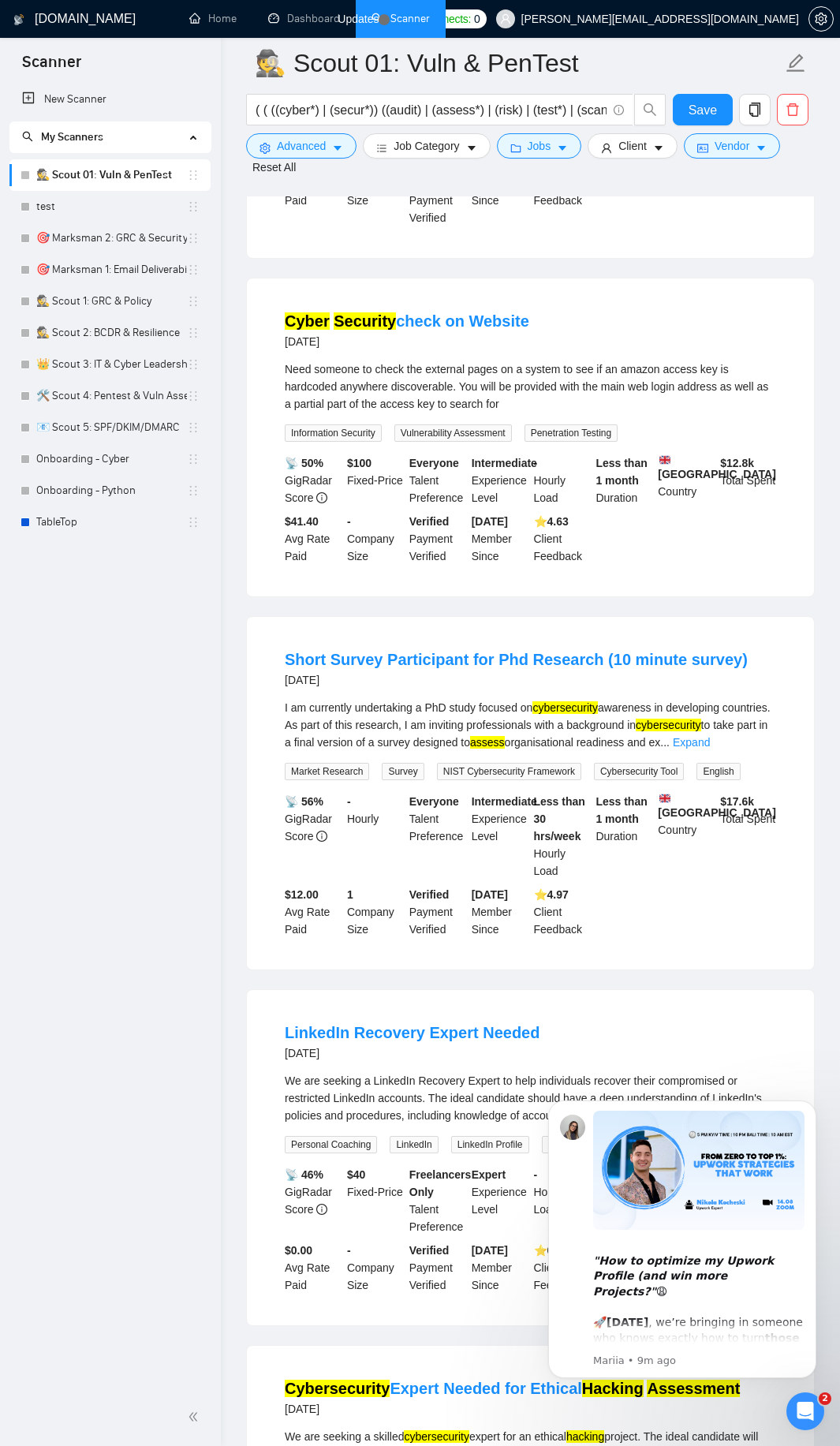
scroll to position [14200, 0]
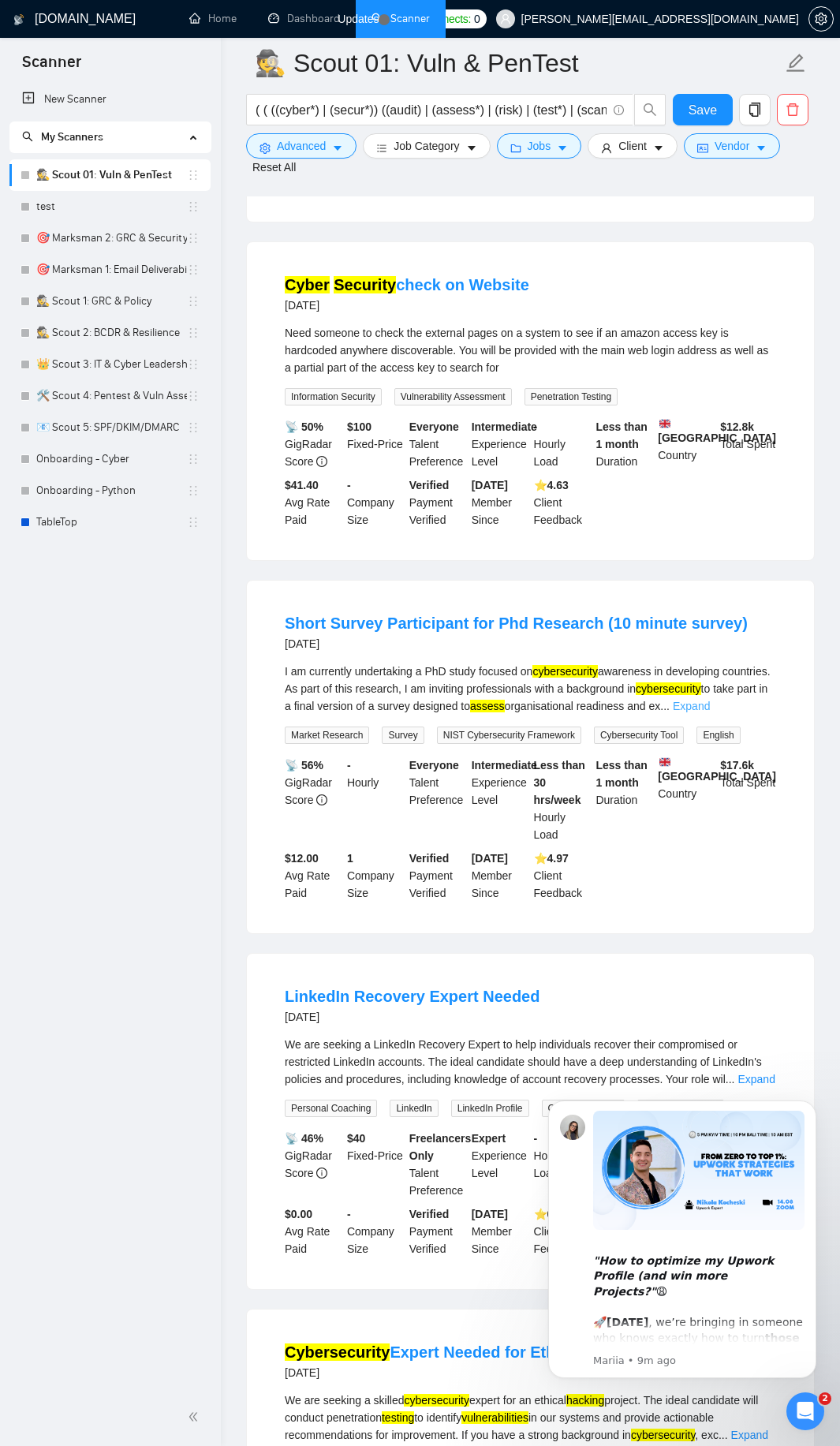
click at [710, 701] on link "Expand" at bounding box center [691, 705] width 37 height 12
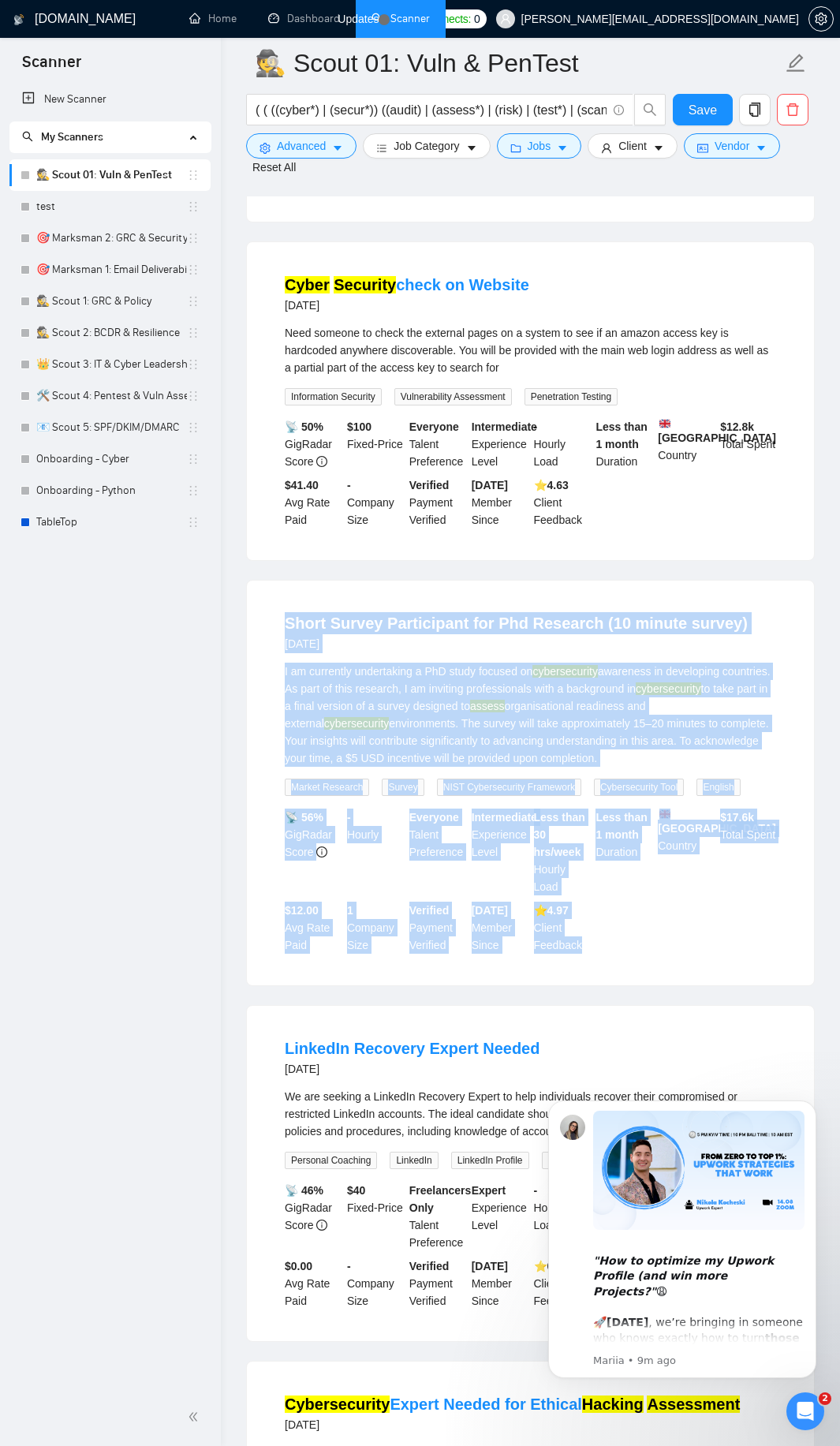
drag, startPoint x: 272, startPoint y: 617, endPoint x: 586, endPoint y: 961, distance: 465.8
click at [583, 961] on li "Short Survey Participant for Phd Research (10 minute survey) [DATE] I am curren…" at bounding box center [530, 782] width 529 height 367
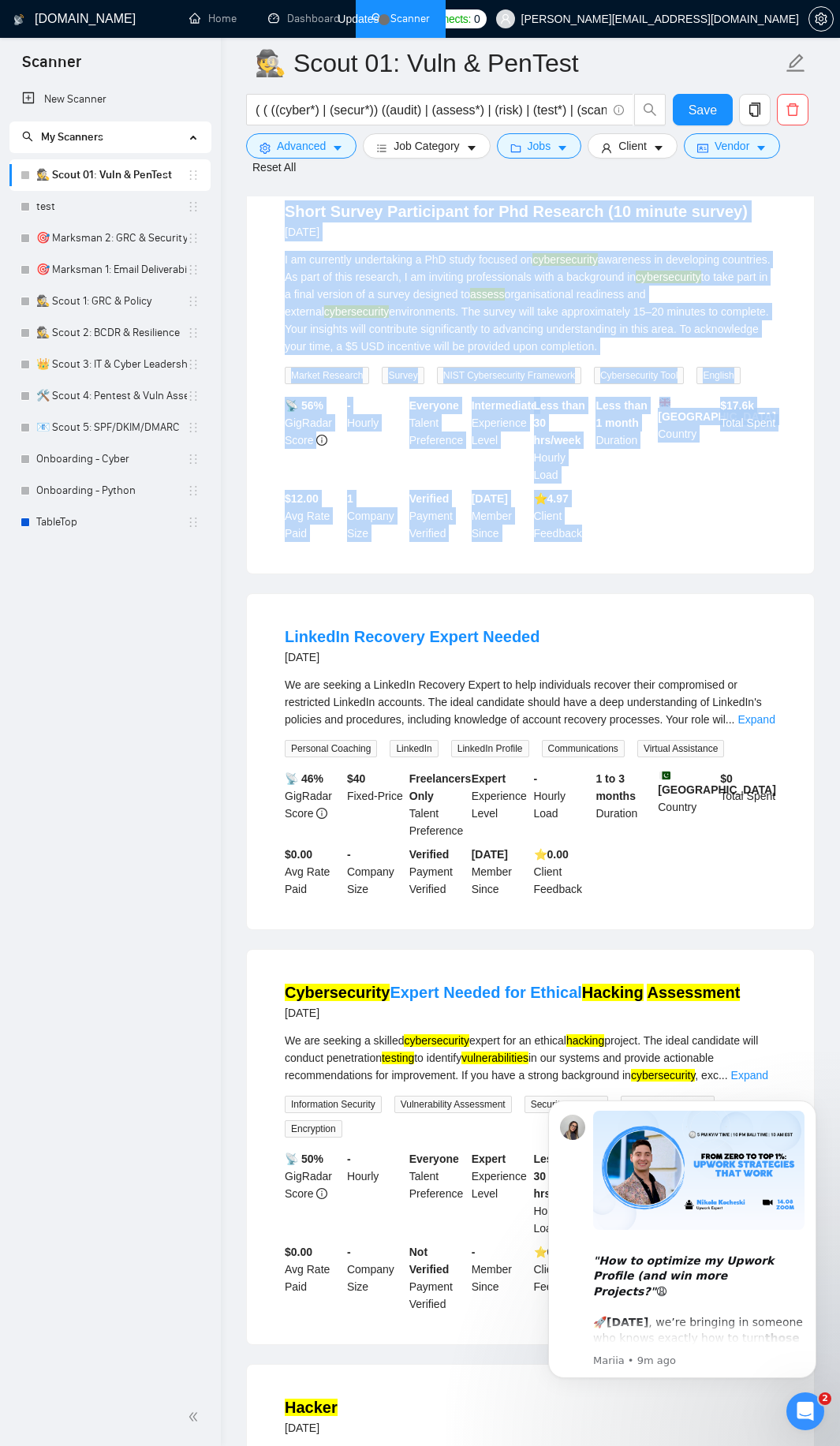
scroll to position [14673, 0]
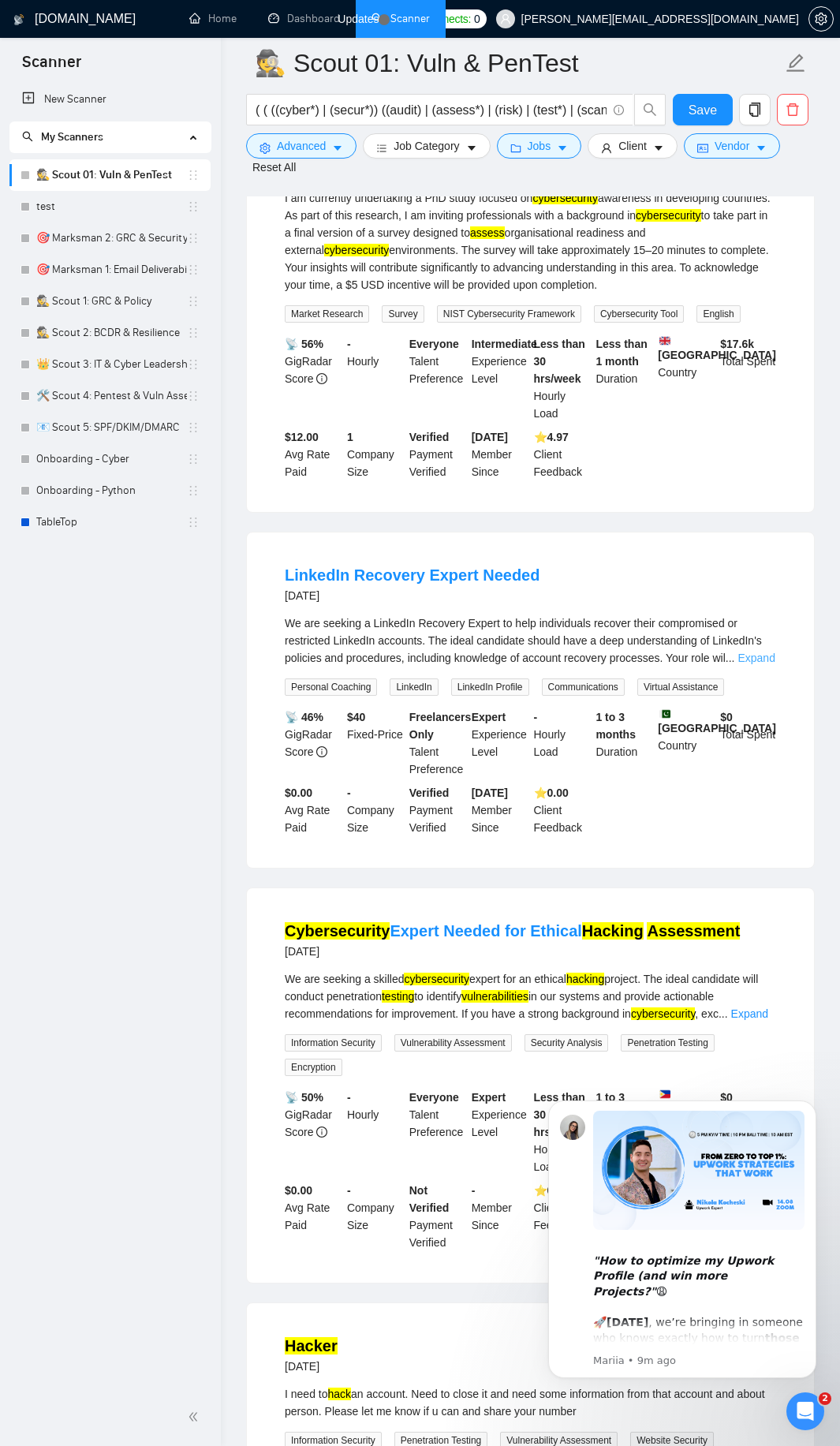
click at [758, 652] on link "Expand" at bounding box center [756, 657] width 37 height 12
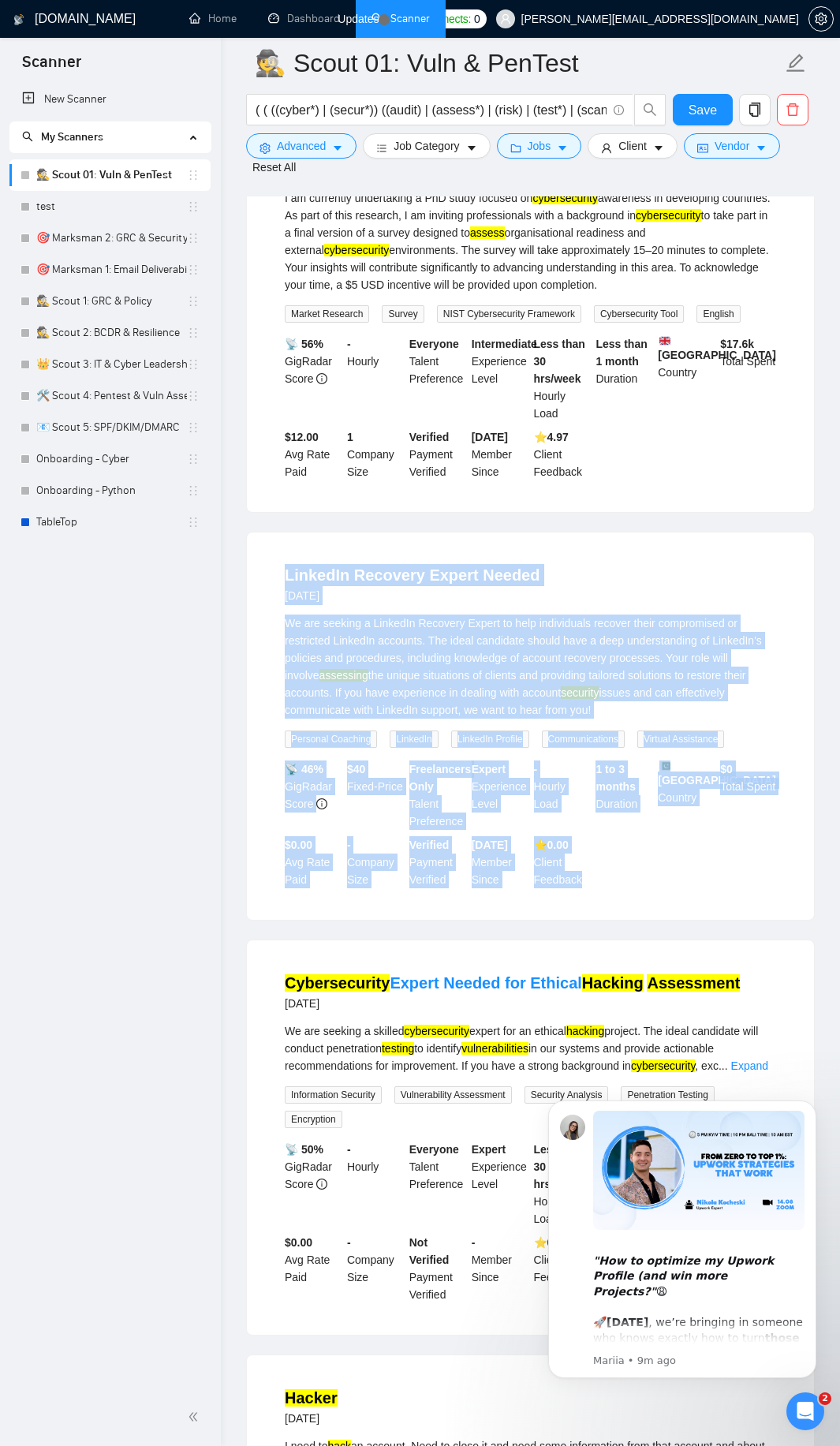
drag, startPoint x: 276, startPoint y: 570, endPoint x: 603, endPoint y: 885, distance: 454.0
click at [608, 889] on li "LinkedIn Recovery Expert Needed [DATE] We are seeking a LinkedIn Recovery Exper…" at bounding box center [530, 725] width 529 height 350
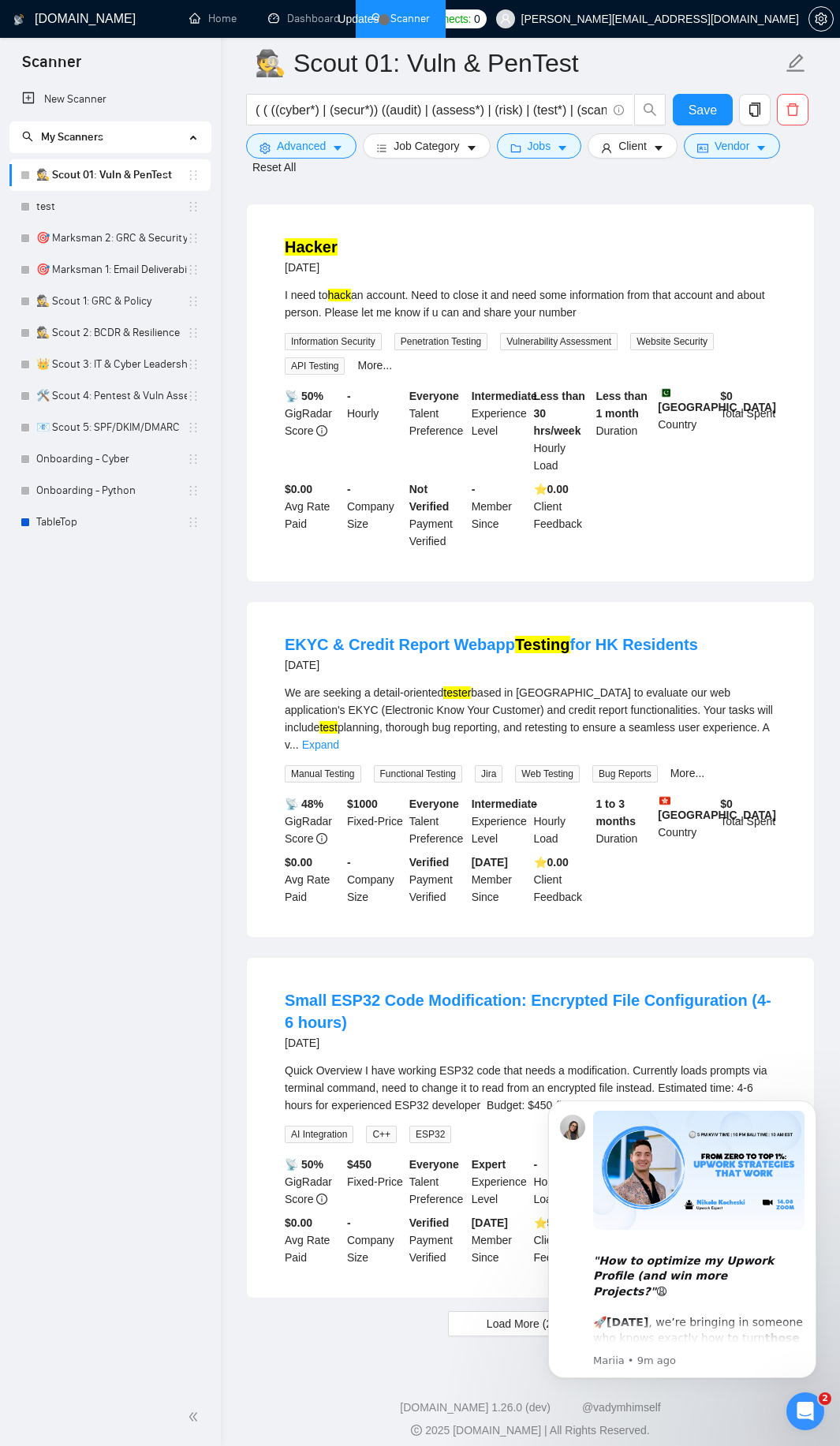
scroll to position [15826, 0]
click at [339, 736] on link "Expand" at bounding box center [320, 741] width 37 height 12
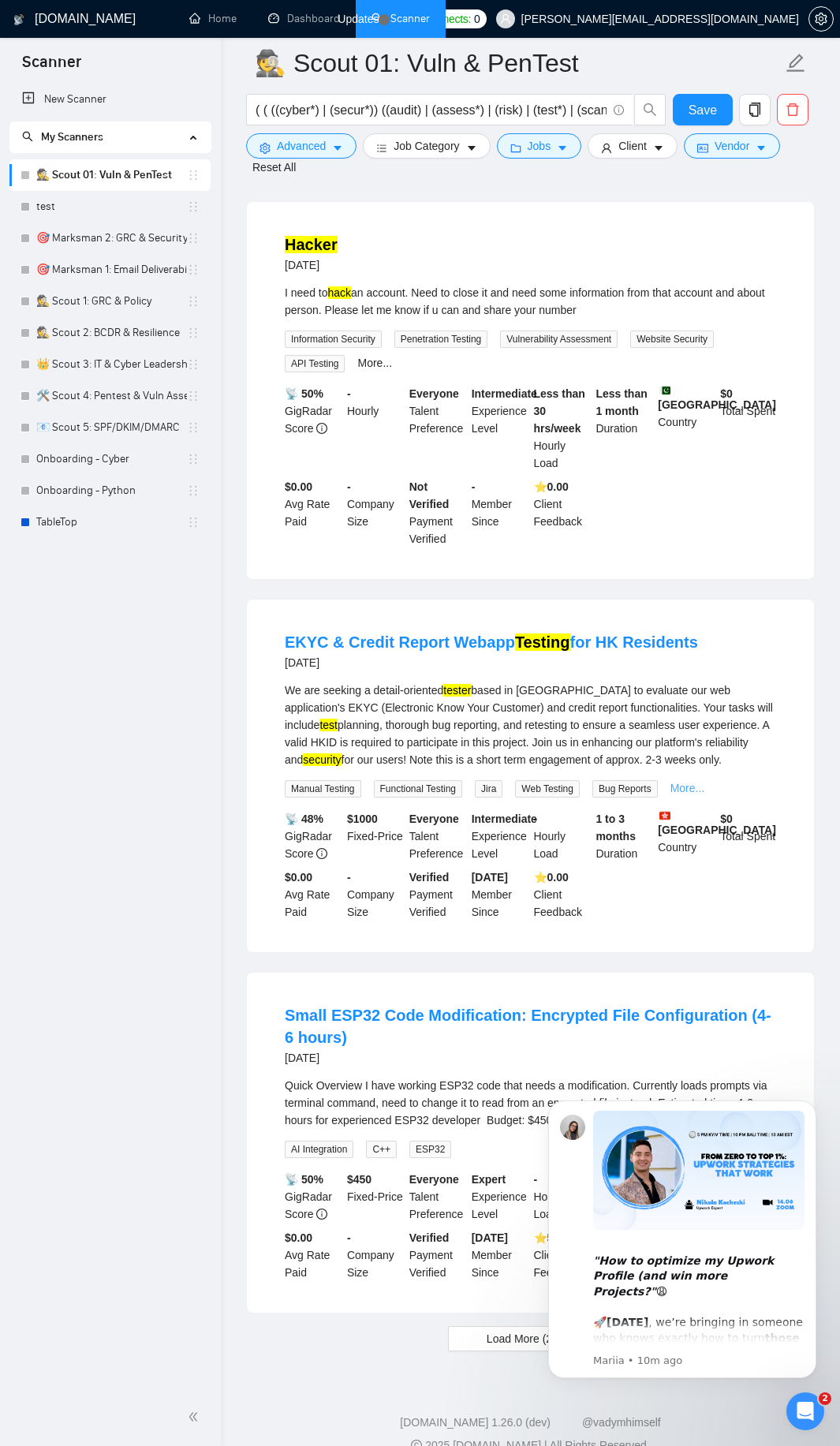
click at [695, 791] on link "More..." at bounding box center [687, 787] width 35 height 12
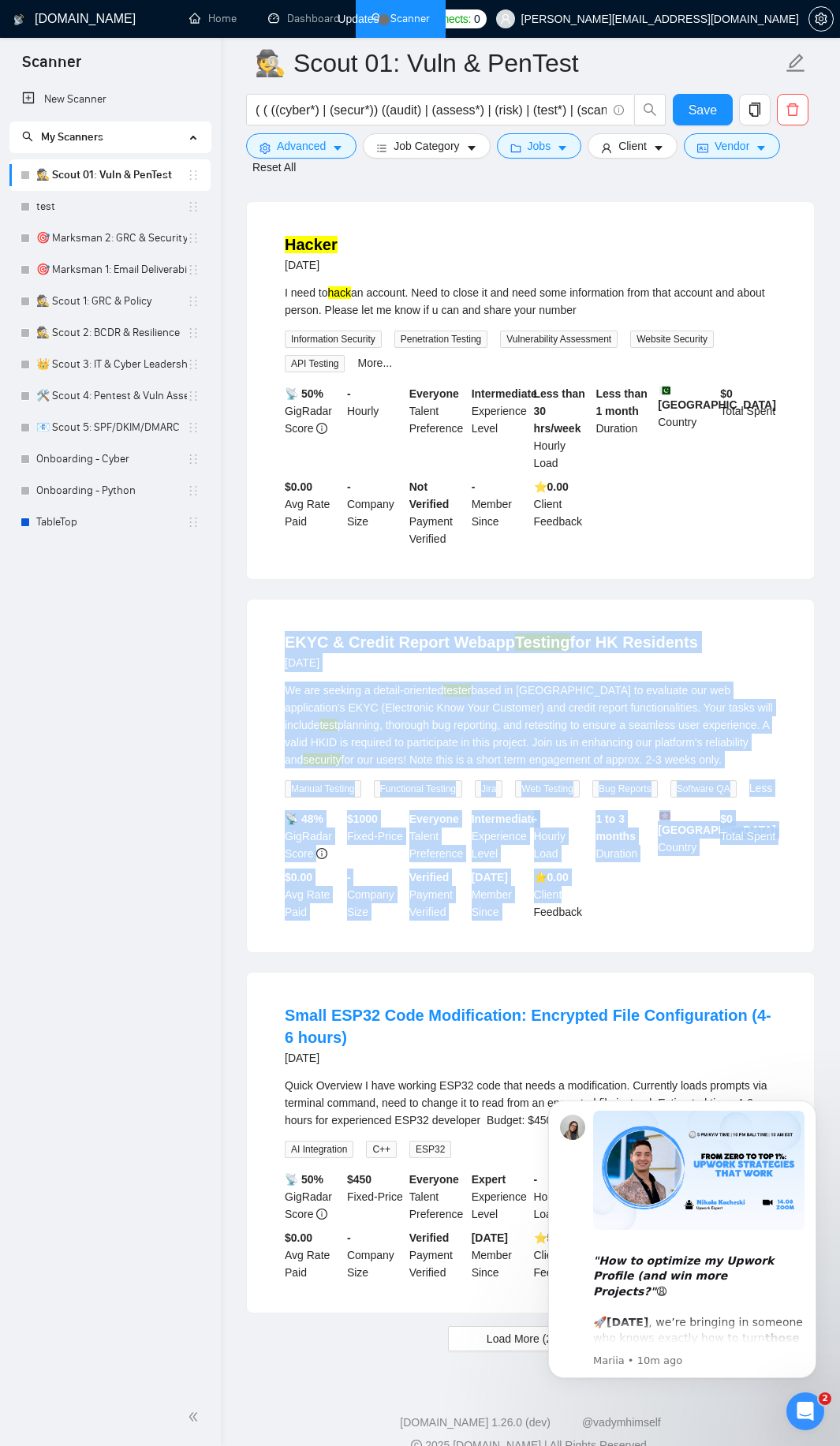
drag, startPoint x: 266, startPoint y: 628, endPoint x: 603, endPoint y: 899, distance: 432.4
click at [604, 904] on li "EKYC & Credit Report Webapp Testing for HK Residents [DATE] We are seeking a de…" at bounding box center [530, 776] width 529 height 315
click at [585, 917] on div "⭐️ 0.00 Client Feedback" at bounding box center [562, 894] width 63 height 52
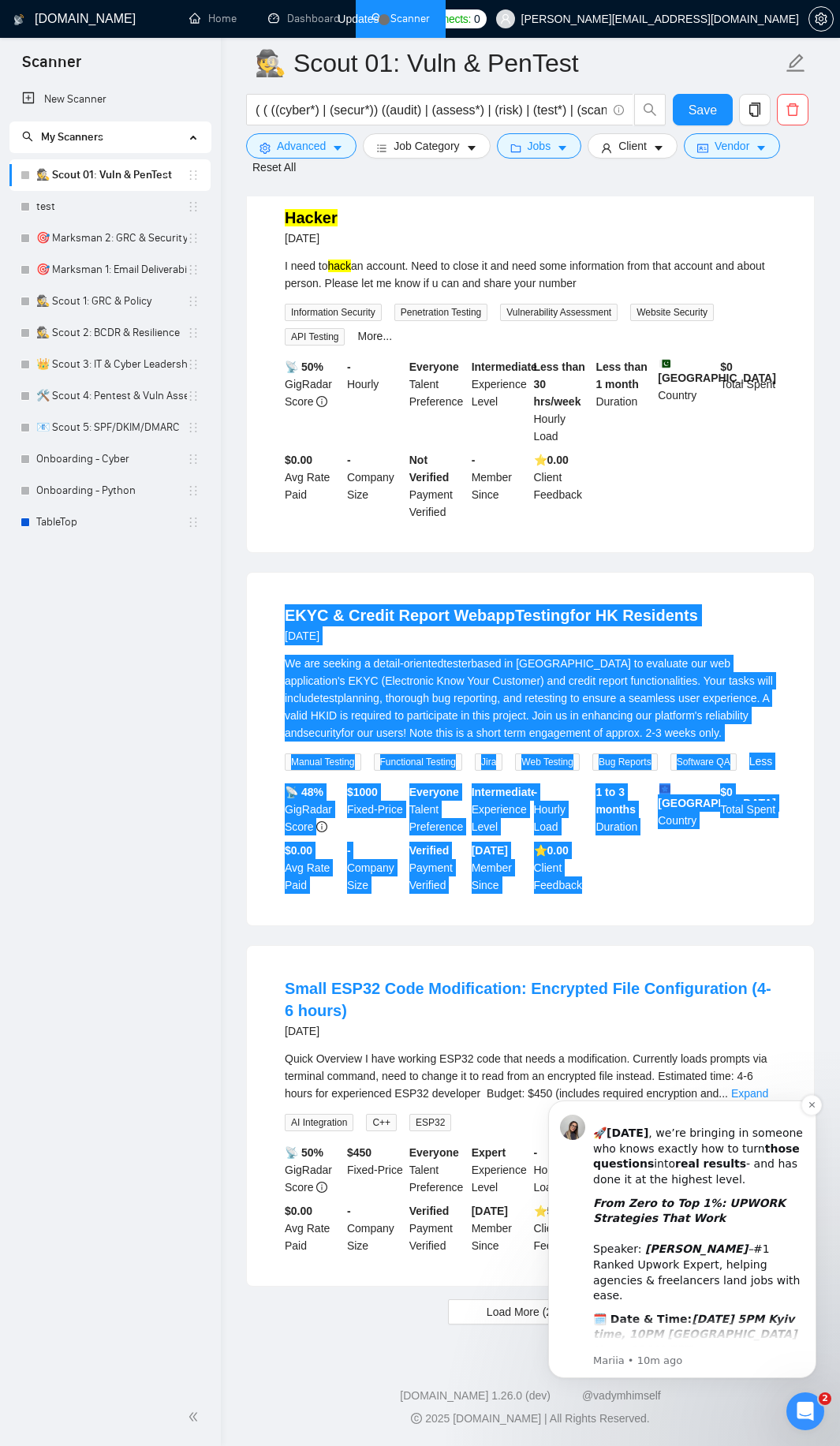
scroll to position [231, 0]
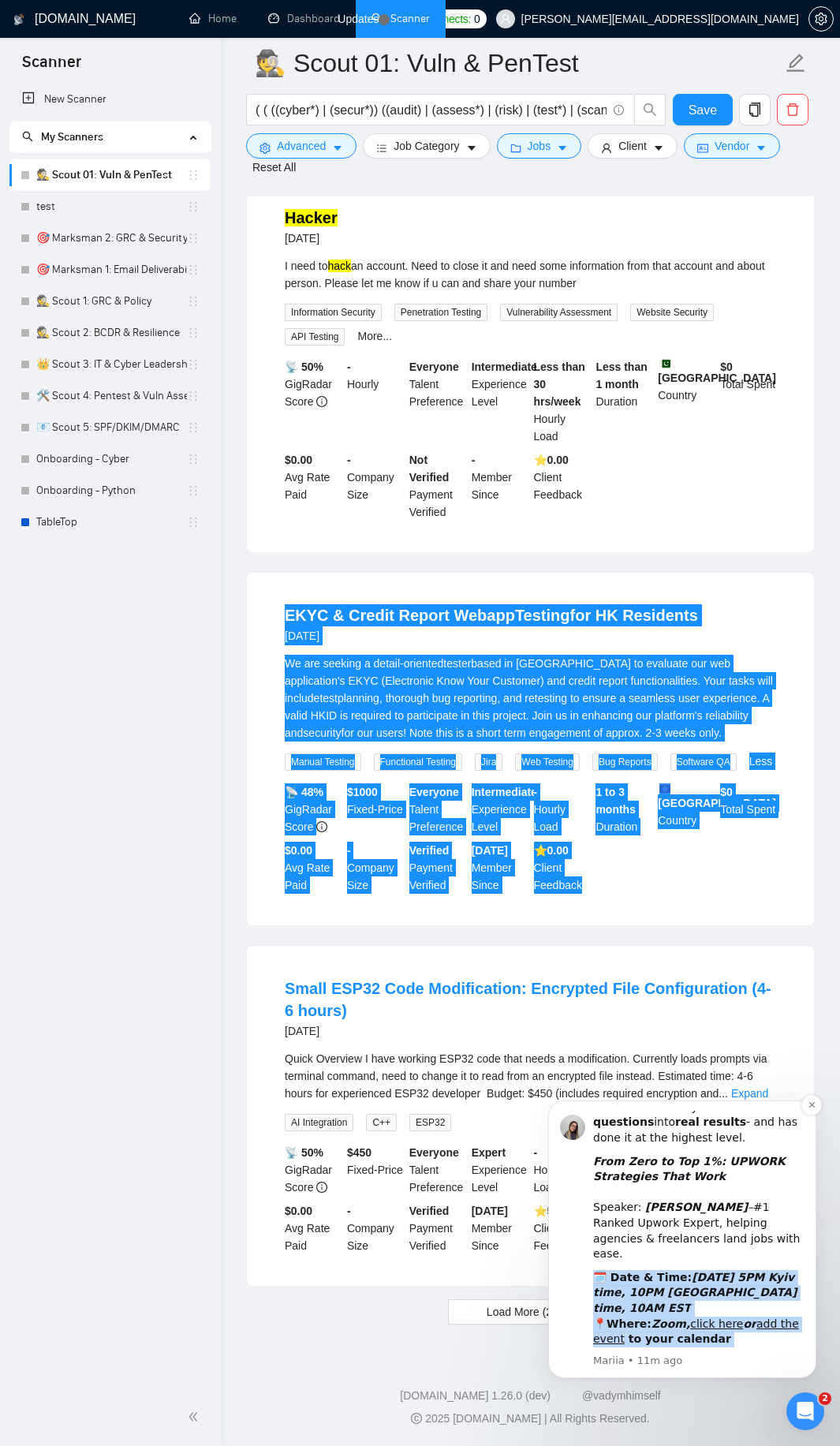
drag, startPoint x: 575, startPoint y: 1249, endPoint x: 696, endPoint y: 1343, distance: 153.2
click at [696, 1343] on div ""How to optimize my Upwork Profile (and win more Projects?" 😩 🚀 [DATE] , we’re …" at bounding box center [683, 1238] width 245 height 257
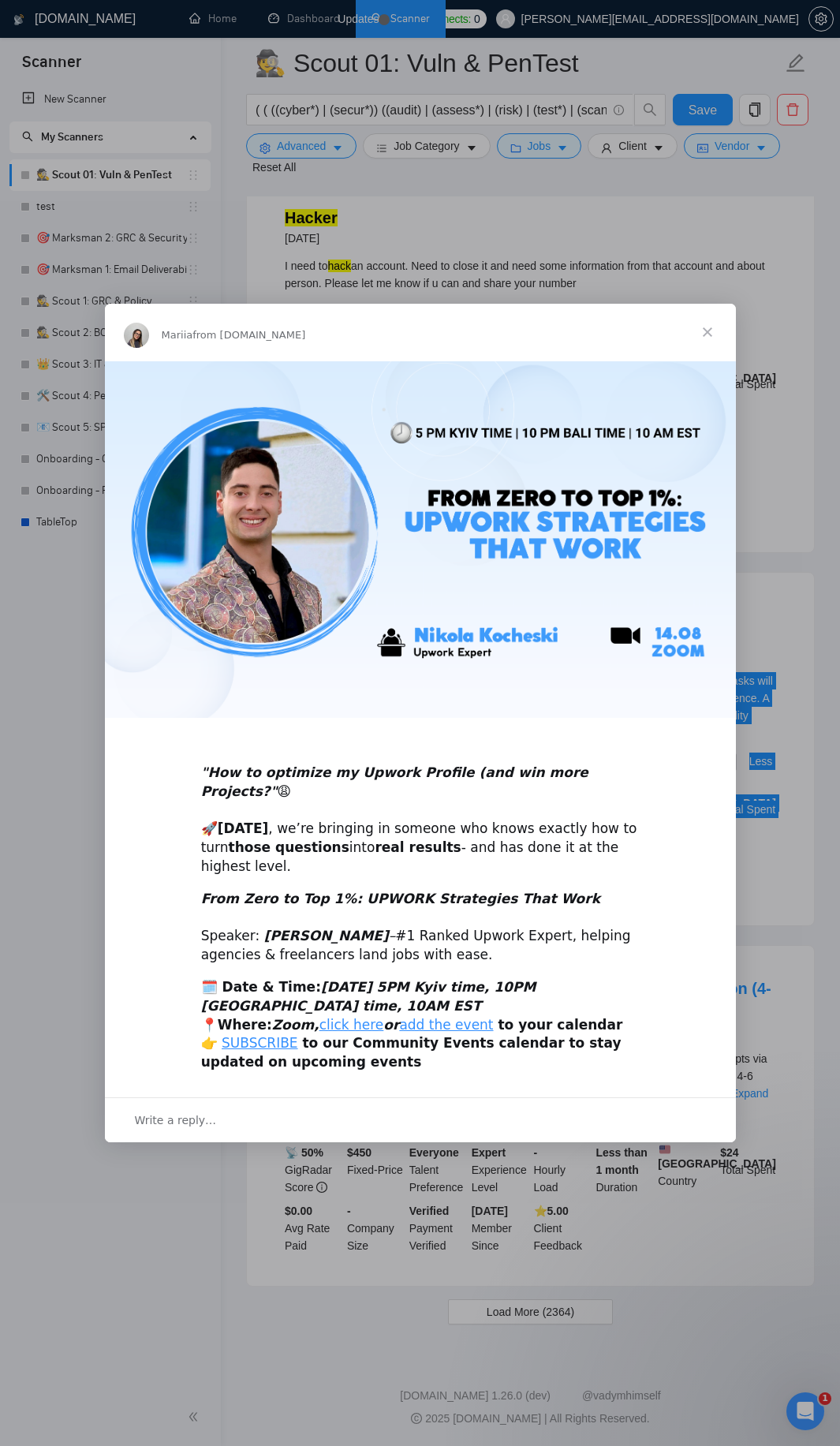
scroll to position [0, 0]
click at [712, 347] on span "Close" at bounding box center [707, 332] width 57 height 57
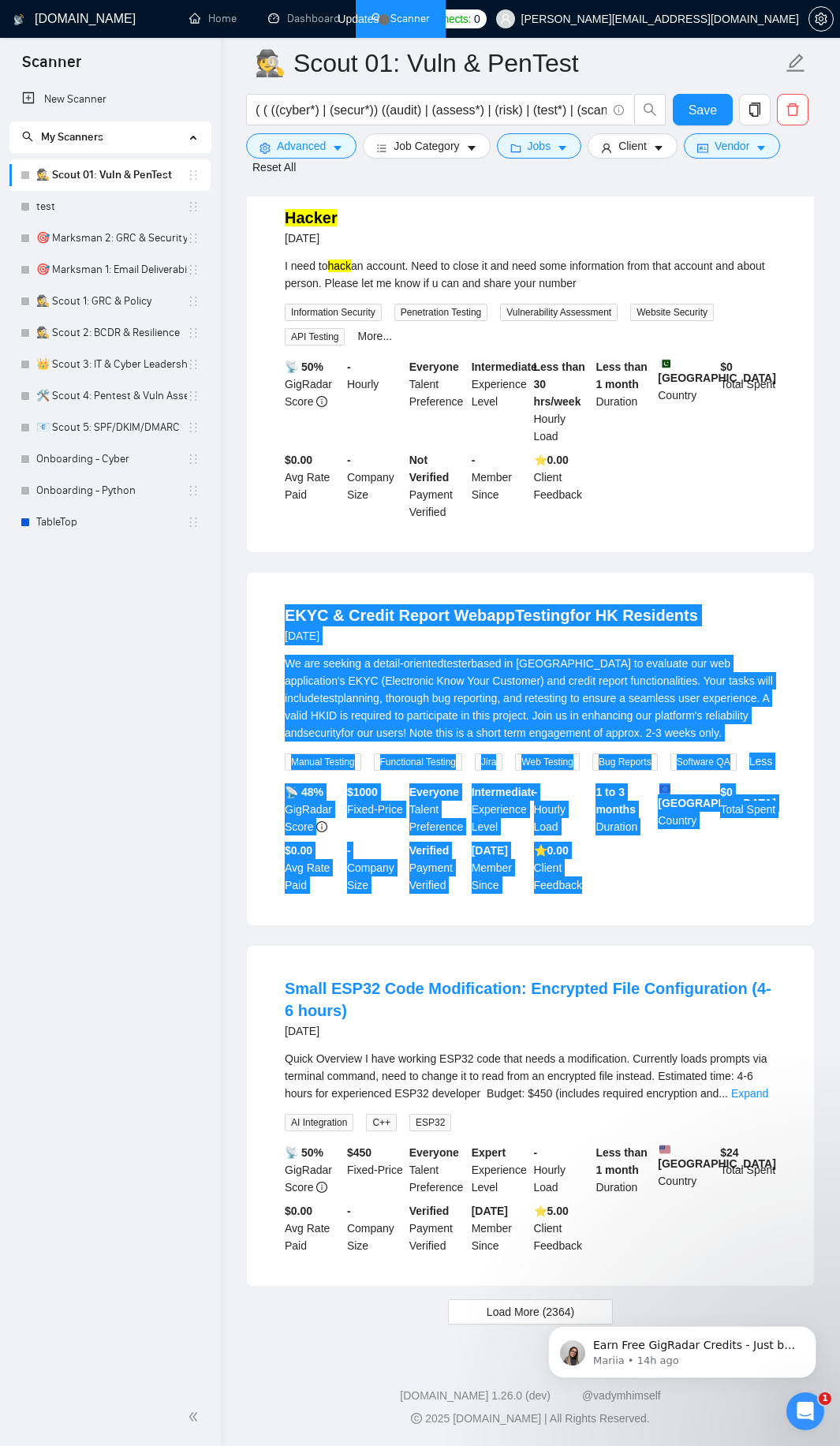
click at [803, 1403] on icon "Open Intercom Messenger" at bounding box center [805, 1411] width 26 height 26
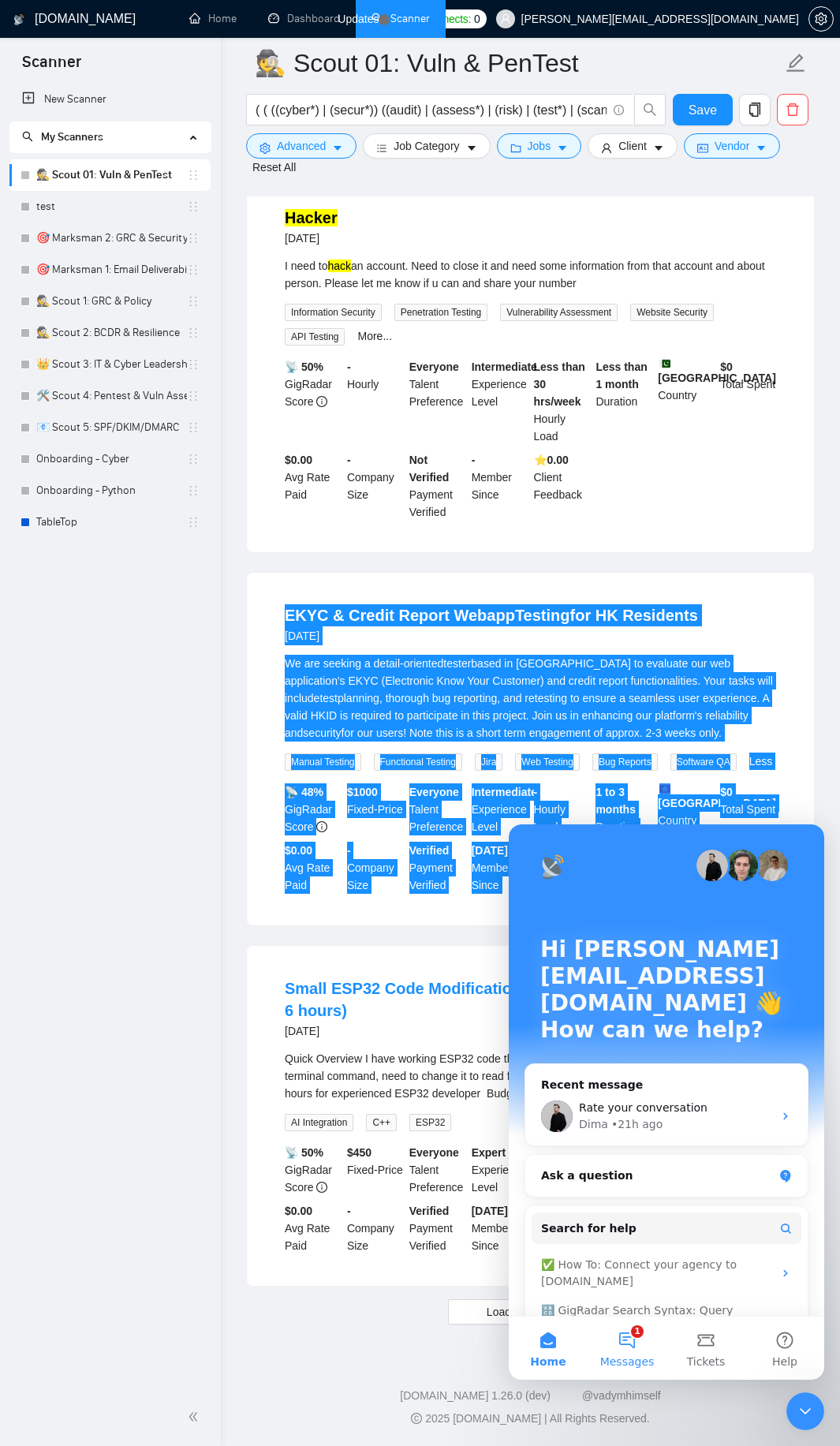
click at [627, 1333] on button "1 Messages" at bounding box center [627, 1347] width 79 height 64
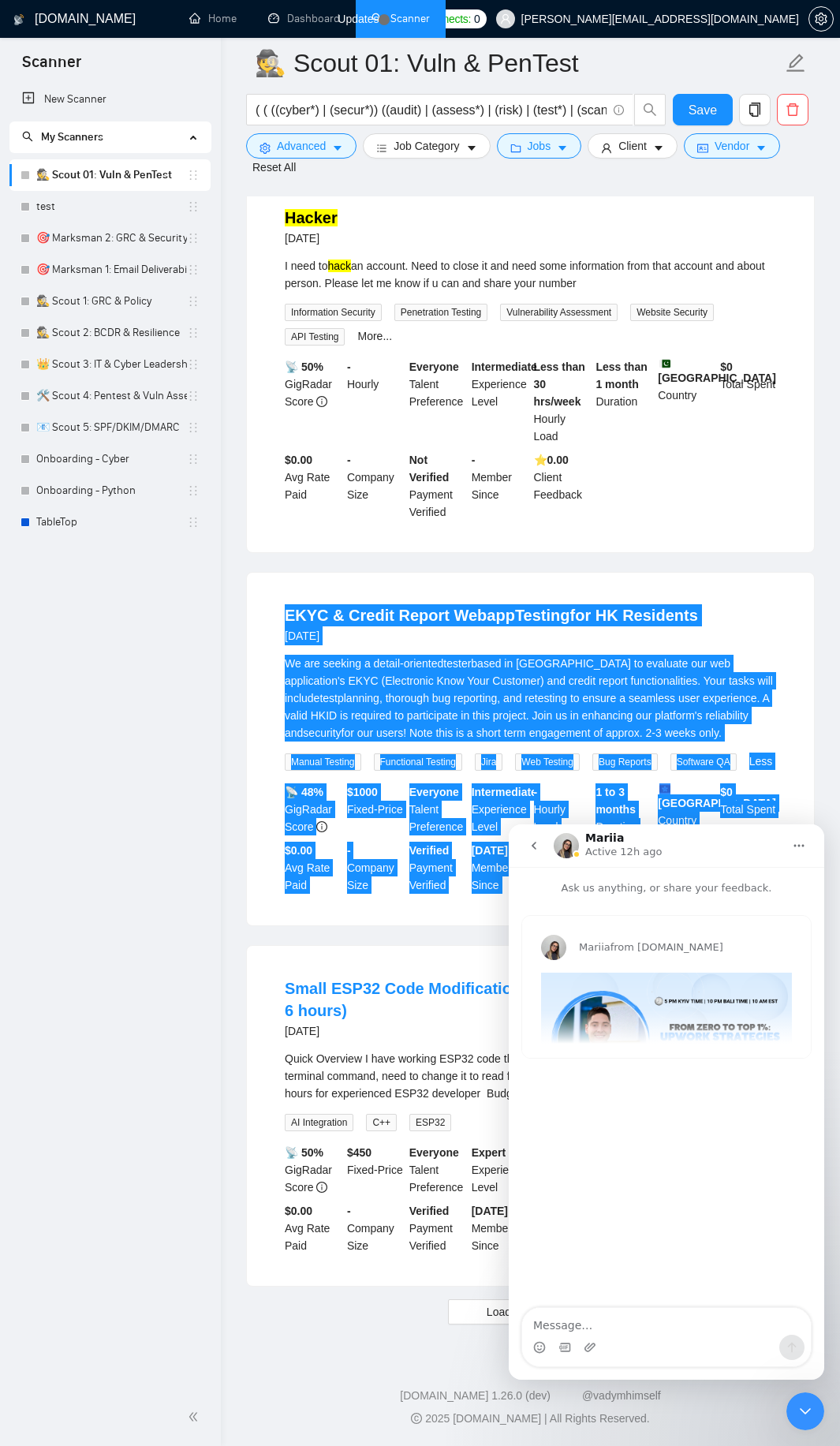
click at [628, 998] on img "Mariia says…" at bounding box center [667, 1044] width 251 height 142
click at [629, 991] on img "Mariia says…" at bounding box center [667, 1044] width 251 height 142
click at [536, 836] on button "go back" at bounding box center [534, 846] width 30 height 30
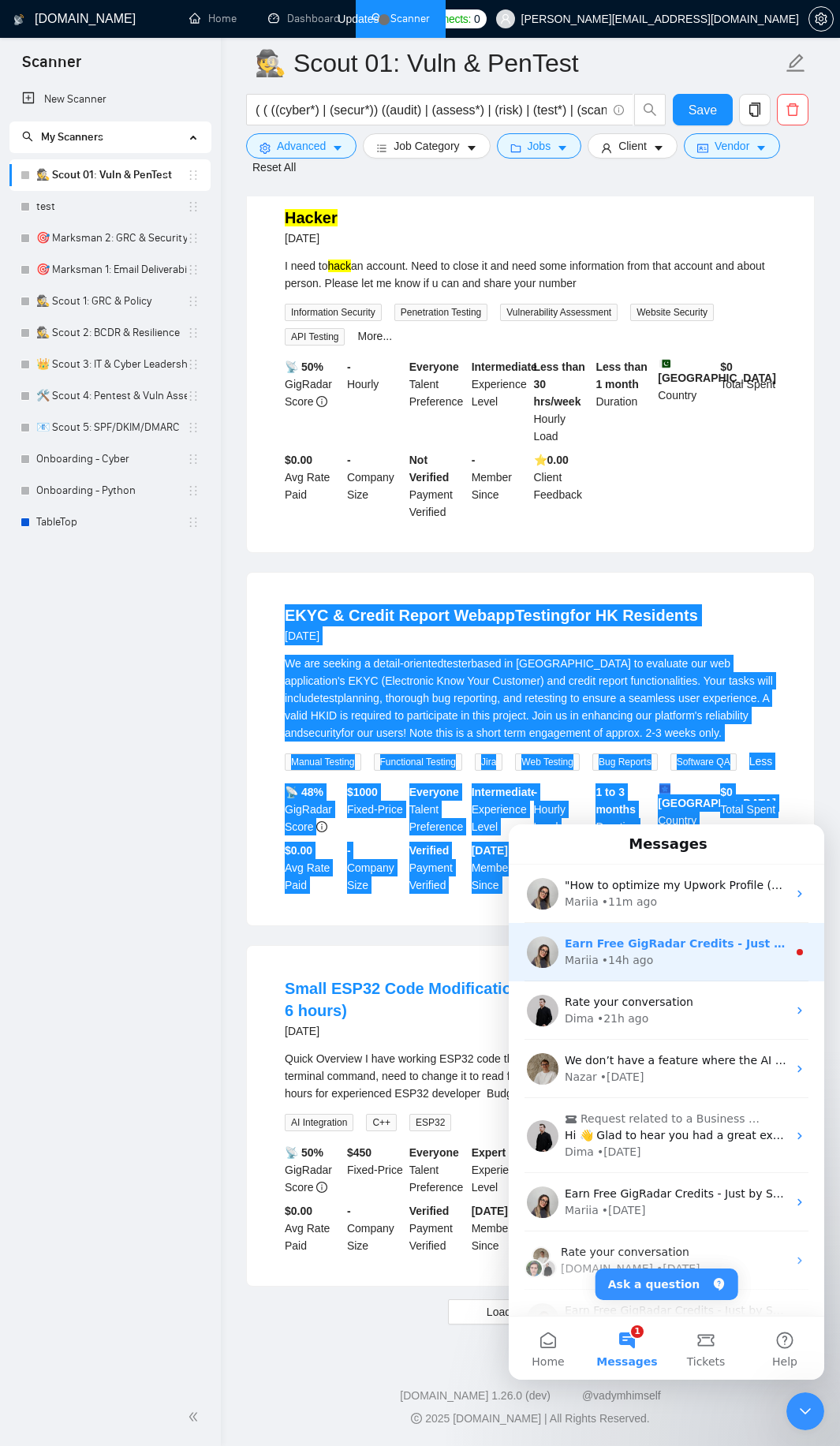
click at [734, 959] on div "Mariia • 14h ago" at bounding box center [676, 960] width 223 height 16
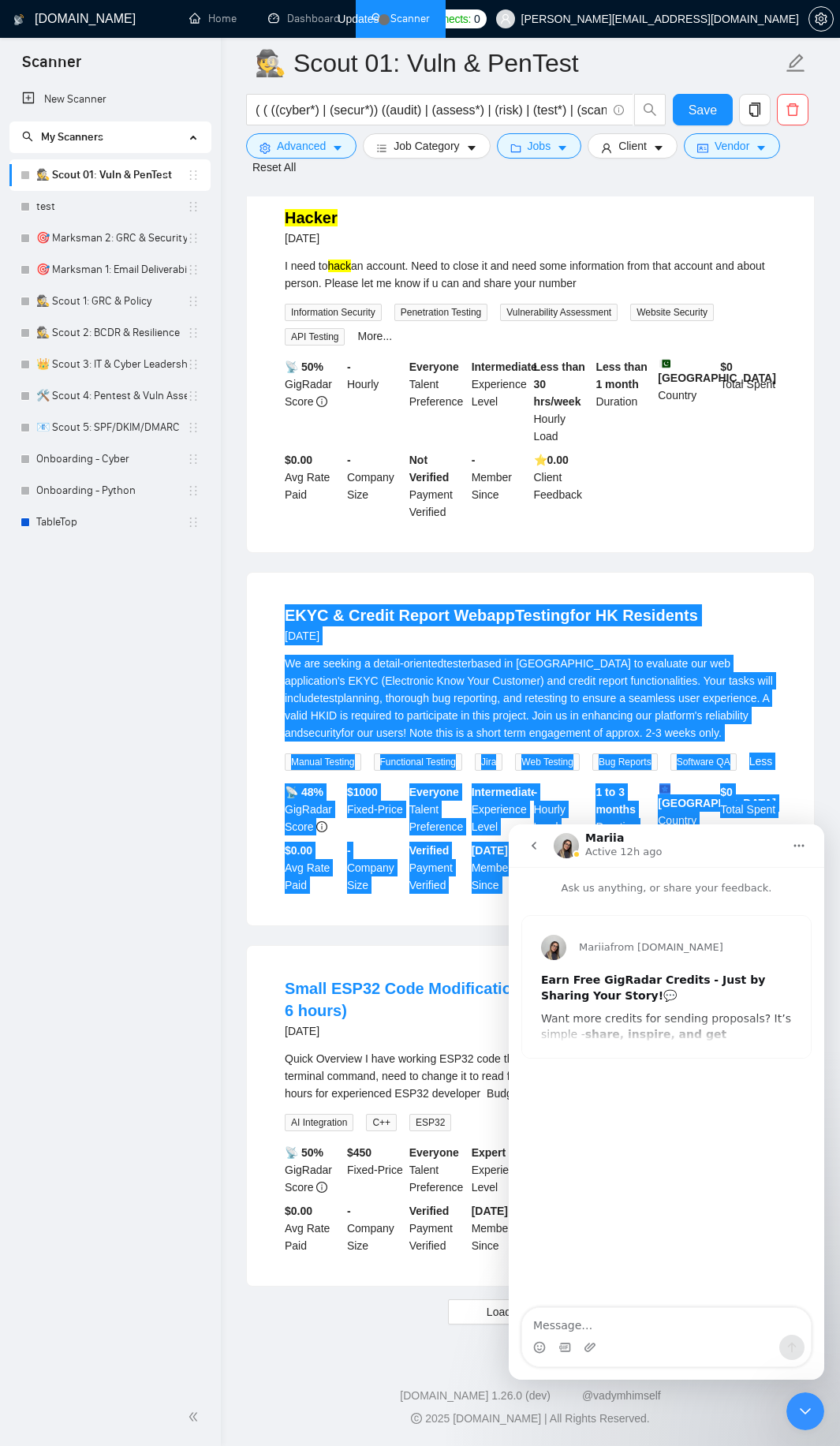
click at [721, 1053] on div "Mariia from [DOMAIN_NAME] Earn Free GigRadar Credits - Just by Sharing Your Sto…" at bounding box center [667, 987] width 288 height 142
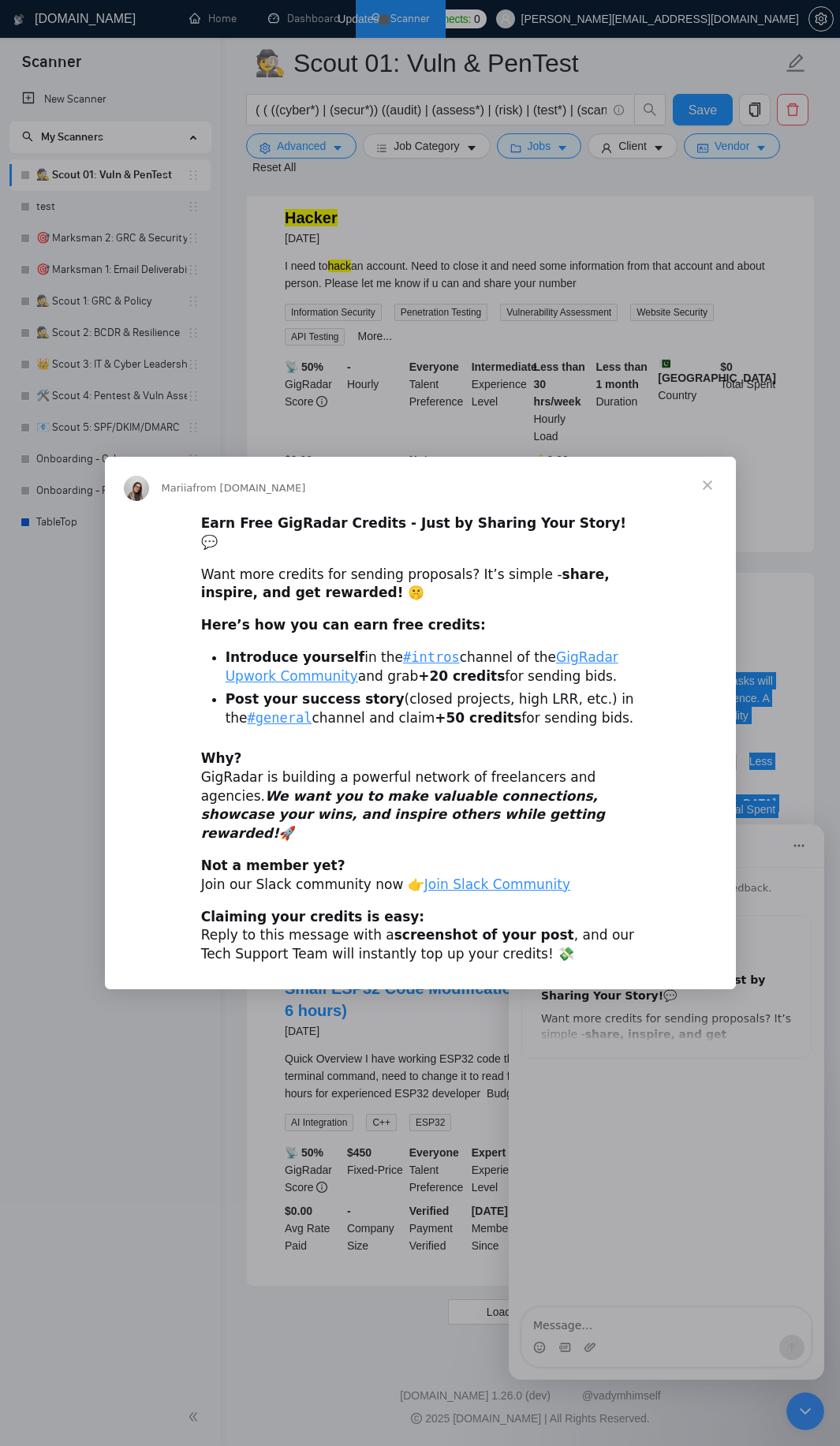
click at [217, 1073] on div "Intercom messenger" at bounding box center [420, 723] width 840 height 1446
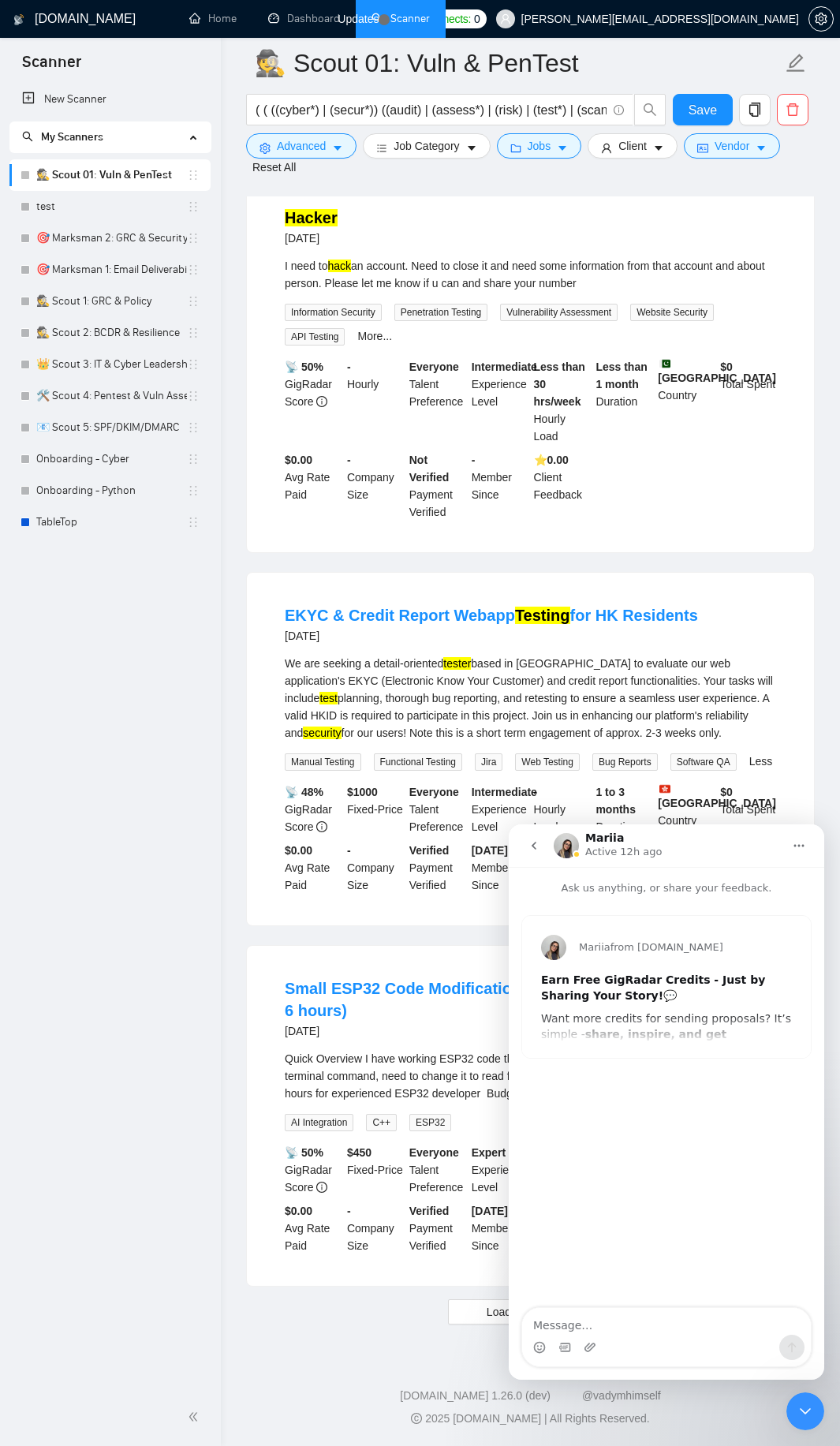
click at [809, 1408] on icon "Close Intercom Messenger" at bounding box center [805, 1411] width 19 height 19
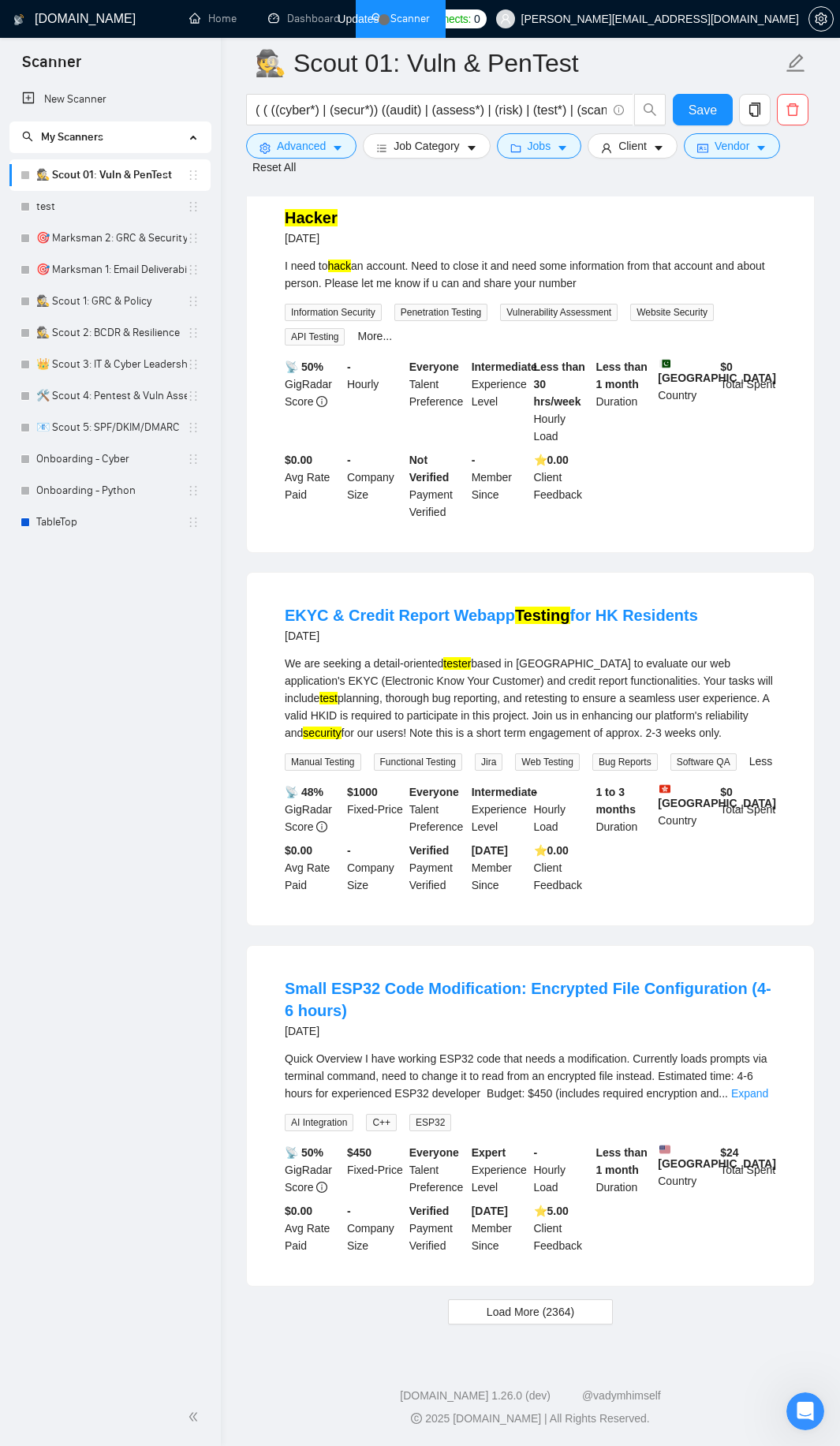
click at [556, 1309] on span "Load More (2364)" at bounding box center [530, 1311] width 87 height 17
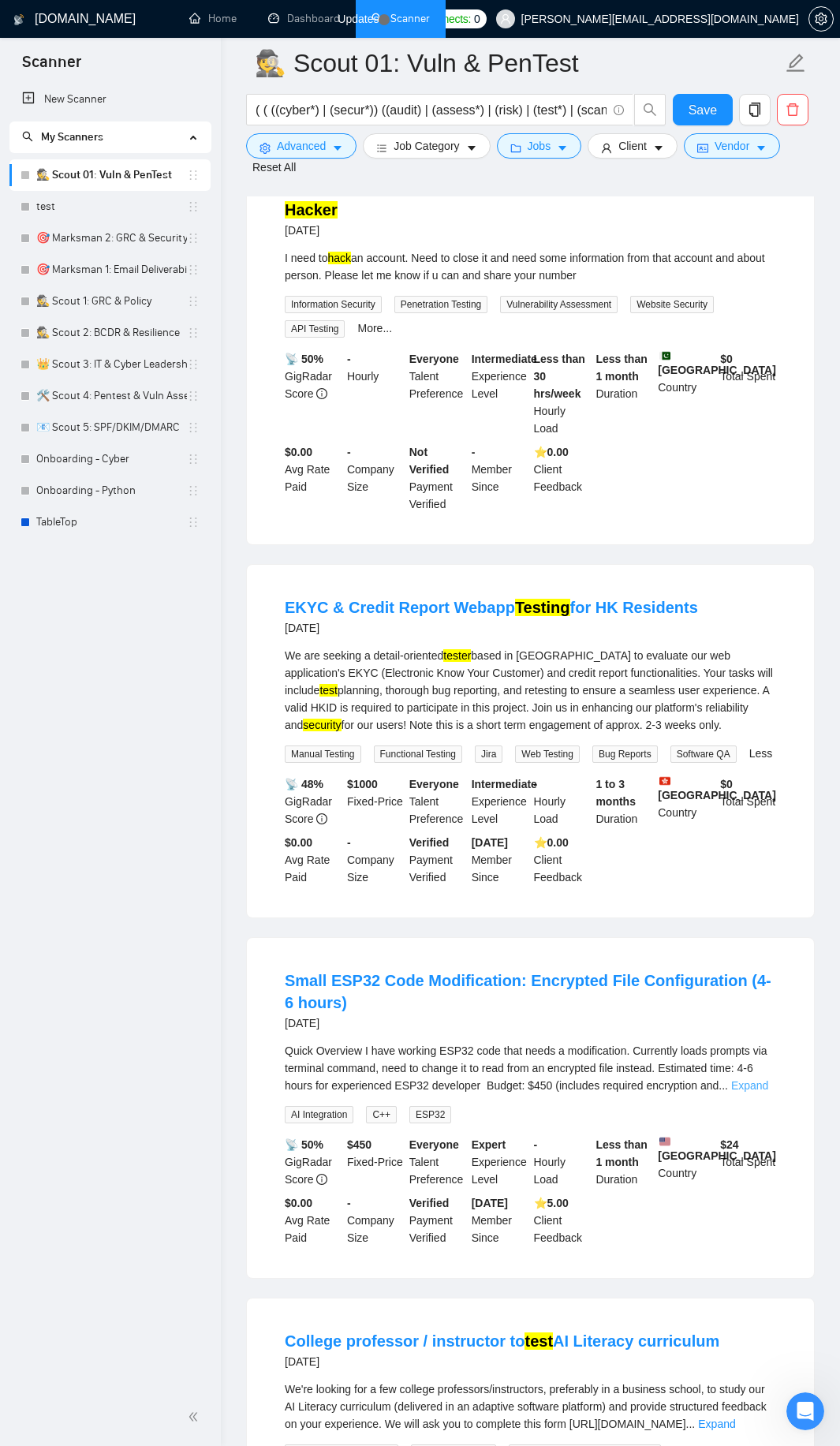
click at [751, 1091] on link "Expand" at bounding box center [749, 1085] width 37 height 12
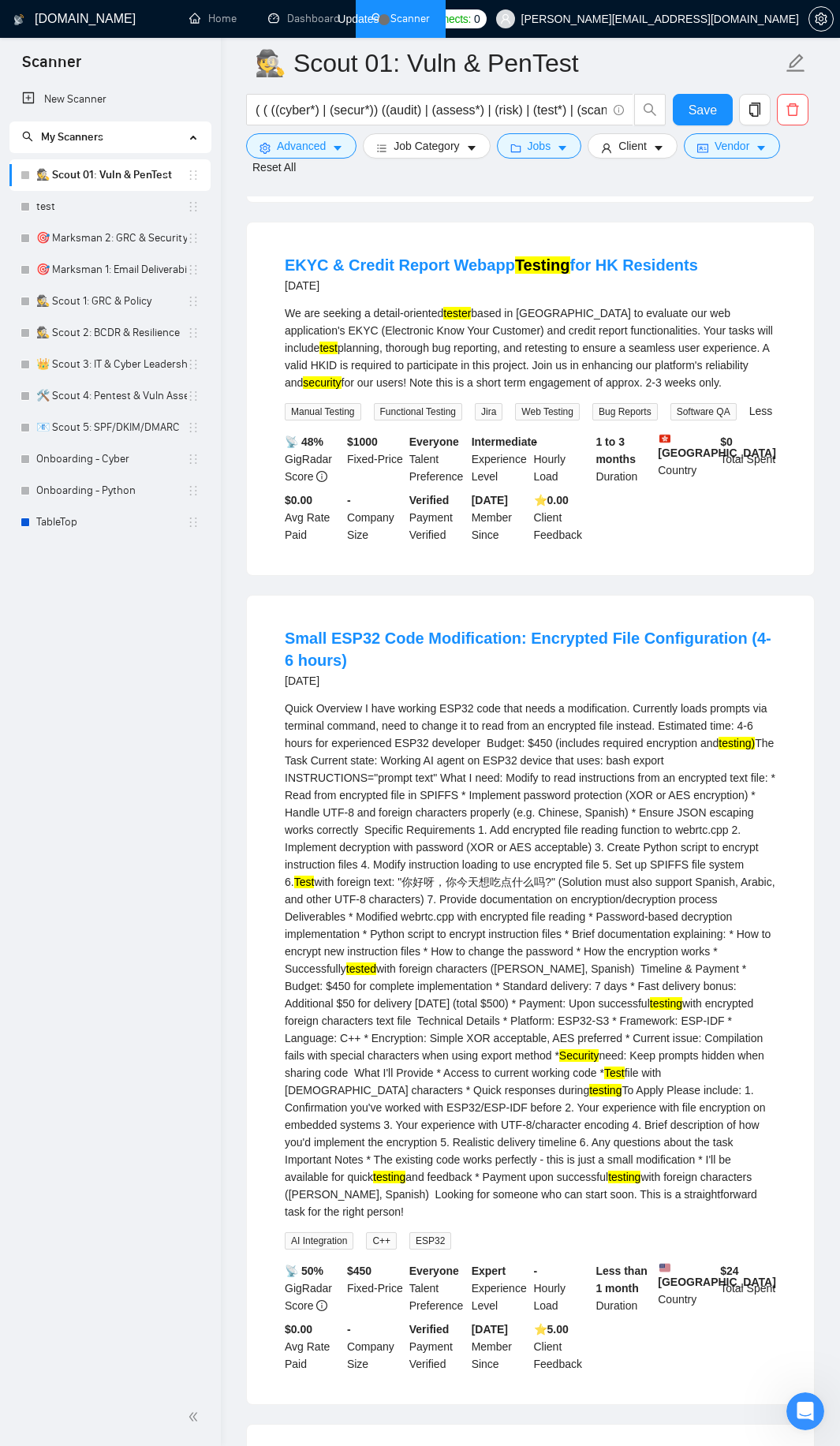
scroll to position [16240, 0]
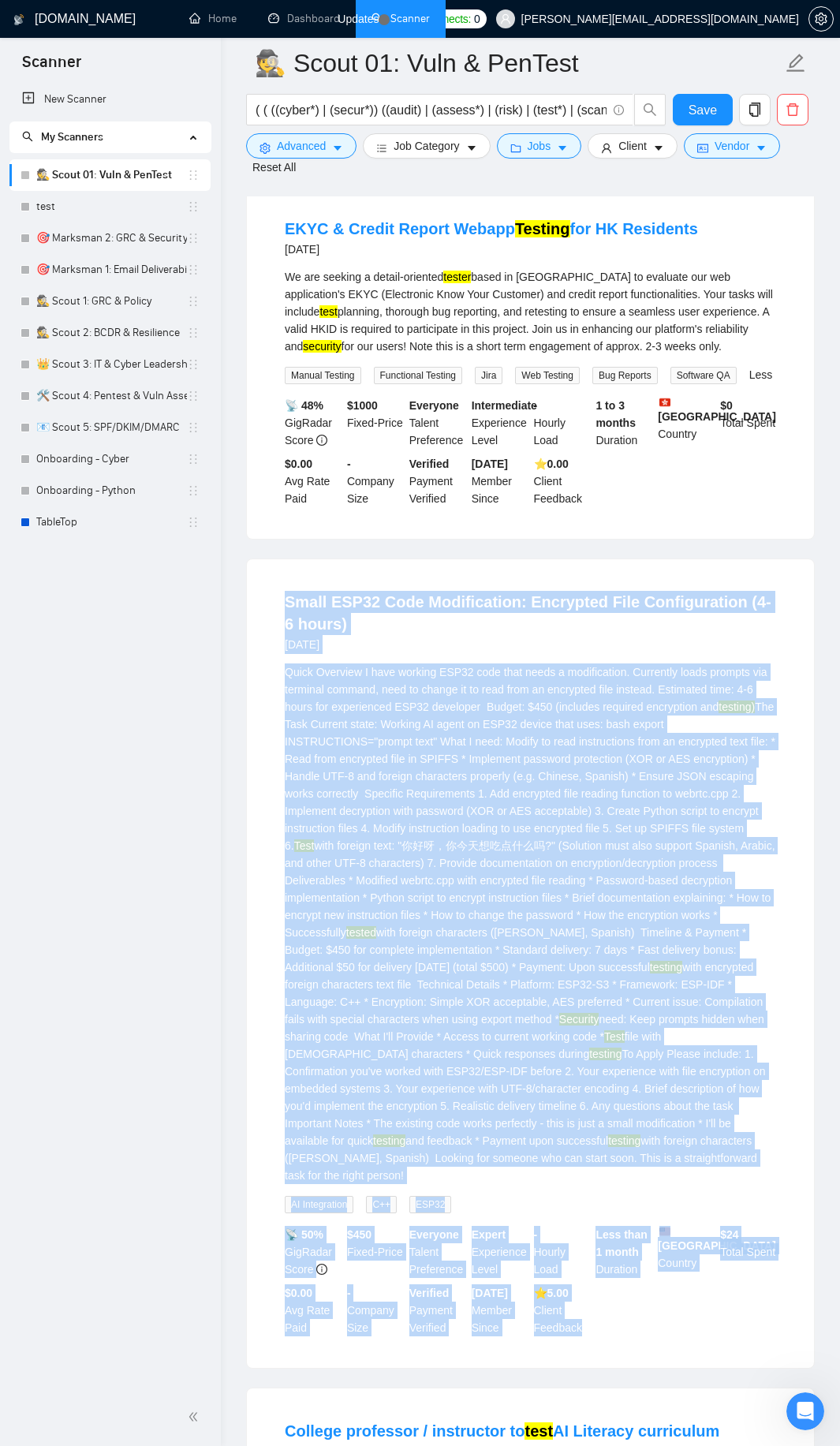
drag, startPoint x: 273, startPoint y: 613, endPoint x: 598, endPoint y: 1311, distance: 770.0
click at [598, 1311] on li "Small ESP32 Code Modification: Encrypted File Configuration (4-6 hours) [DATE] …" at bounding box center [530, 963] width 529 height 771
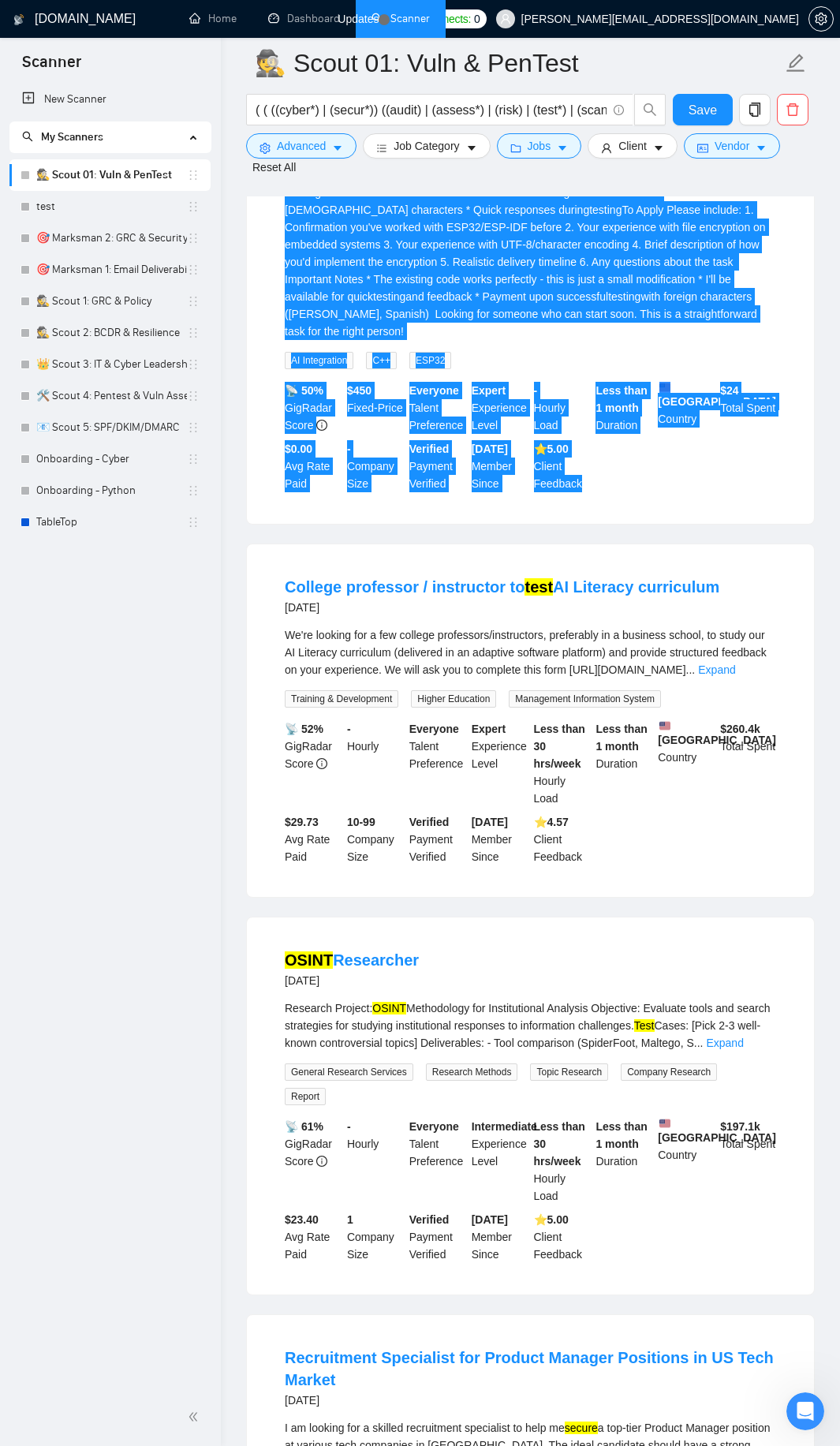
scroll to position [17186, 0]
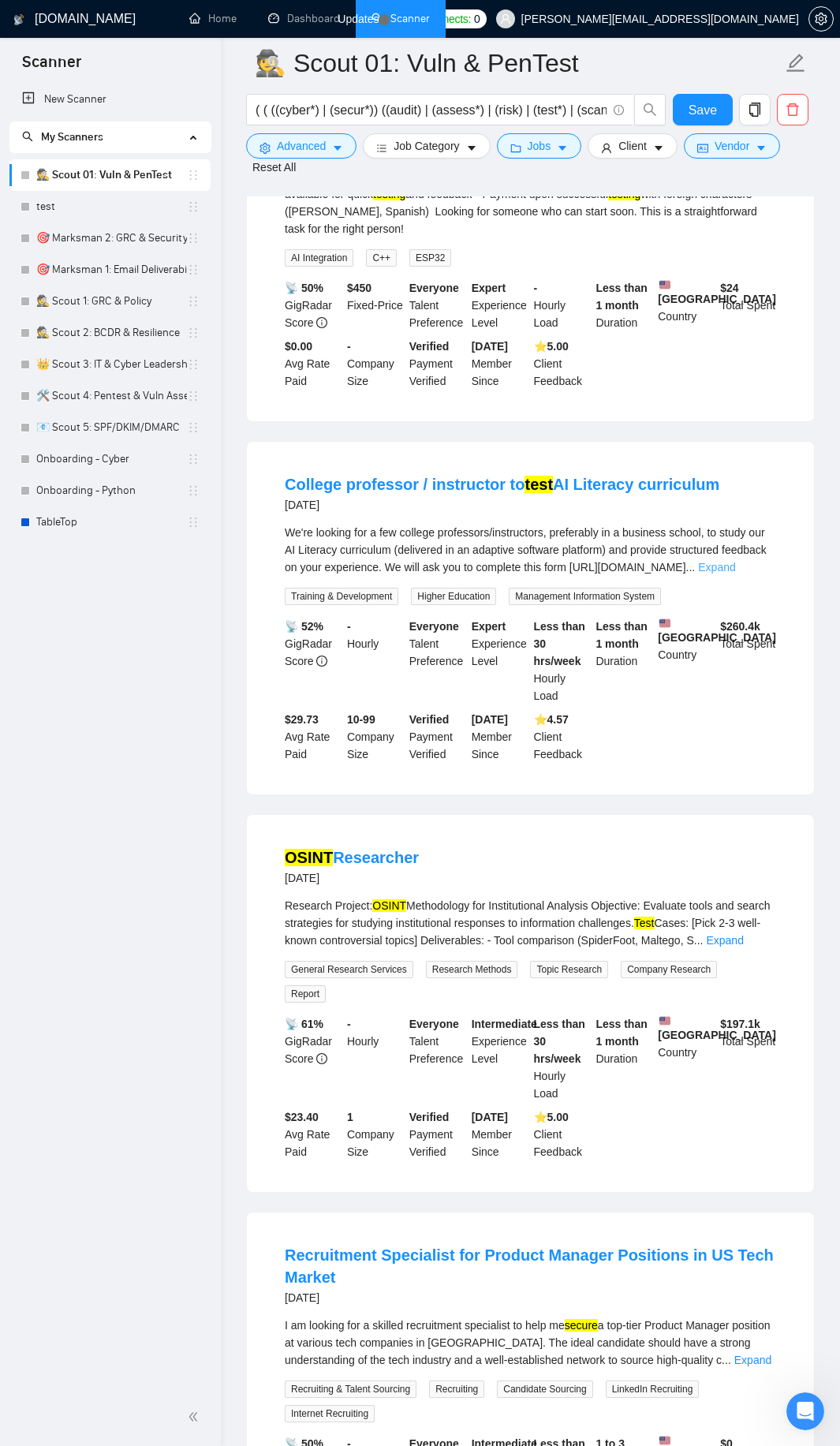
click at [735, 560] on link "Expand" at bounding box center [716, 566] width 37 height 12
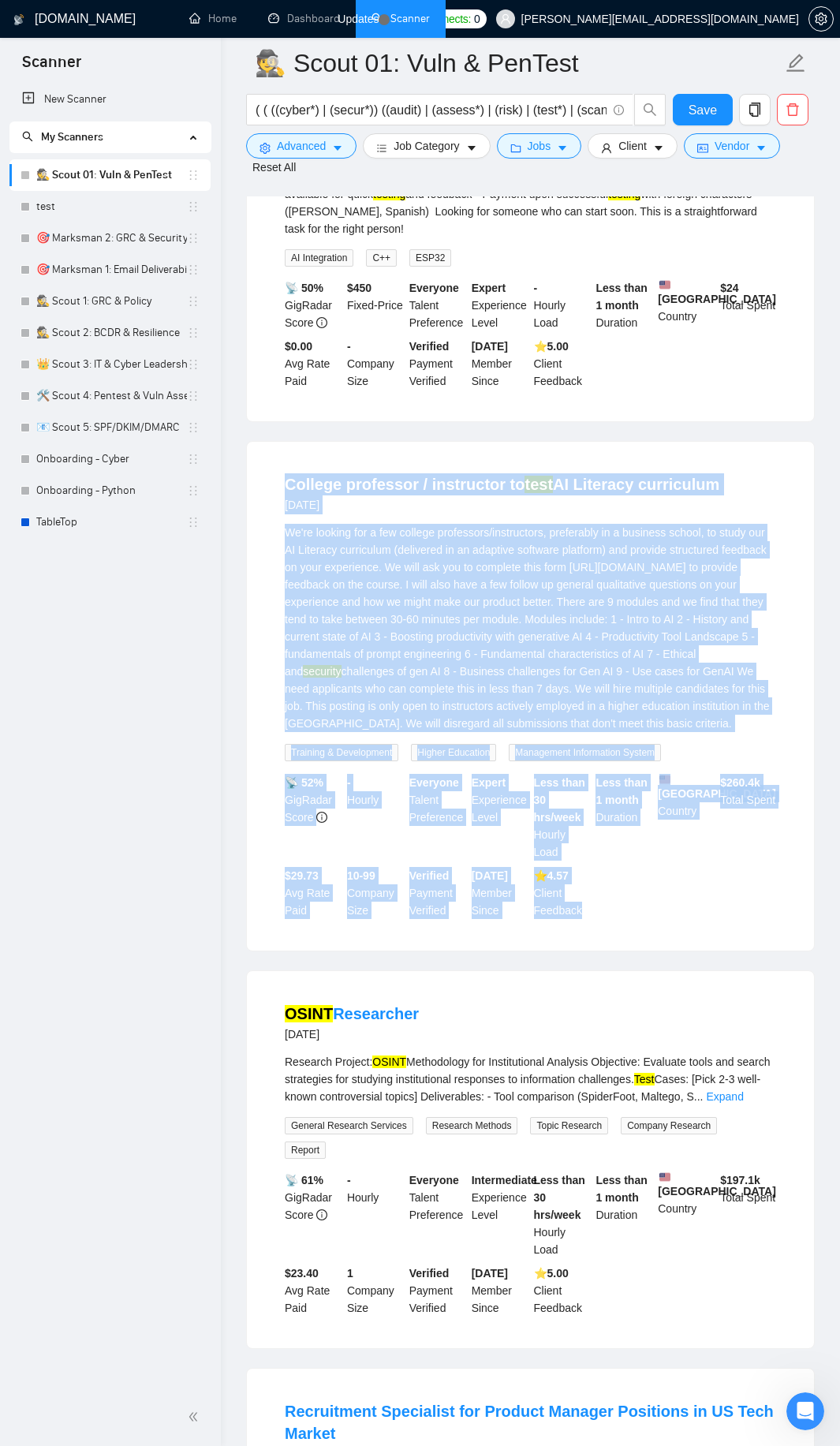
drag, startPoint x: 262, startPoint y: 467, endPoint x: 670, endPoint y: 935, distance: 620.9
click at [670, 935] on div "College professor / instructor to test AI Literacy curriculum [DATE] We're look…" at bounding box center [530, 696] width 567 height 509
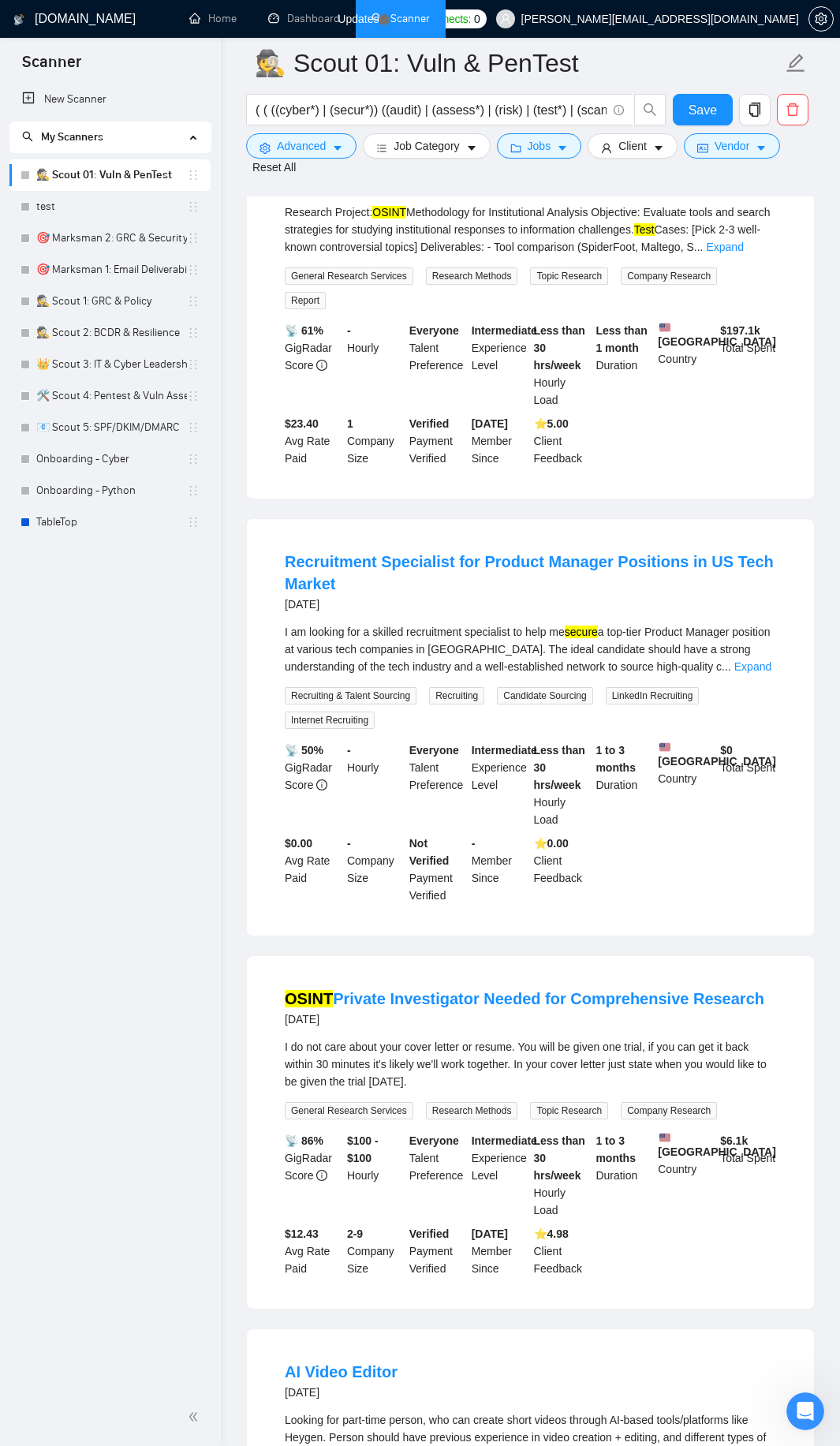
scroll to position [18038, 0]
click at [753, 658] on link "Expand" at bounding box center [752, 664] width 37 height 12
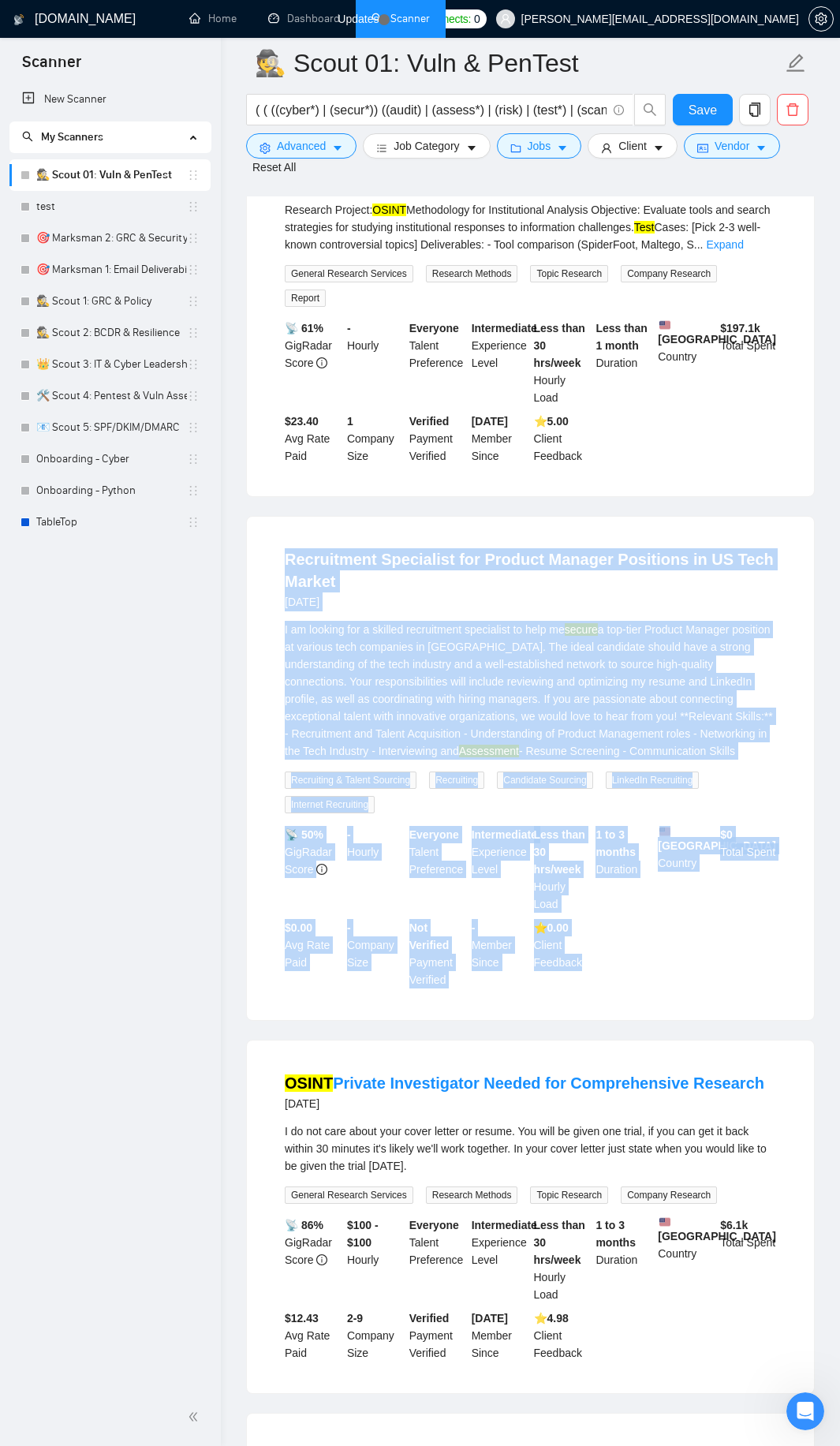
drag, startPoint x: 270, startPoint y: 551, endPoint x: 595, endPoint y: 950, distance: 514.6
click at [595, 950] on li "Recruitment Specialist for Product Manager Positions in US Tech Market [DATE] I…" at bounding box center [530, 768] width 529 height 466
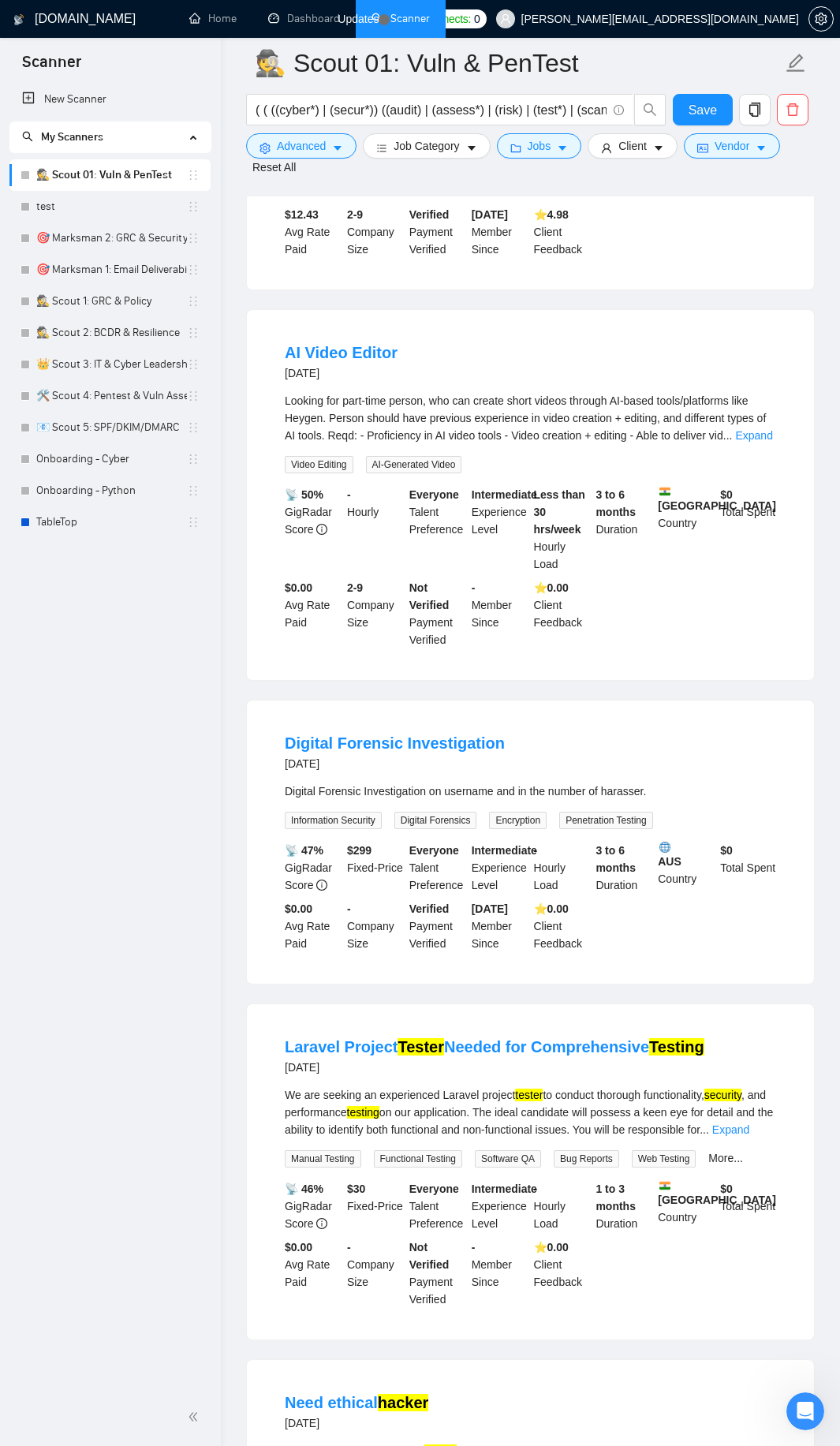
scroll to position [19174, 0]
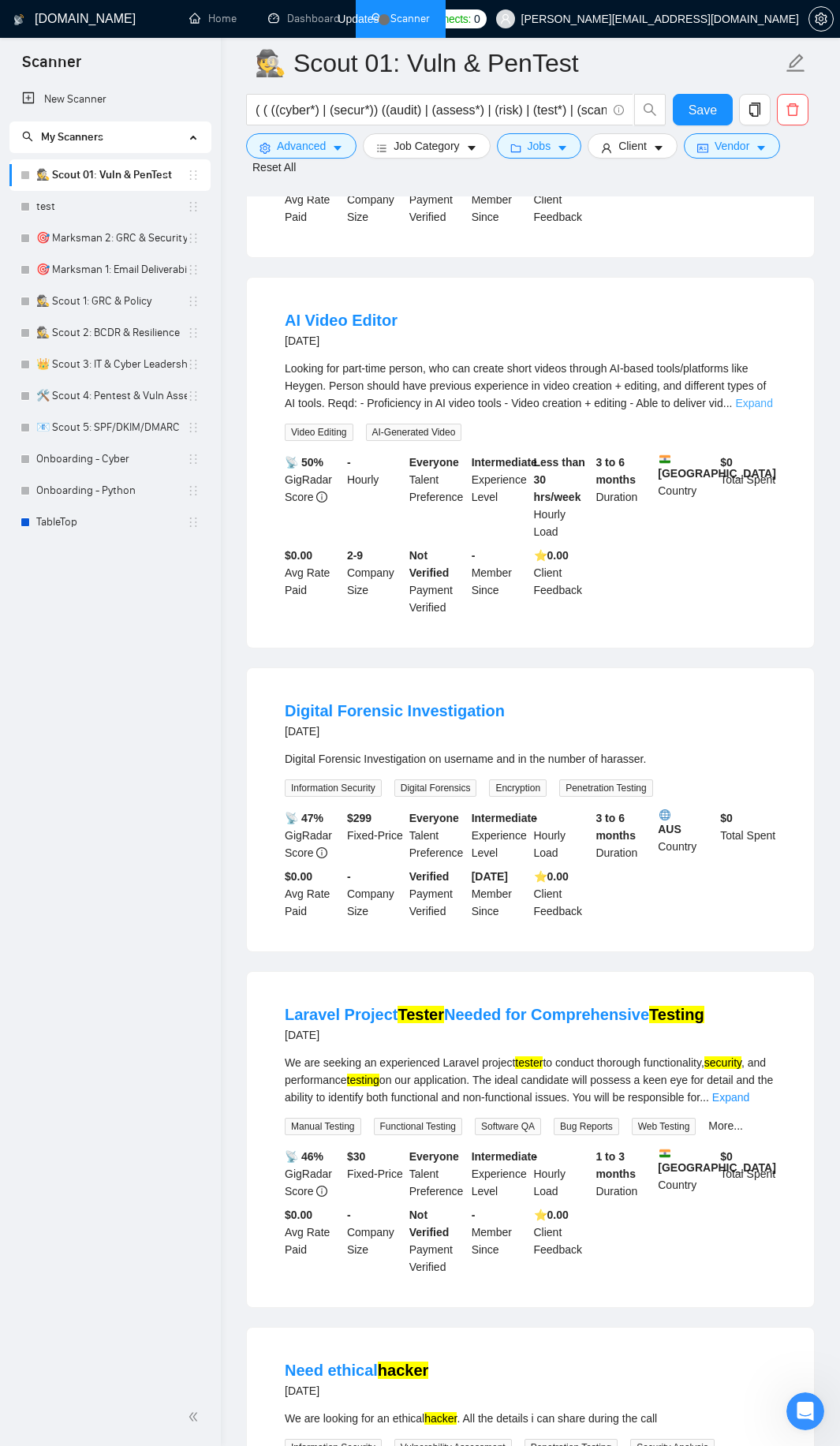
click at [758, 396] on link "Expand" at bounding box center [753, 402] width 37 height 12
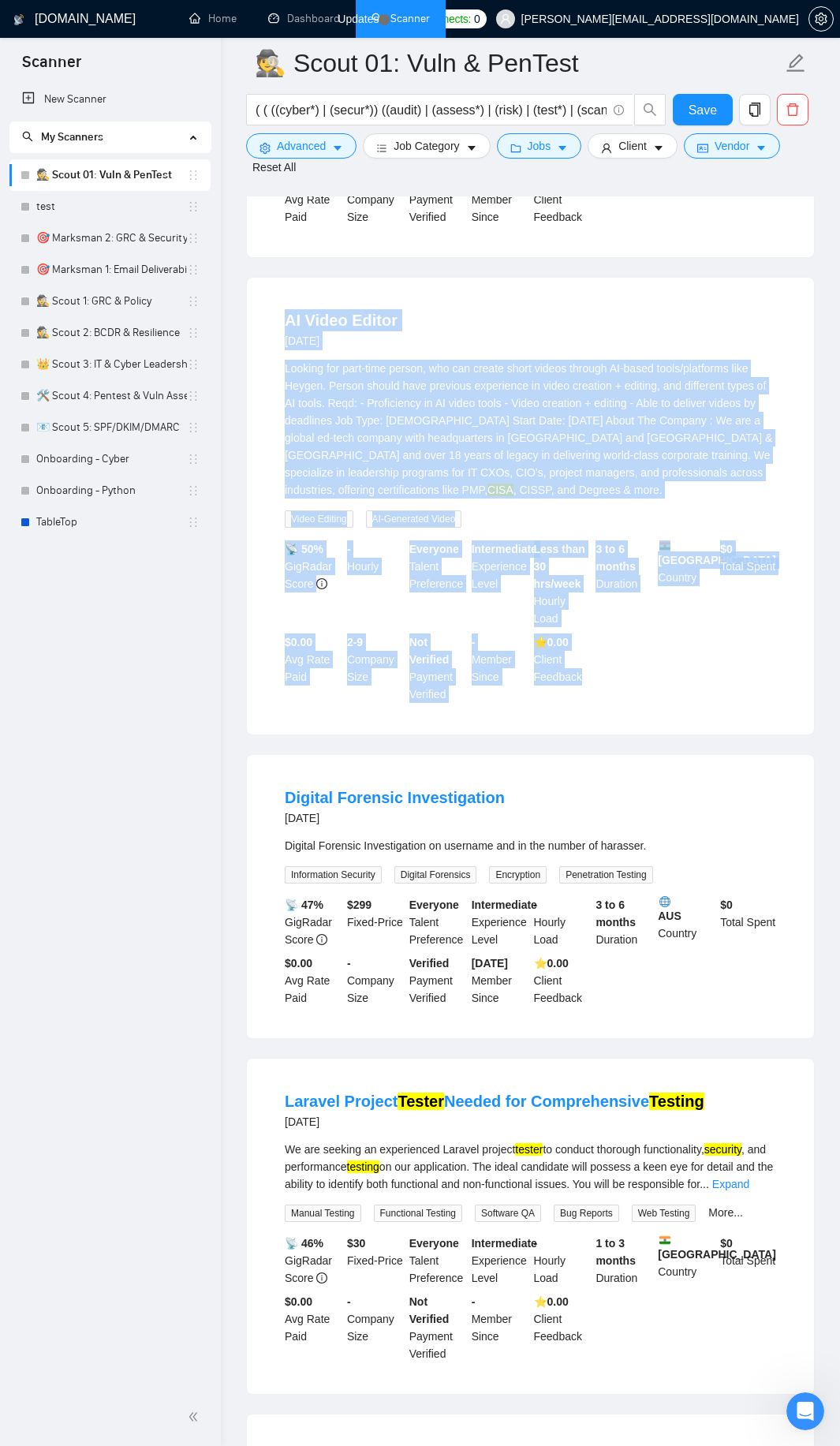
drag, startPoint x: 267, startPoint y: 298, endPoint x: 593, endPoint y: 665, distance: 490.9
click at [593, 665] on li "AI Video Editor [DATE] Looking for part-time person, who can create short video…" at bounding box center [530, 506] width 529 height 419
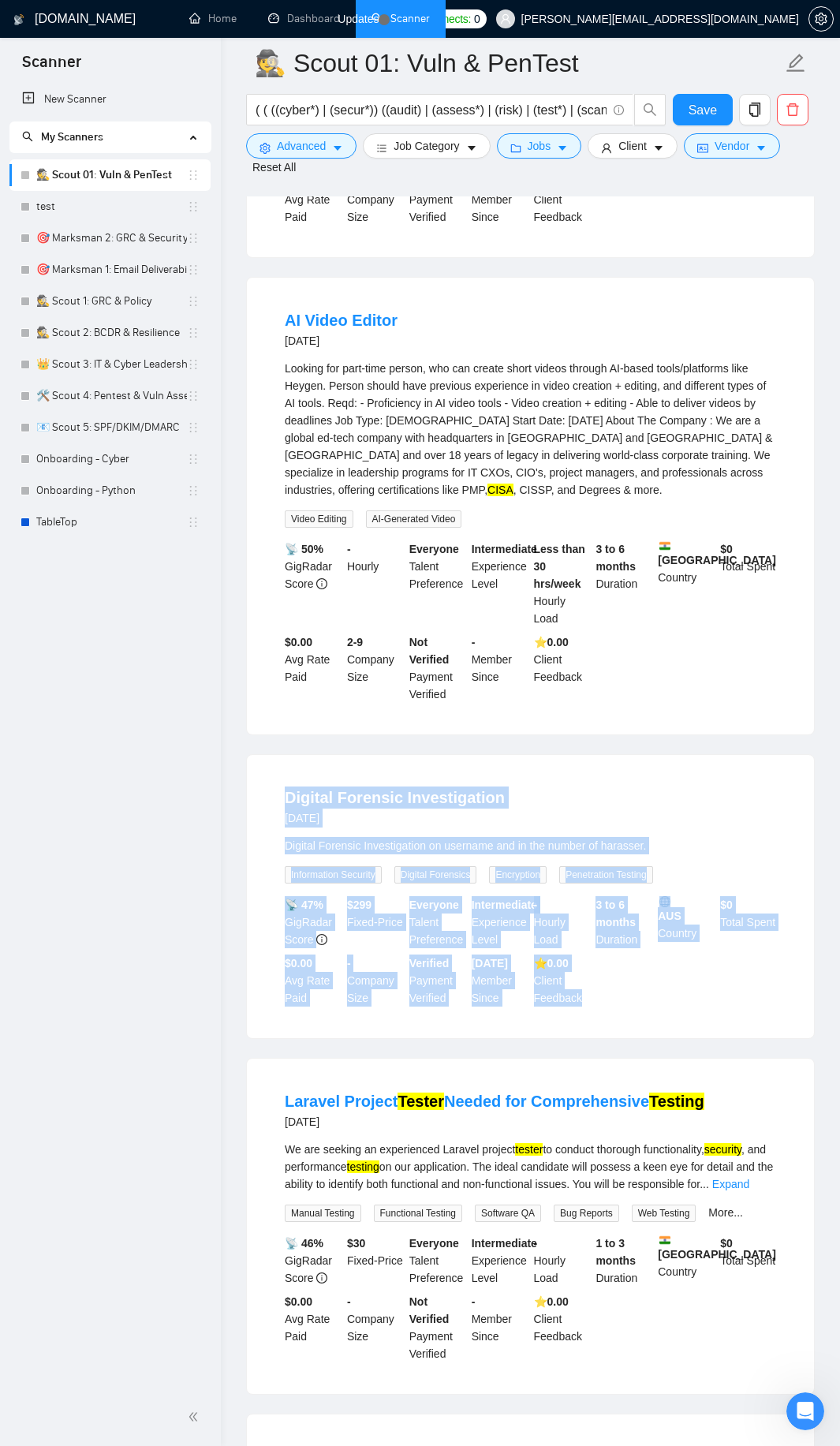
drag, startPoint x: 277, startPoint y: 781, endPoint x: 584, endPoint y: 994, distance: 373.7
click at [584, 994] on li "Digital Forensic Investigation [DATE] Digital Forensic Investigation on usernam…" at bounding box center [530, 896] width 529 height 246
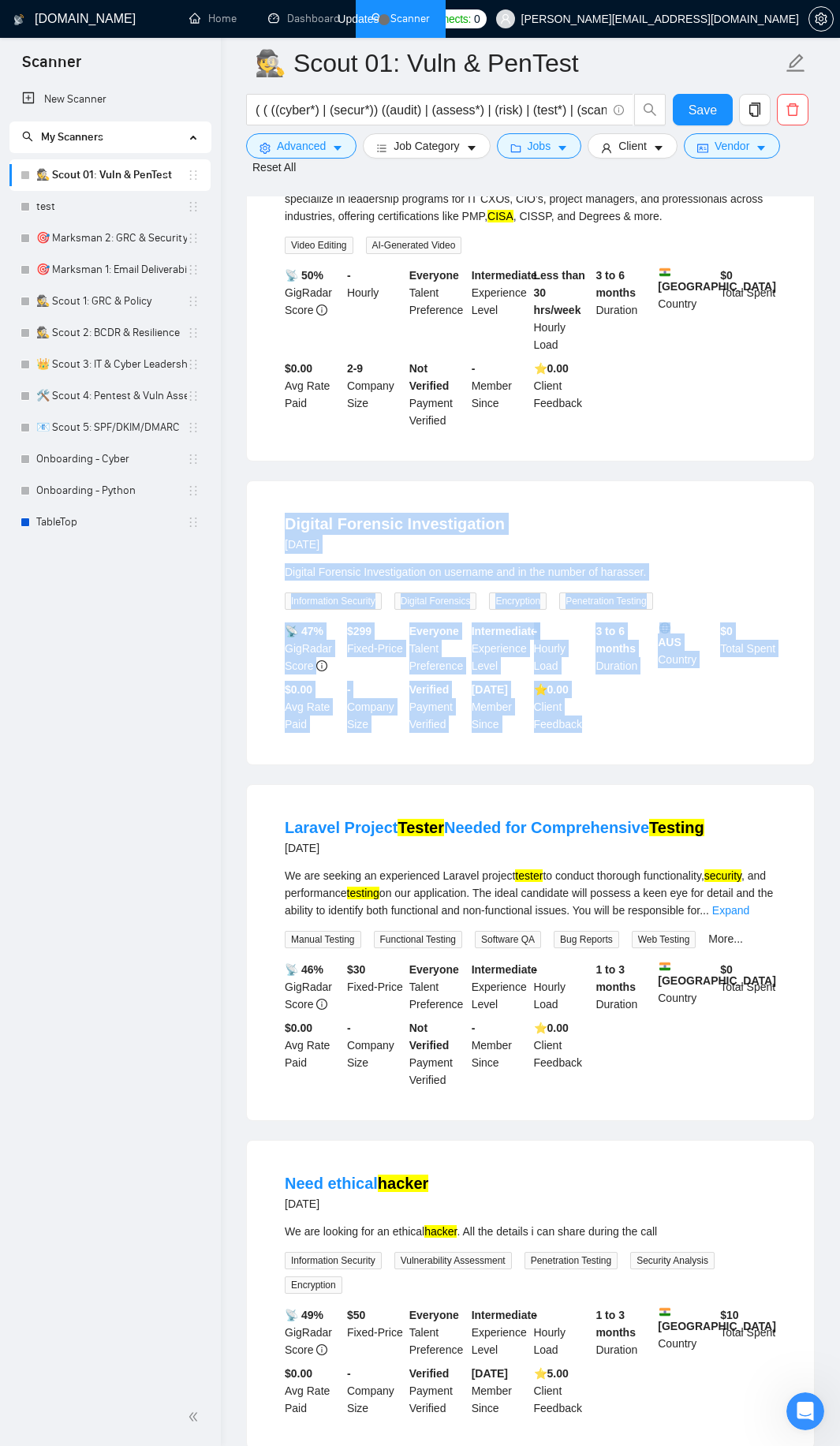
scroll to position [19458, 0]
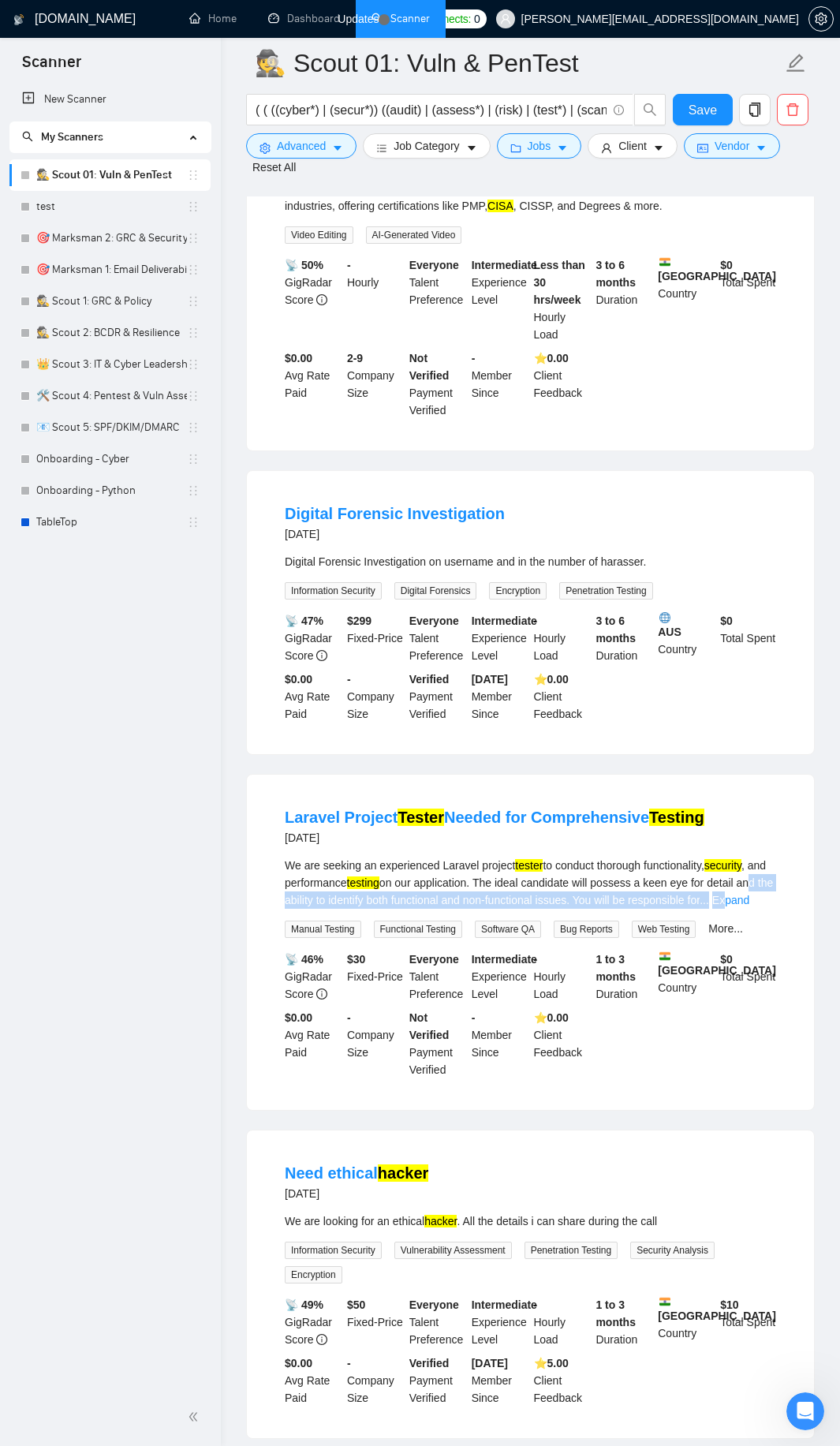
click at [746, 882] on div "We are seeking an experienced Laravel project tester to conduct thorough functi…" at bounding box center [530, 882] width 491 height 52
click at [749, 894] on link "Expand" at bounding box center [730, 900] width 37 height 12
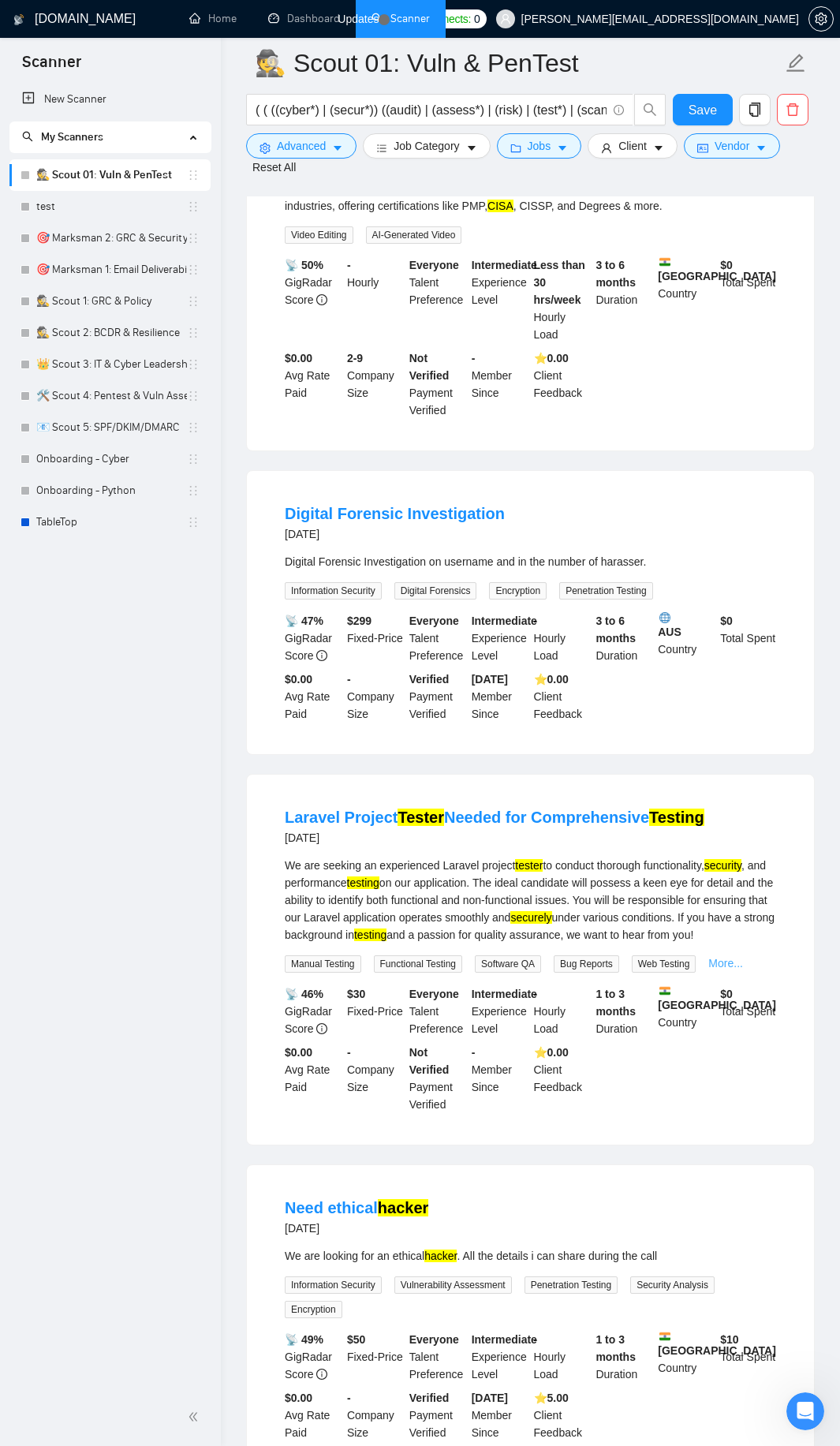
click at [721, 961] on div "More..." at bounding box center [725, 963] width 41 height 18
click at [724, 961] on div "More..." at bounding box center [725, 963] width 41 height 18
click at [722, 957] on link "More..." at bounding box center [725, 962] width 35 height 12
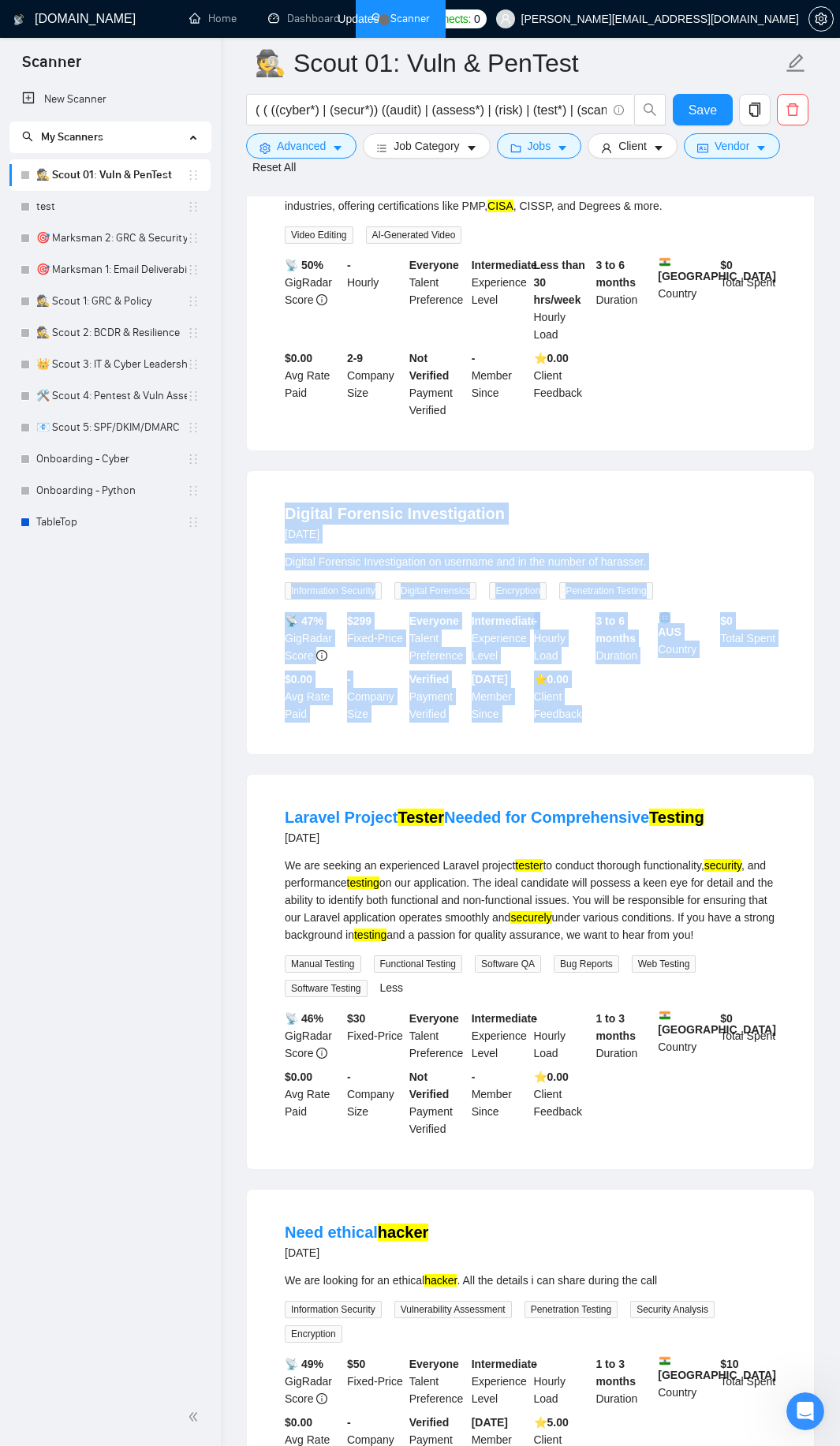
drag, startPoint x: 279, startPoint y: 507, endPoint x: 632, endPoint y: 704, distance: 404.2
click at [632, 704] on li "Digital Forensic Investigation [DATE] Digital Forensic Investigation on usernam…" at bounding box center [530, 613] width 529 height 246
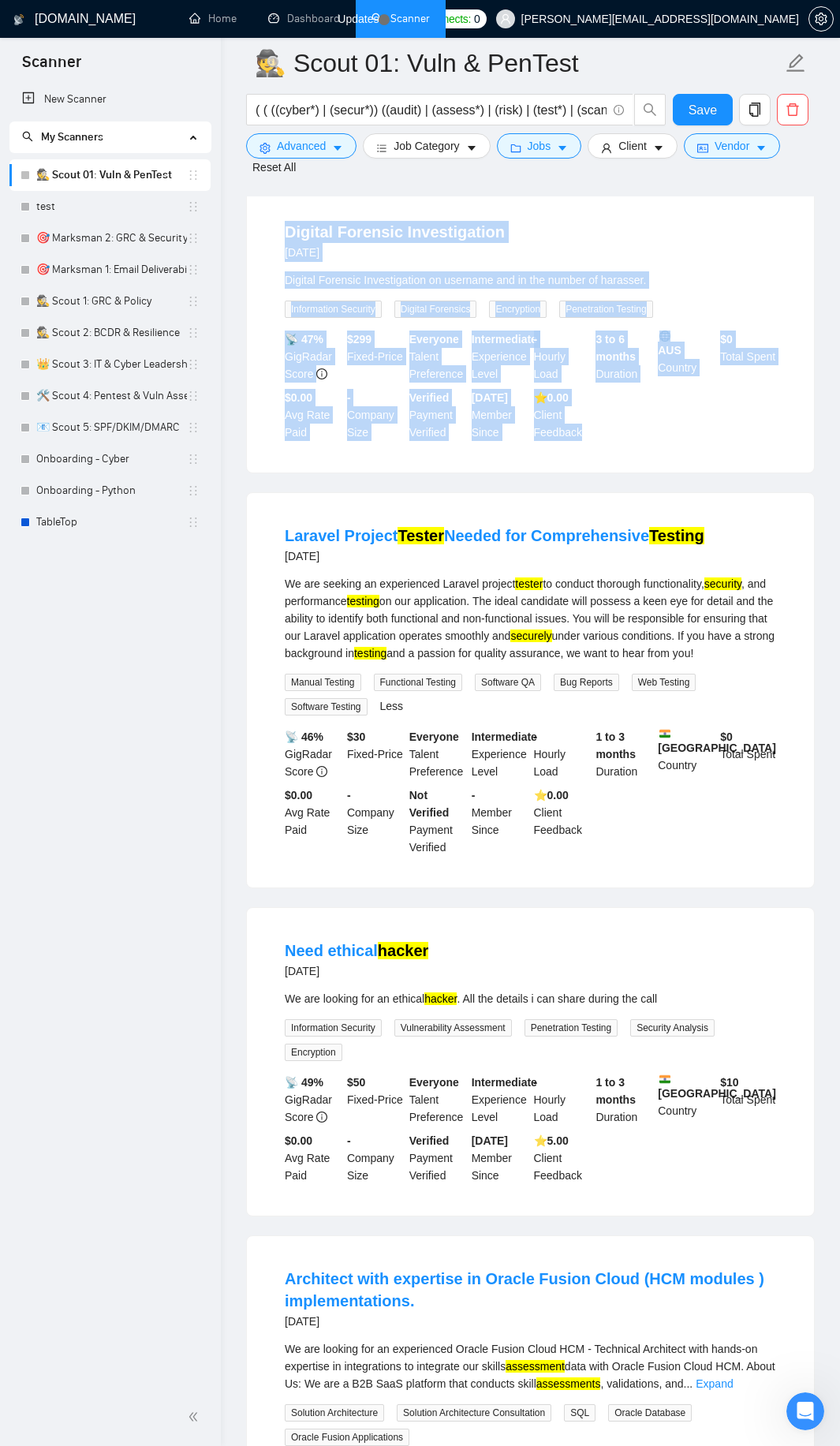
scroll to position [19741, 0]
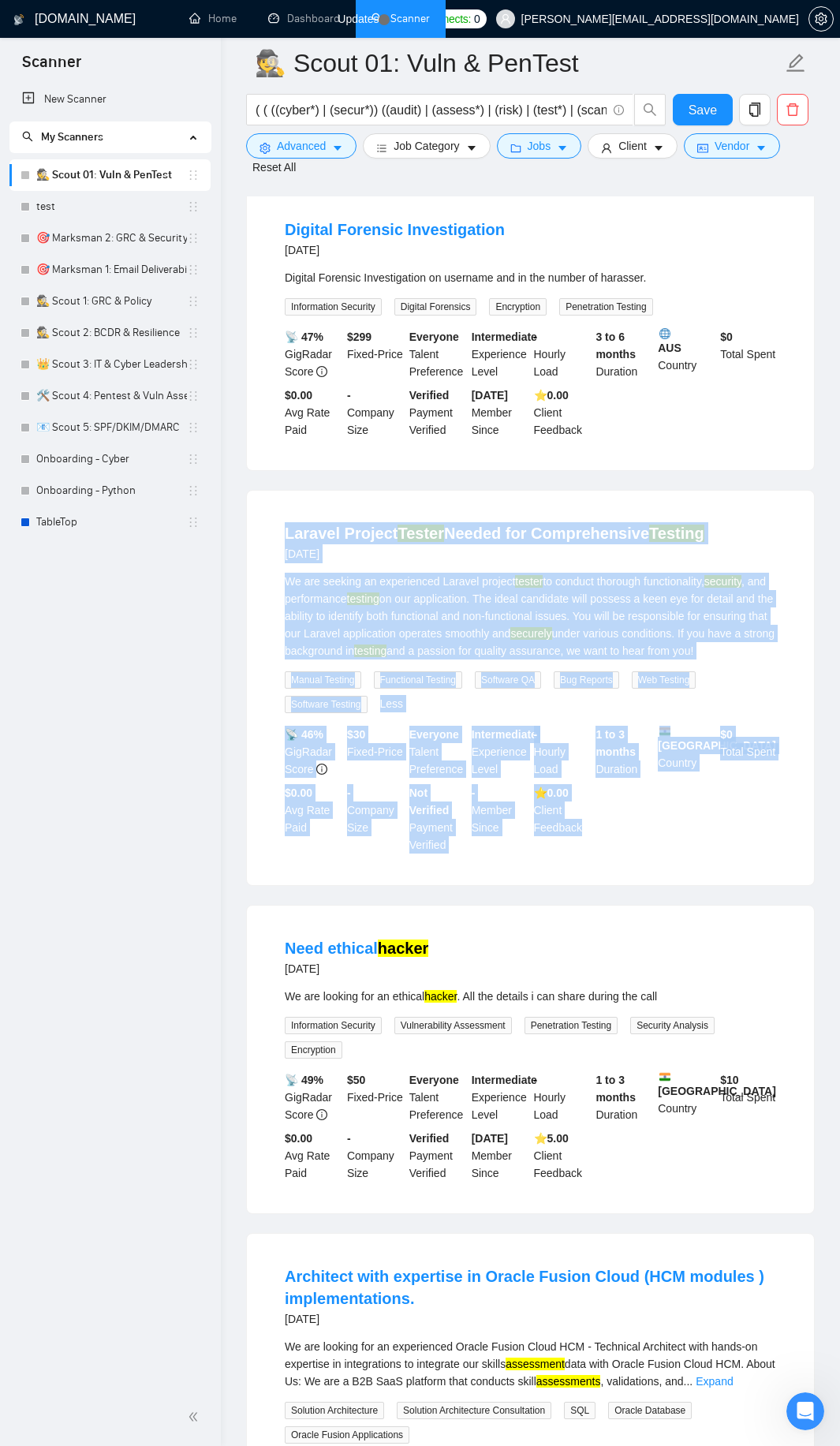
drag, startPoint x: 277, startPoint y: 526, endPoint x: 630, endPoint y: 859, distance: 485.3
click at [630, 859] on div "Laravel Project Tester Needed for Comprehensive Testing [DATE] We are seeking a…" at bounding box center [530, 687] width 567 height 394
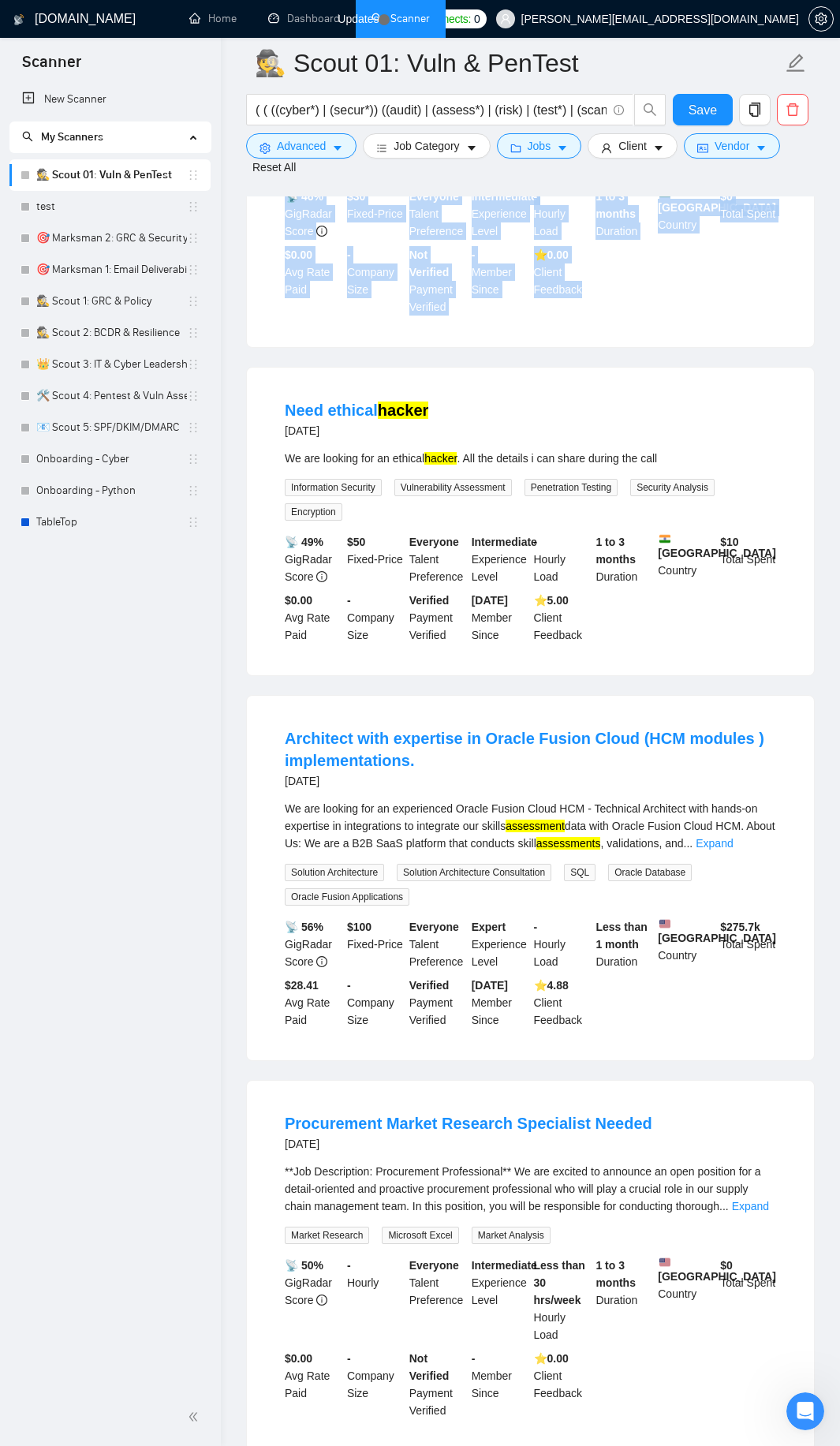
scroll to position [20309, 0]
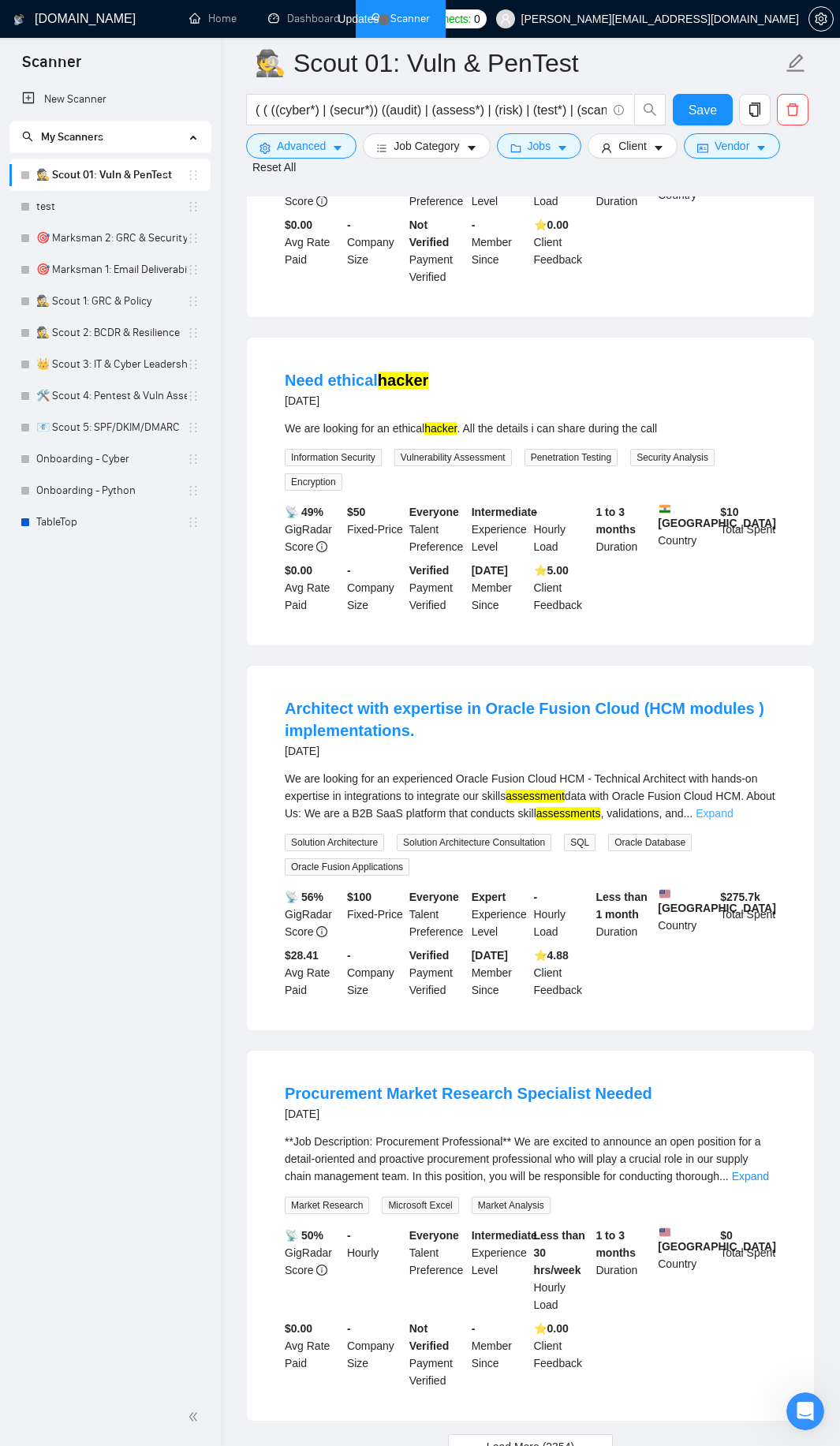
click at [733, 807] on link "Expand" at bounding box center [714, 813] width 37 height 12
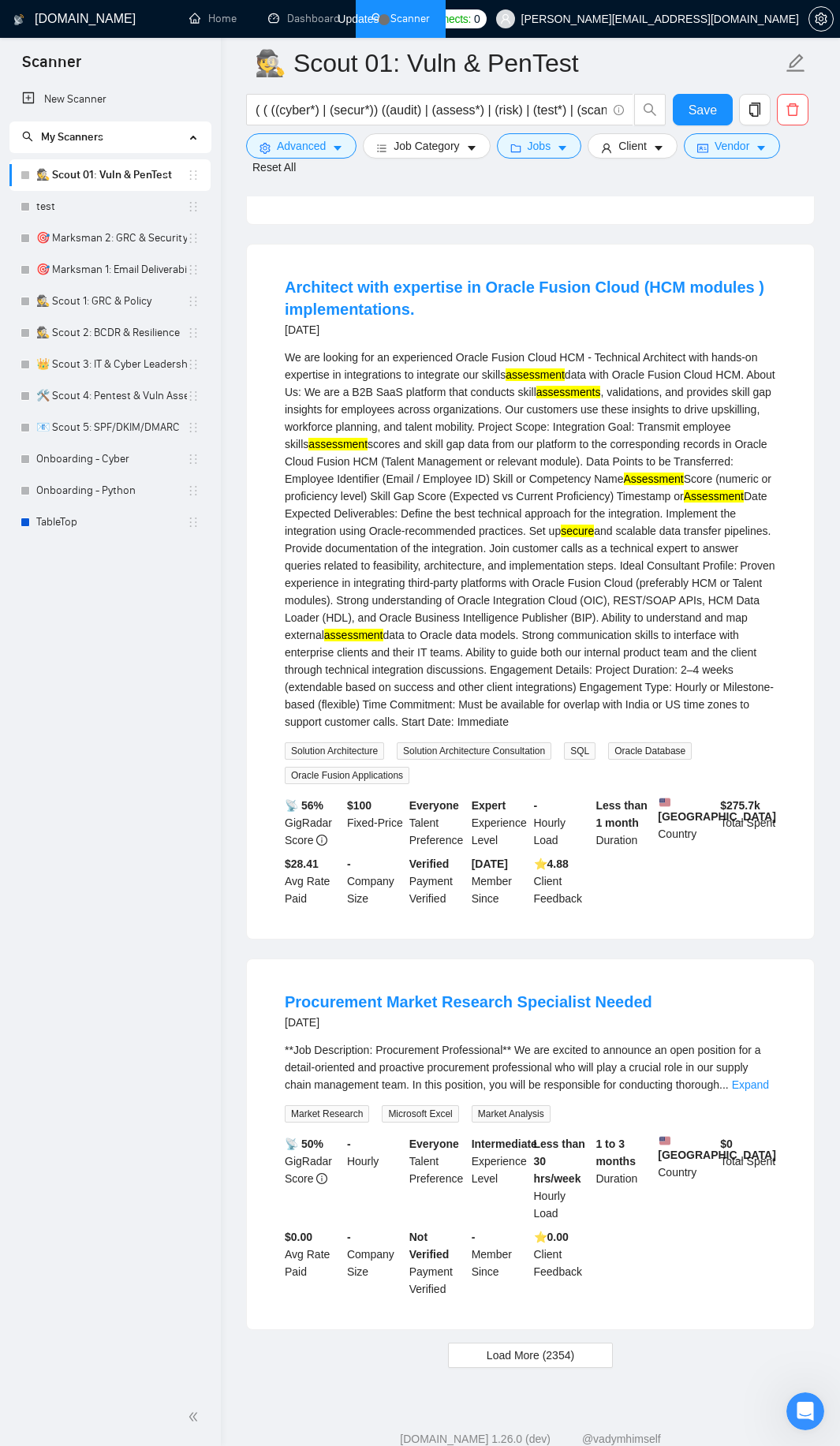
scroll to position [20776, 0]
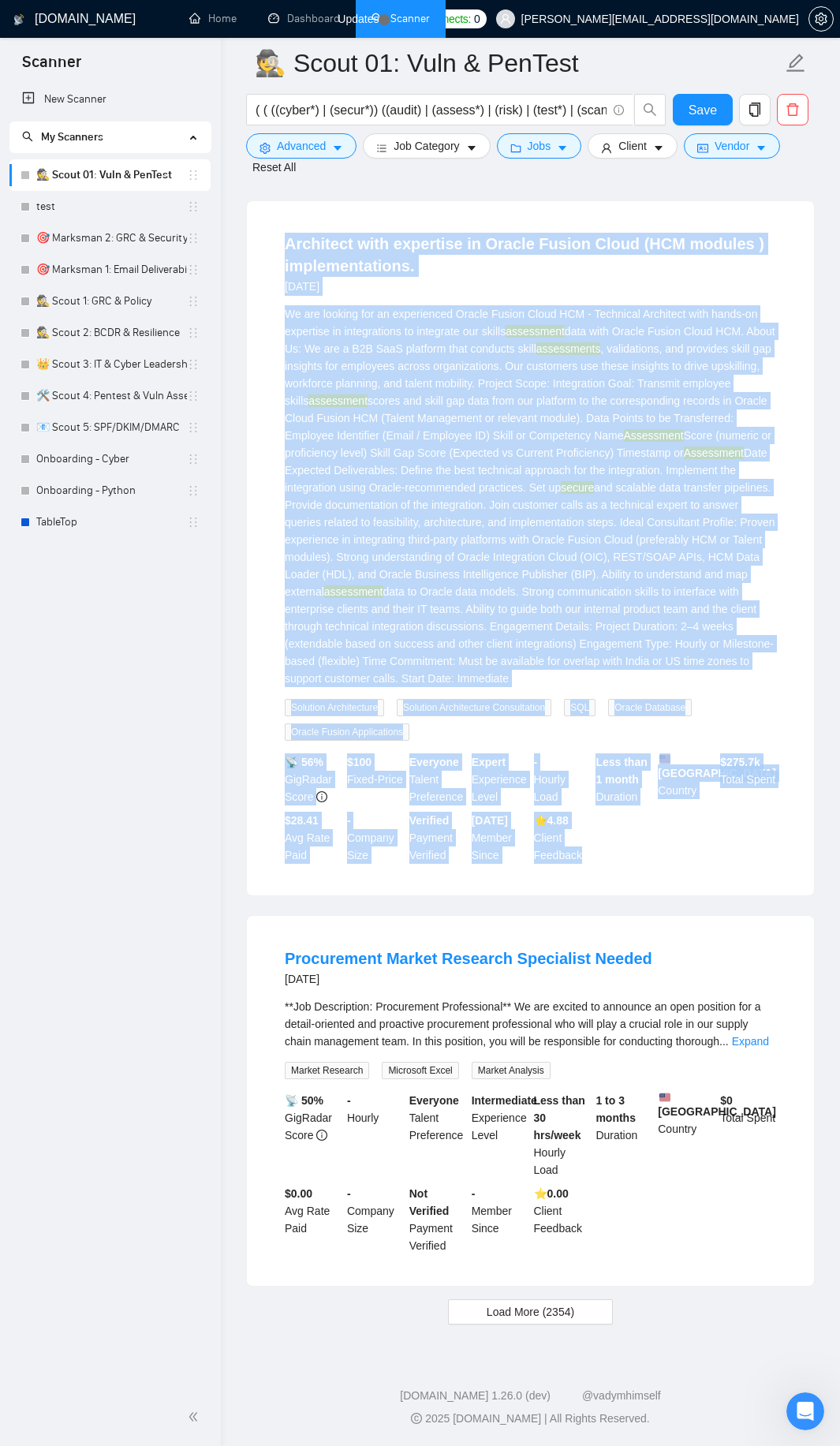
drag, startPoint x: 266, startPoint y: 237, endPoint x: 585, endPoint y: 869, distance: 707.9
click at [585, 869] on li "Architect with expertise in Oracle Fusion Cloud (HCM modules ) implementations.…" at bounding box center [530, 548] width 529 height 656
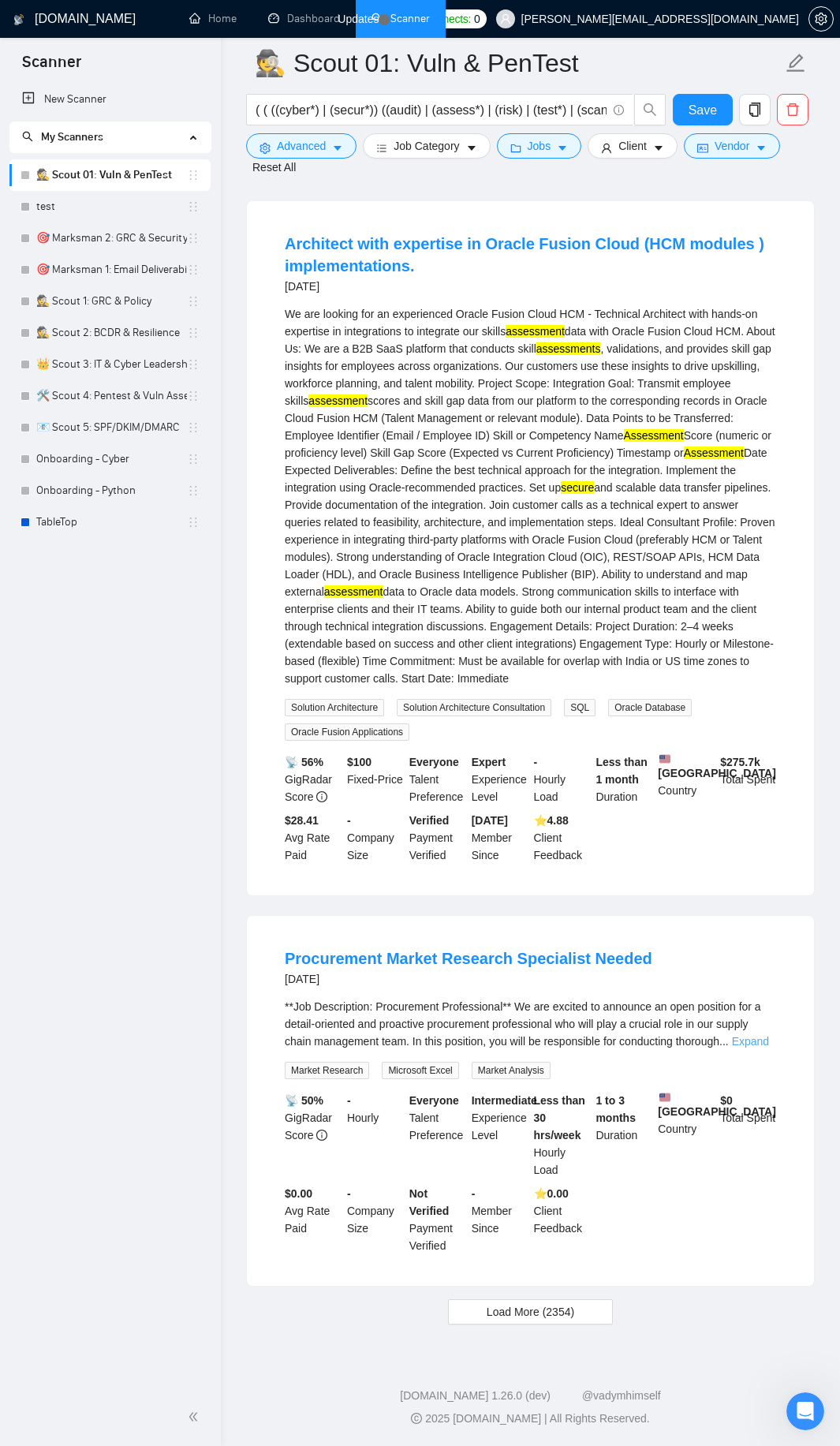
click at [748, 1045] on link "Expand" at bounding box center [750, 1040] width 37 height 12
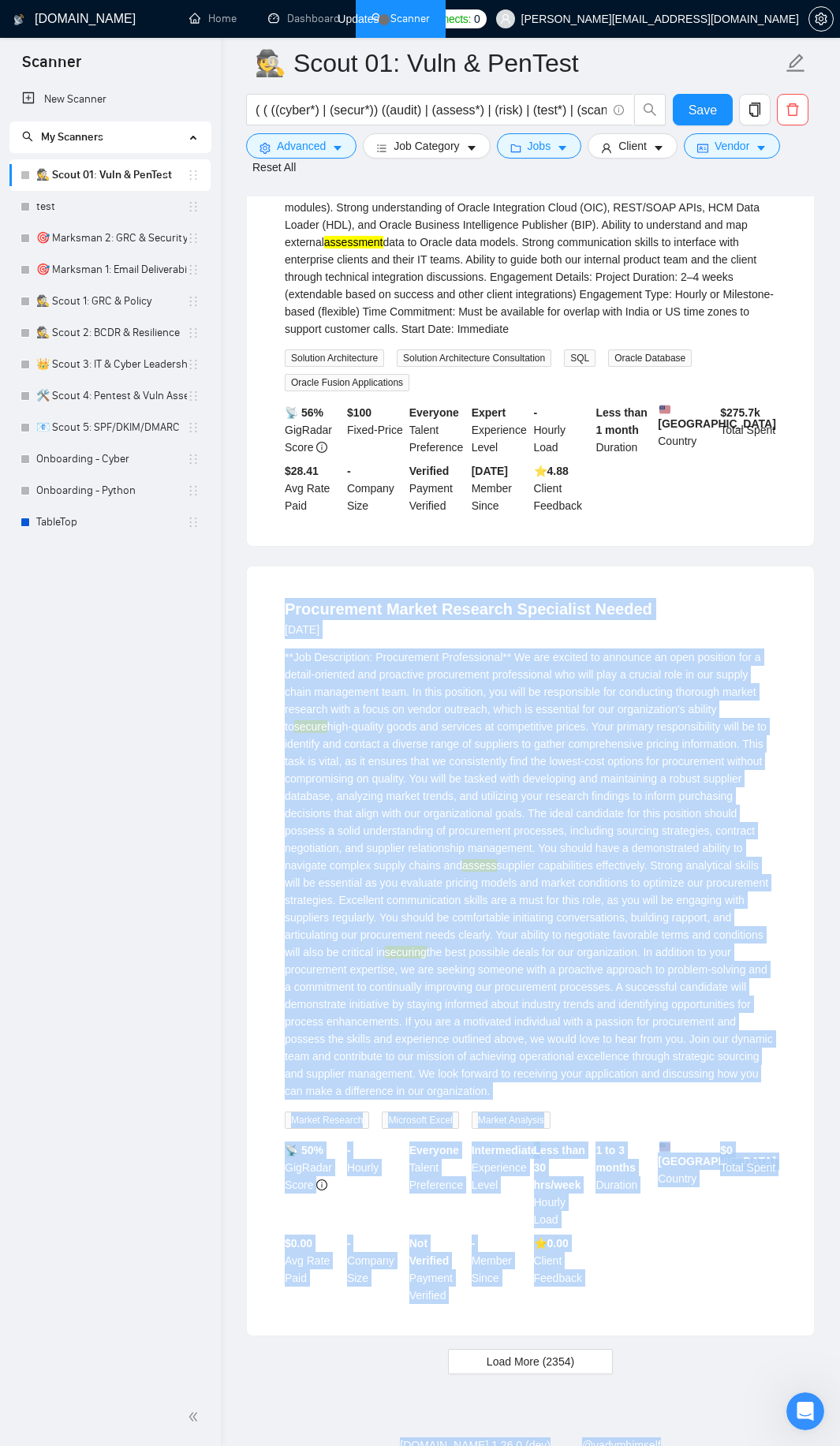
scroll to position [21168, 0]
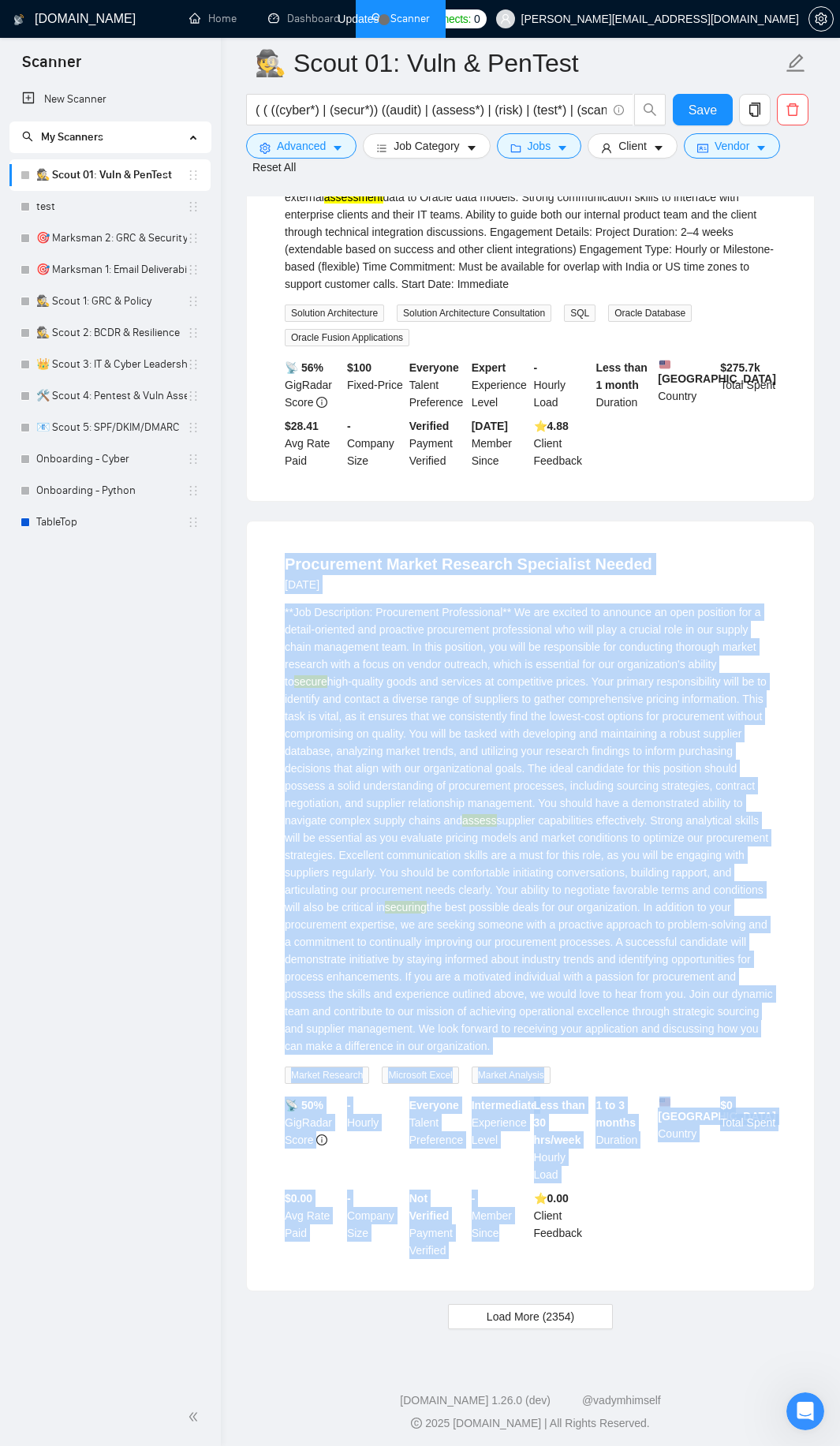
drag, startPoint x: 265, startPoint y: 668, endPoint x: 502, endPoint y: 1263, distance: 640.5
click at [502, 1263] on div "Procurement Market Research Specialist Needed [DATE] **Job Description: Procure…" at bounding box center [530, 906] width 567 height 769
click at [617, 1248] on div "📡 50% GigRadar Score - Hourly Everyone Talent Preference Intermediate Experienc…" at bounding box center [530, 1177] width 498 height 162
click at [525, 1315] on span "Load More (2354)" at bounding box center [530, 1316] width 87 height 17
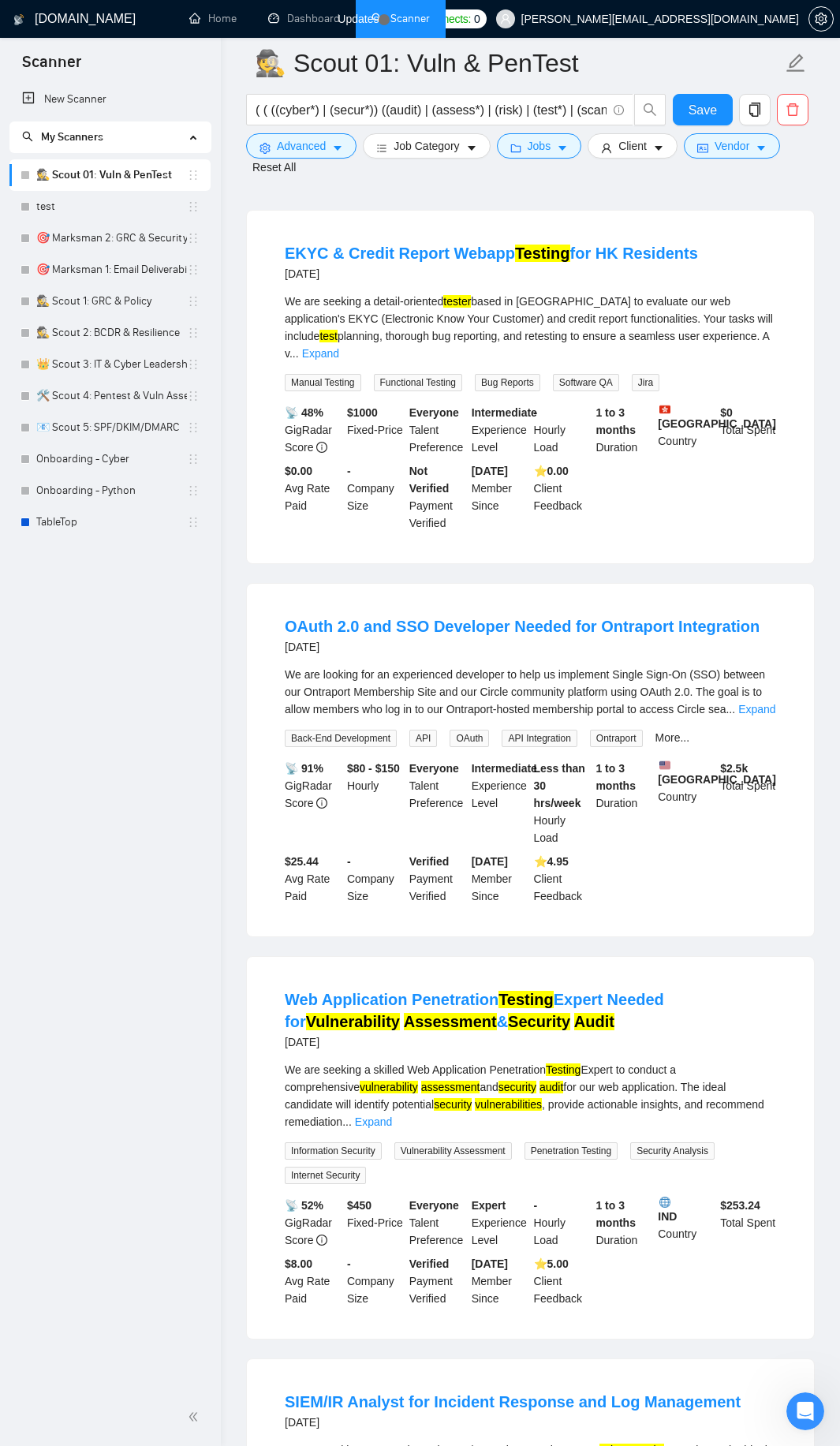
scroll to position [22595, 0]
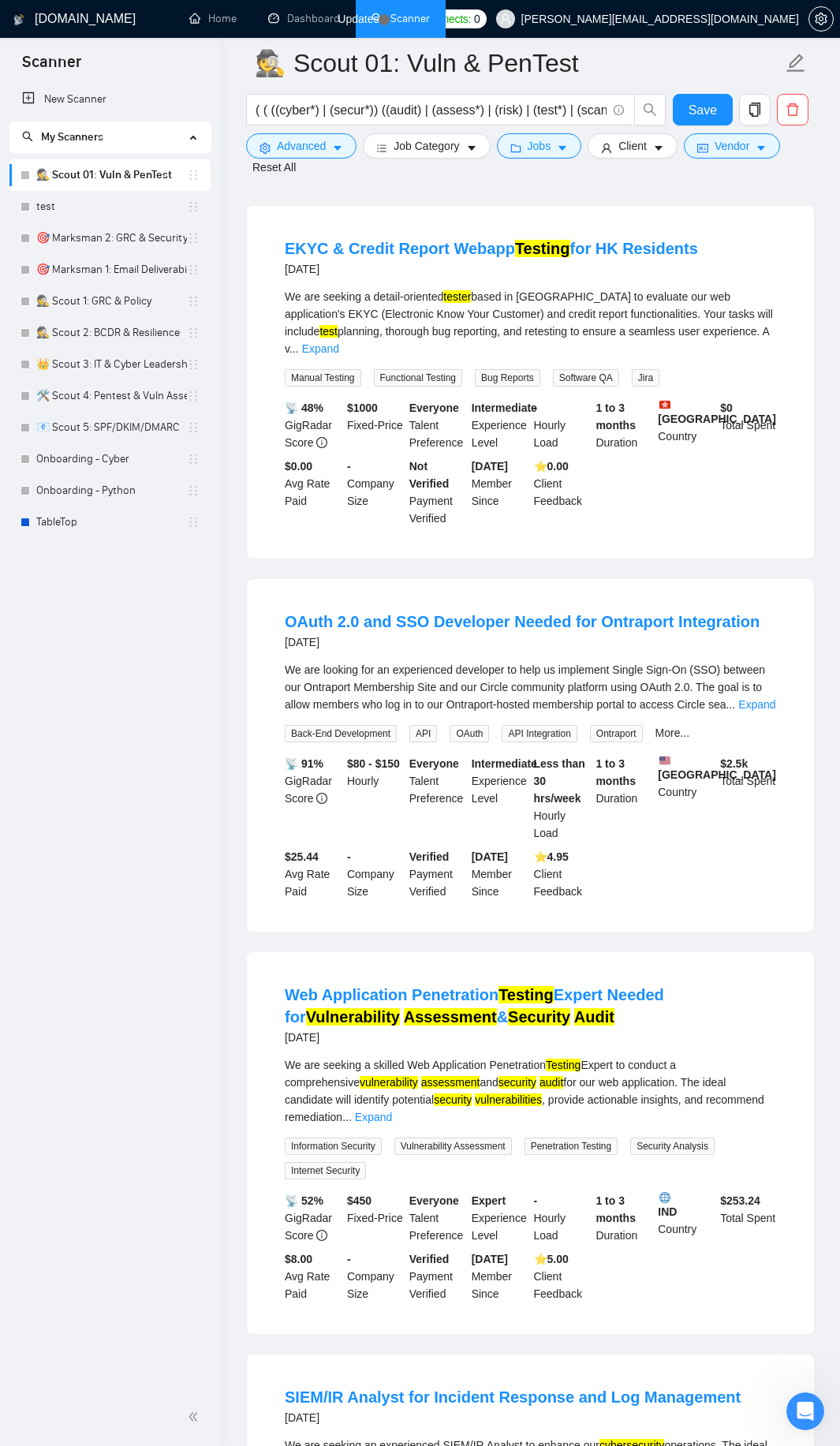
drag, startPoint x: 767, startPoint y: 699, endPoint x: 761, endPoint y: 706, distance: 9.2
click at [766, 702] on link "Expand" at bounding box center [757, 704] width 37 height 12
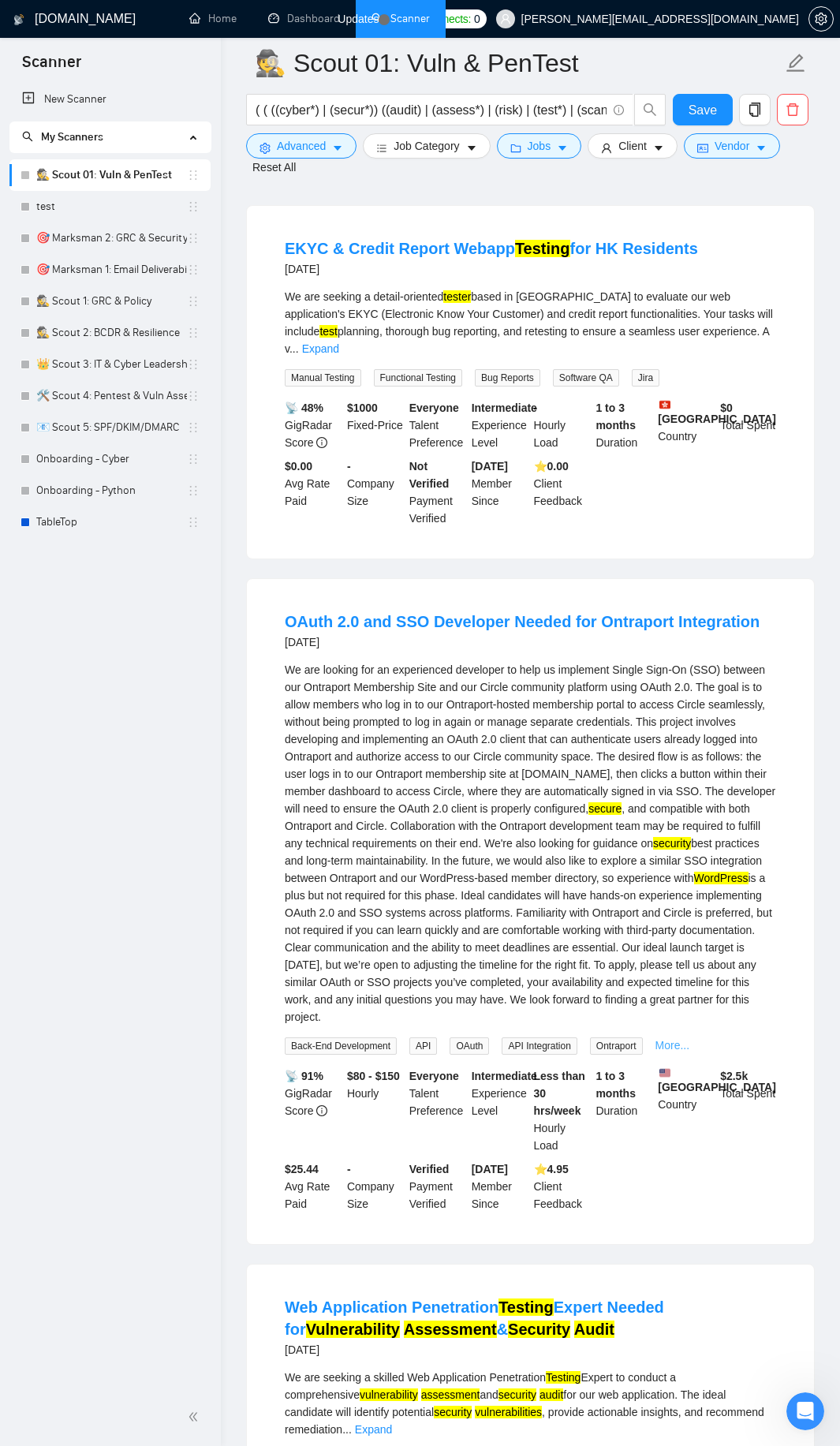
click at [669, 1039] on link "More..." at bounding box center [672, 1045] width 35 height 12
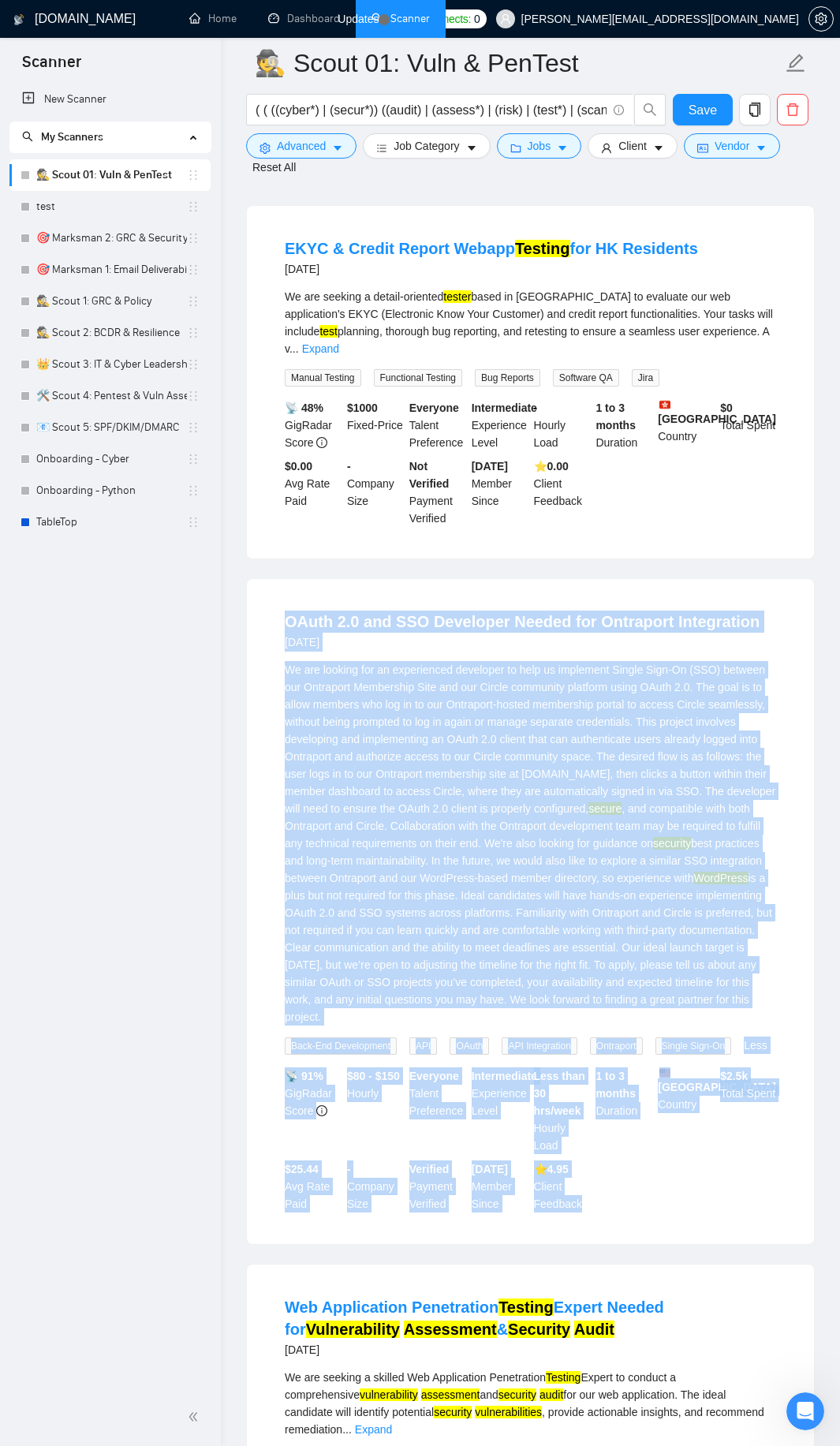
drag, startPoint x: 279, startPoint y: 614, endPoint x: 583, endPoint y: 1202, distance: 661.9
click at [583, 1202] on li "OAuth 2.0 and SSO Developer Needed for Ontraport Integration [DATE] We are look…" at bounding box center [530, 911] width 529 height 627
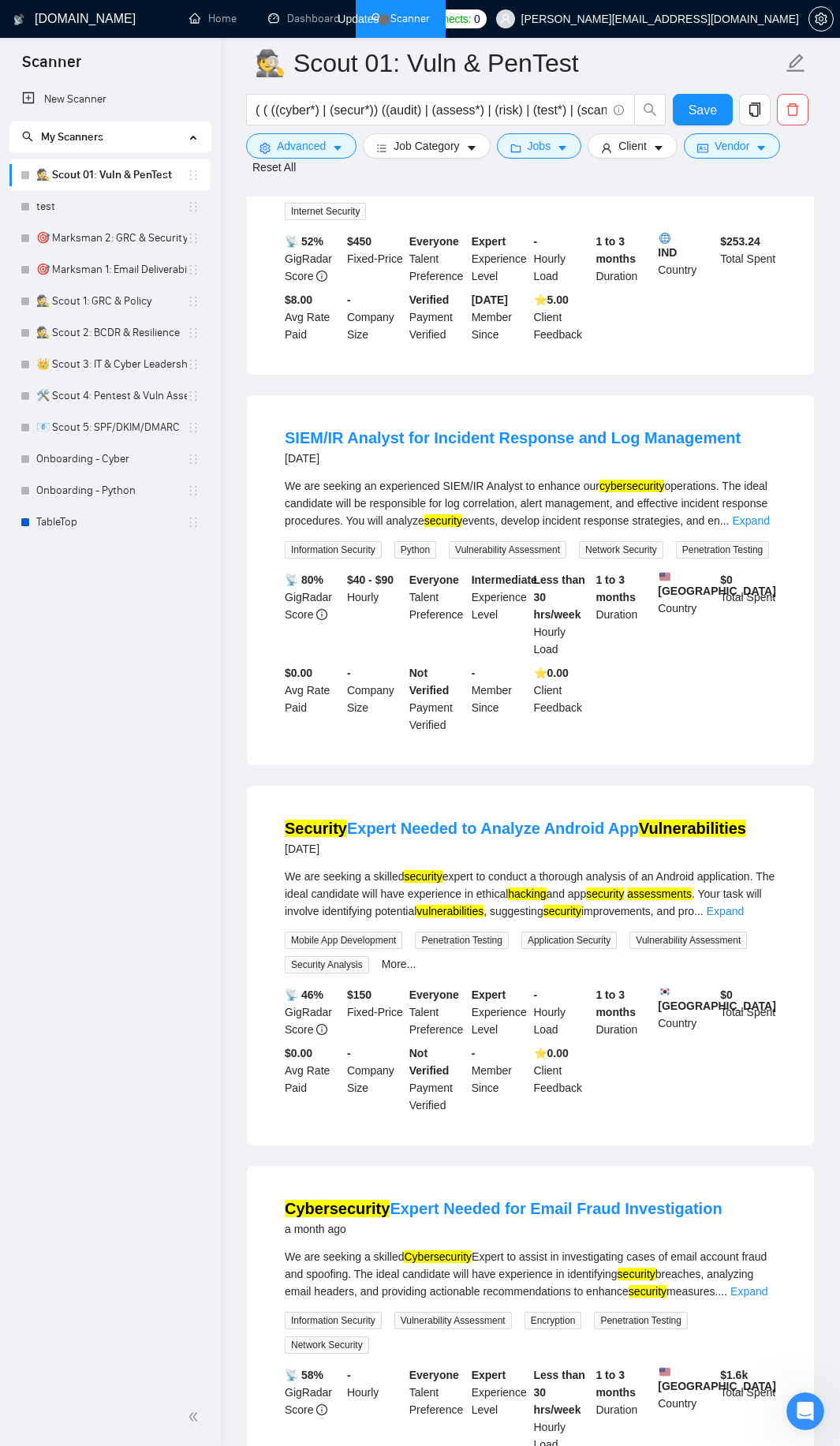
scroll to position [23920, 0]
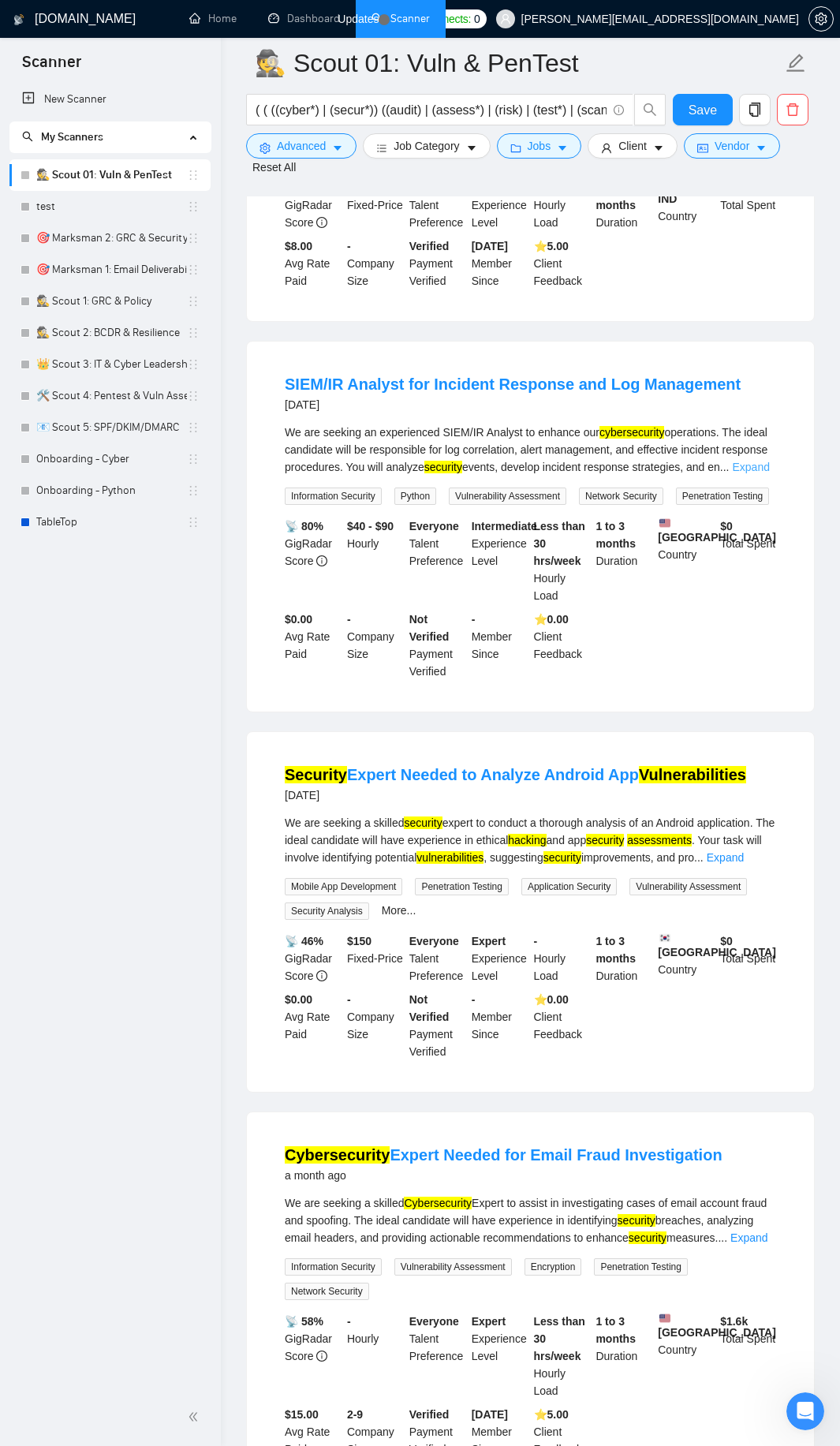
click at [754, 461] on link "Expand" at bounding box center [750, 467] width 37 height 12
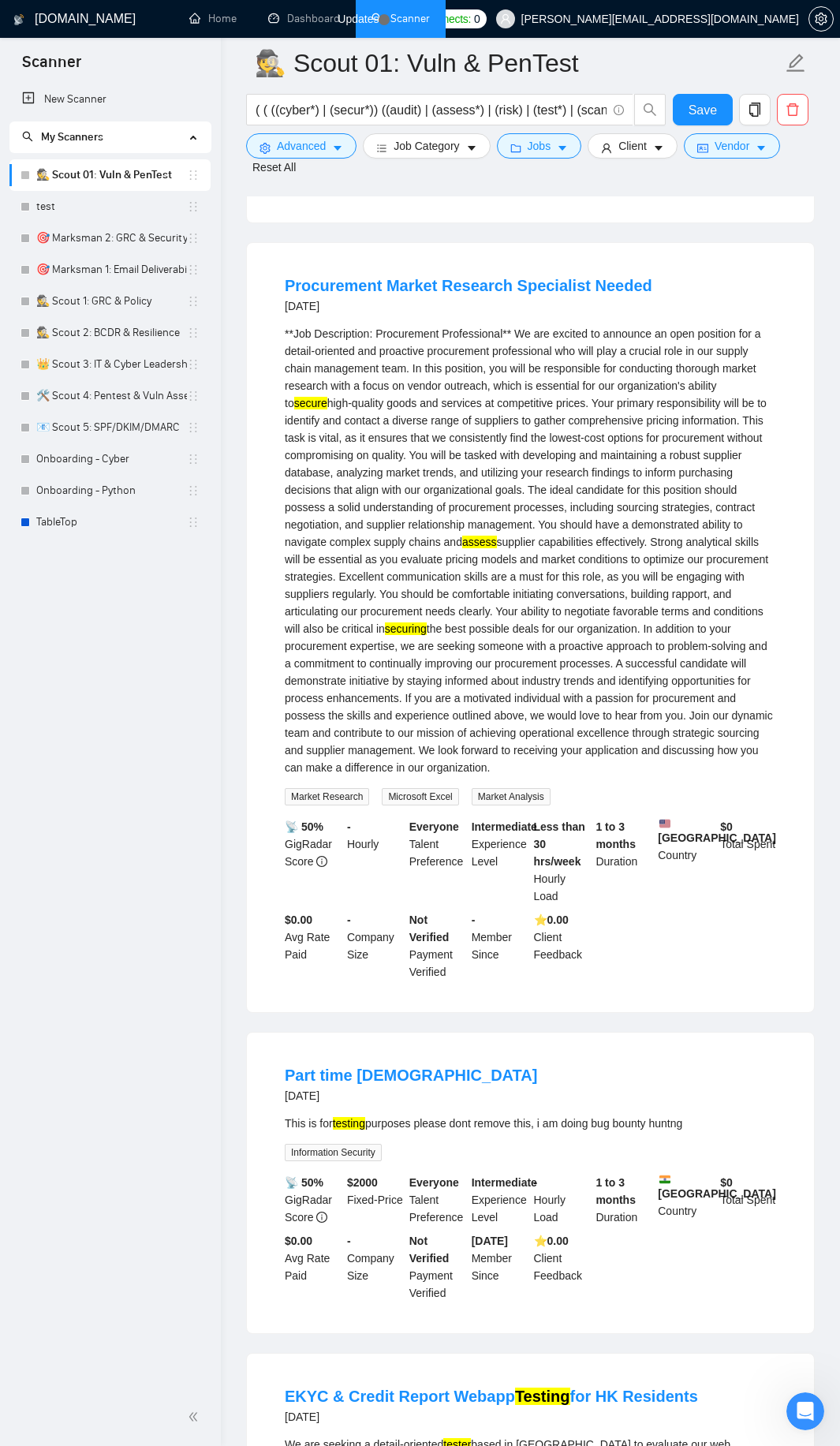
scroll to position [21460, 0]
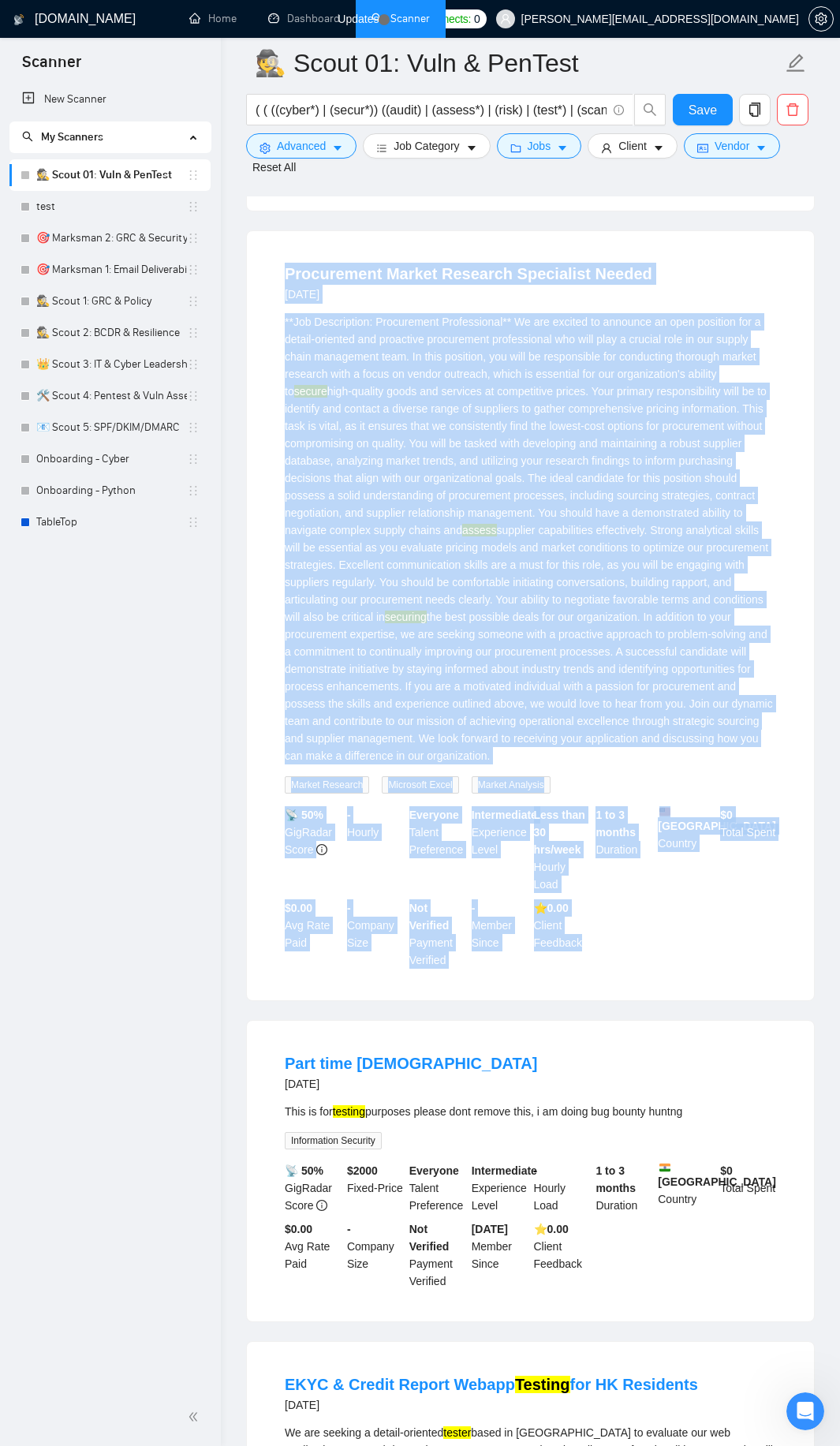
drag, startPoint x: 279, startPoint y: 275, endPoint x: 636, endPoint y: 922, distance: 739.0
click at [622, 939] on li "Procurement Market Research Specialist Needed [DATE] **Job Description: Procure…" at bounding box center [530, 615] width 529 height 731
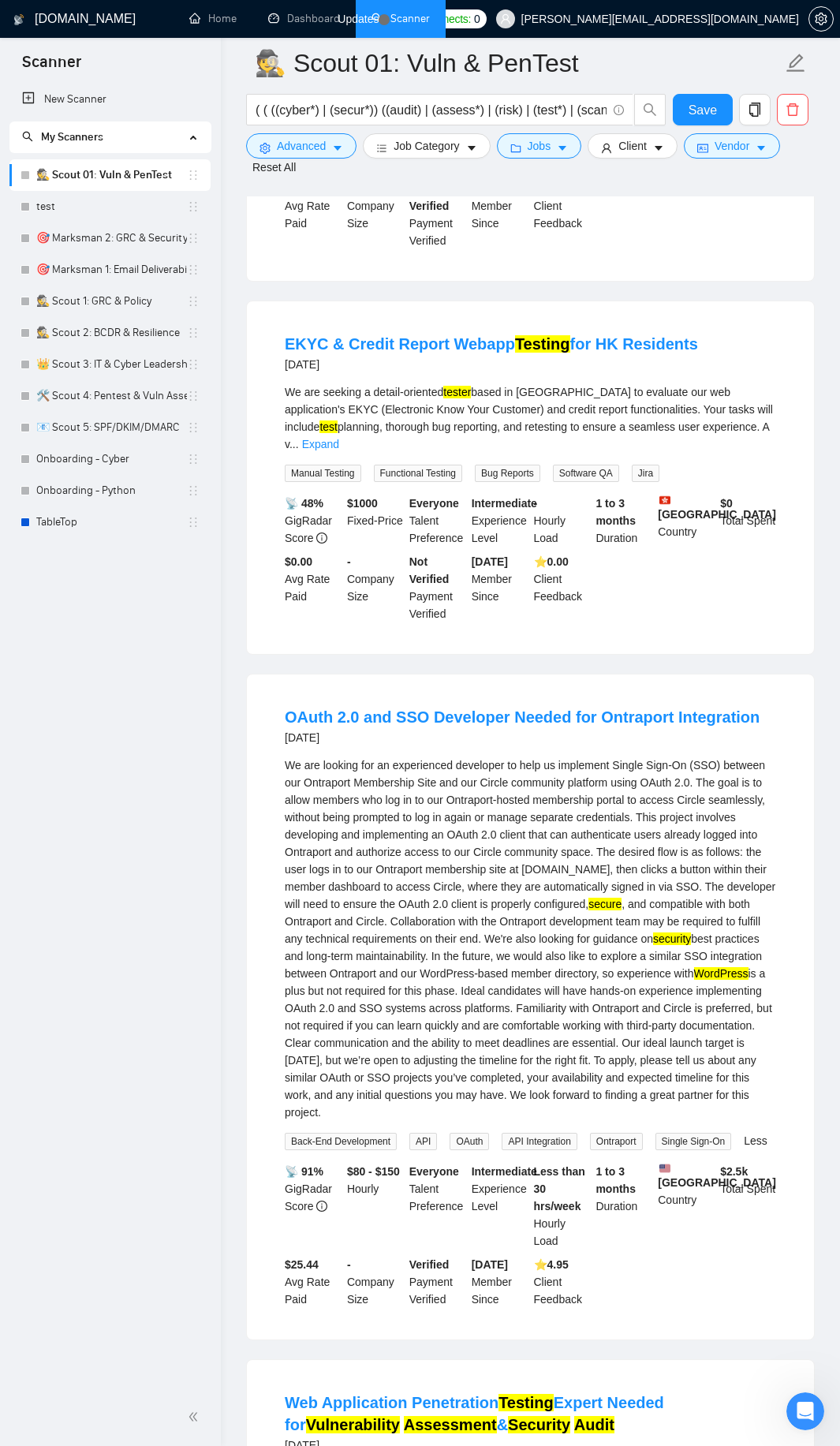
scroll to position [22501, 0]
click at [339, 437] on link "Expand" at bounding box center [320, 443] width 37 height 12
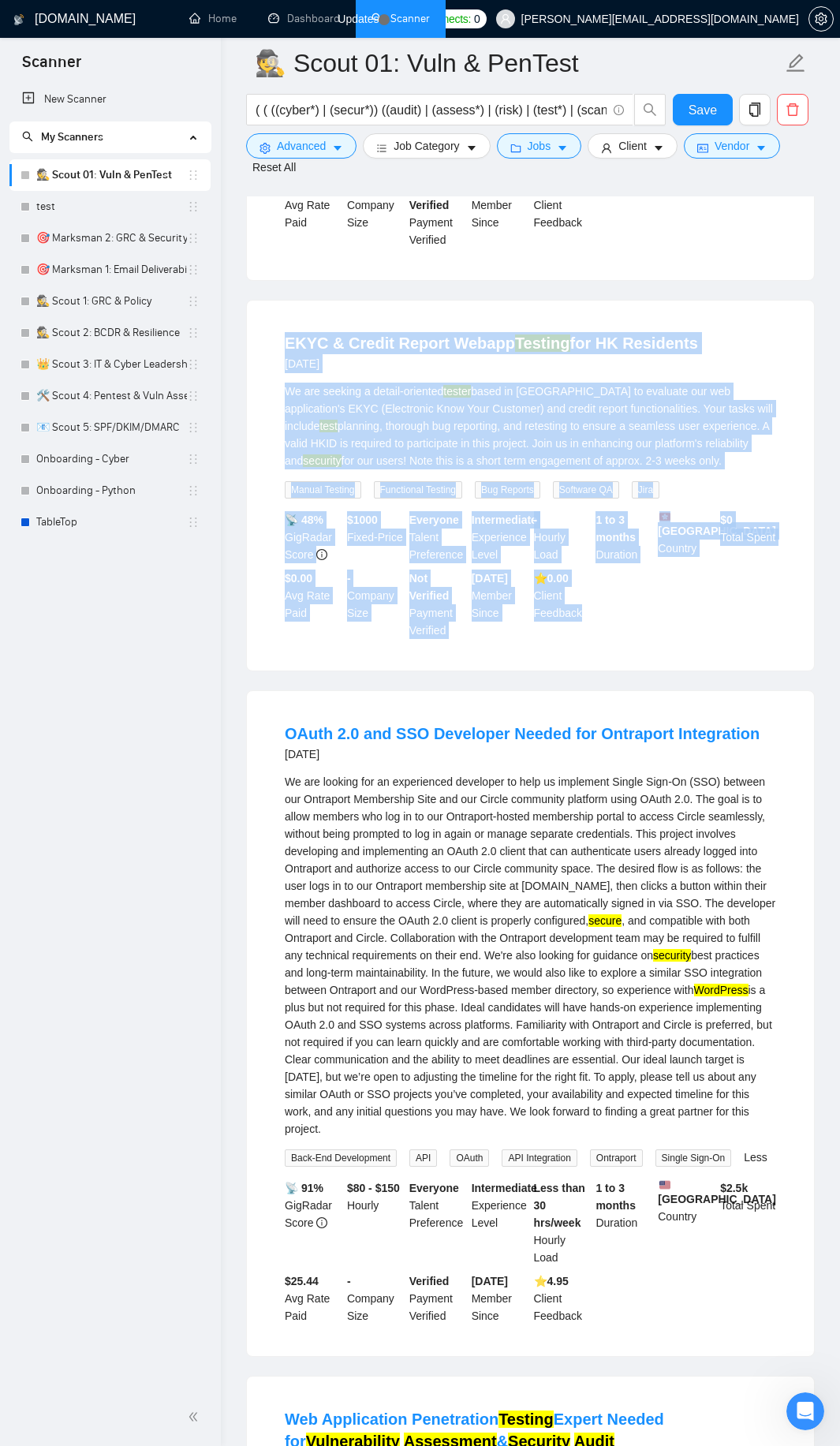
drag, startPoint x: 273, startPoint y: 333, endPoint x: 611, endPoint y: 633, distance: 451.9
click at [611, 633] on li "EKYC & Credit Report Webapp Testing for HK Residents [DATE] We are seeking a de…" at bounding box center [530, 485] width 529 height 332
